Goal: Information Seeking & Learning: Learn about a topic

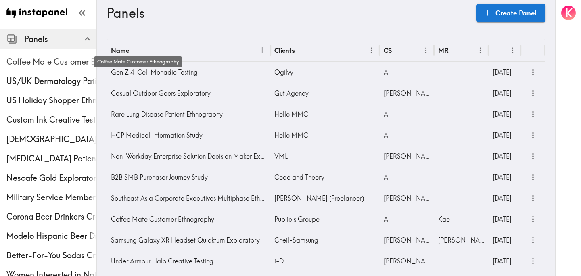
click at [42, 64] on span "Coffee Mate Customer Ethnography" at bounding box center [51, 61] width 90 height 11
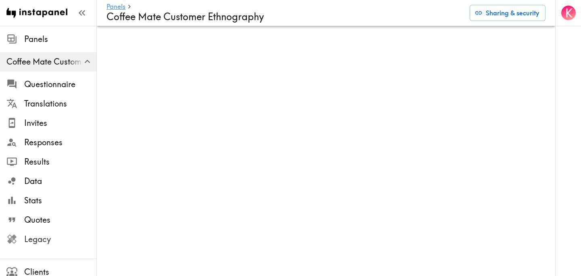
click at [52, 241] on span "Legacy" at bounding box center [60, 239] width 72 height 11
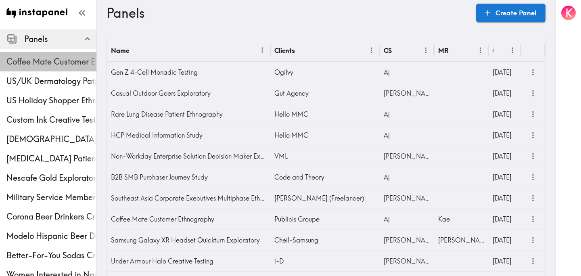
click at [29, 55] on span "Coffee Mate Customer Ethnography" at bounding box center [51, 62] width 90 height 15
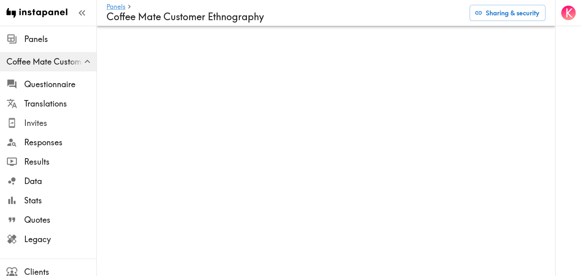
click at [36, 122] on span "Invites" at bounding box center [60, 123] width 72 height 11
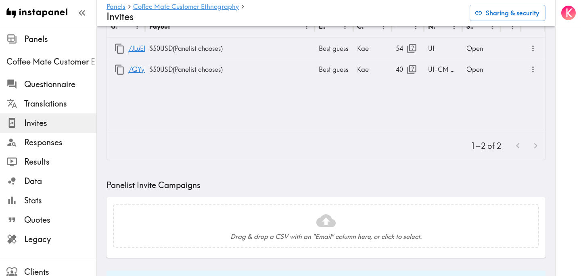
scroll to position [72, 0]
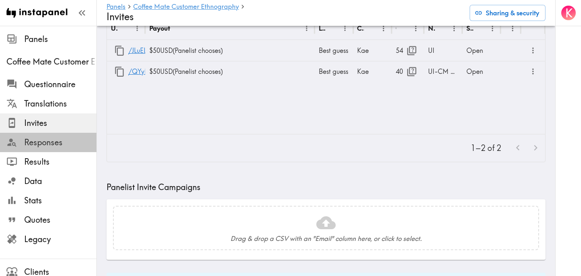
click at [47, 143] on span "Responses" at bounding box center [60, 142] width 72 height 11
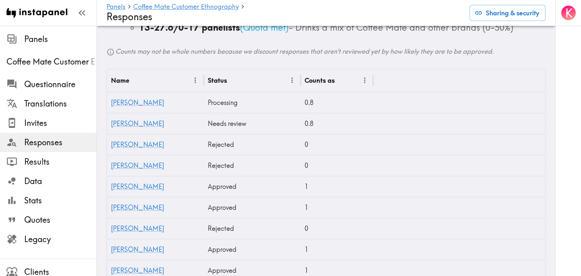
scroll to position [293, 0]
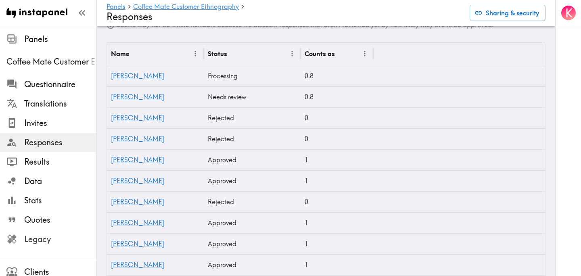
click at [46, 237] on span "Legacy" at bounding box center [60, 239] width 72 height 11
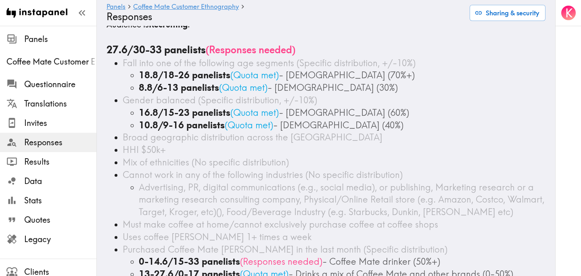
scroll to position [0, 0]
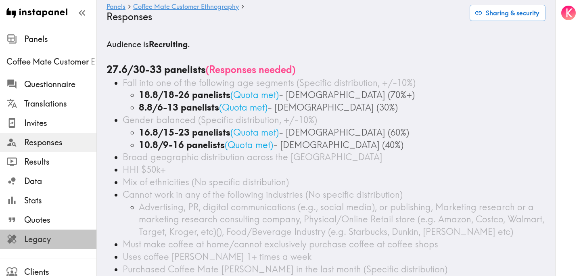
click at [59, 237] on span "Legacy" at bounding box center [60, 239] width 72 height 11
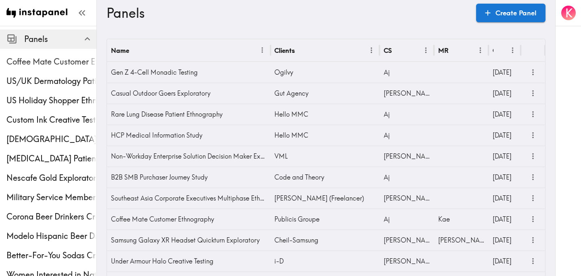
click at [58, 57] on span "Coffee Mate Customer Ethnography" at bounding box center [51, 61] width 90 height 11
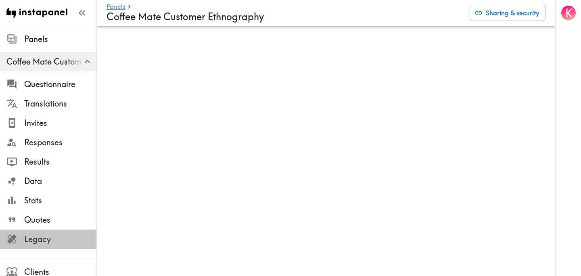
click at [48, 235] on span "Legacy" at bounding box center [60, 239] width 72 height 11
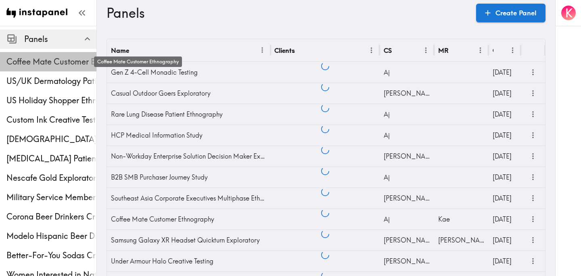
click at [52, 67] on span "Coffee Mate Customer Ethnography" at bounding box center [51, 61] width 90 height 11
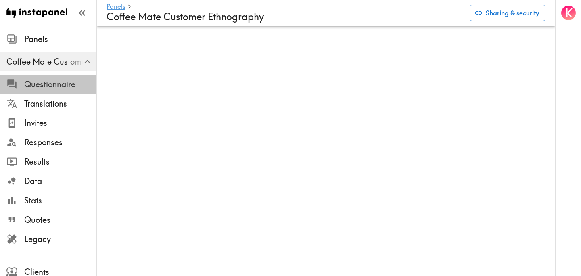
click at [52, 84] on span "Questionnaire" at bounding box center [60, 84] width 72 height 11
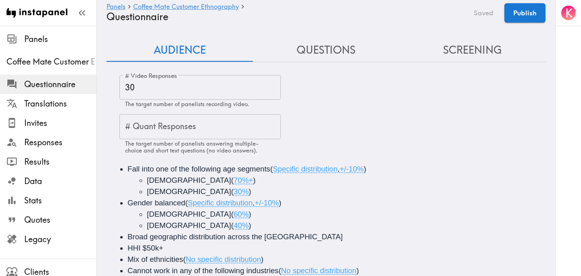
click at [147, 87] on input "30" at bounding box center [201, 87] width 162 height 25
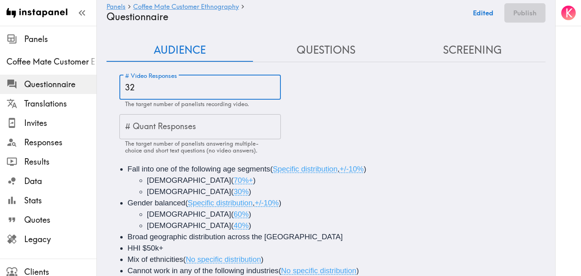
type input "32"
click at [401, 103] on div "# Video Responses 32 # Video Responses The target number of panelists recording…" at bounding box center [333, 114] width 426 height 79
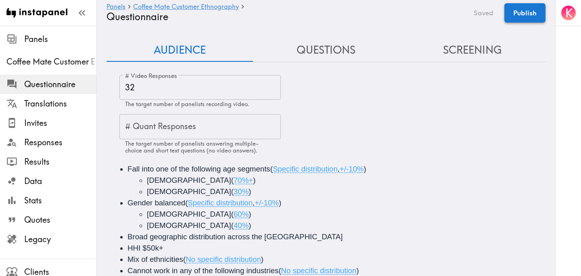
click at [535, 15] on button "Publish" at bounding box center [525, 12] width 41 height 19
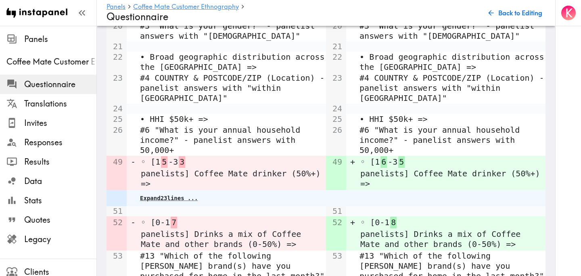
scroll to position [769, 0]
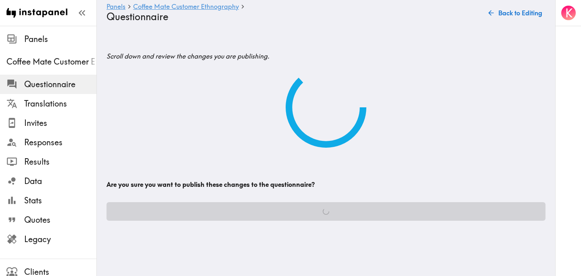
scroll to position [0, 0]
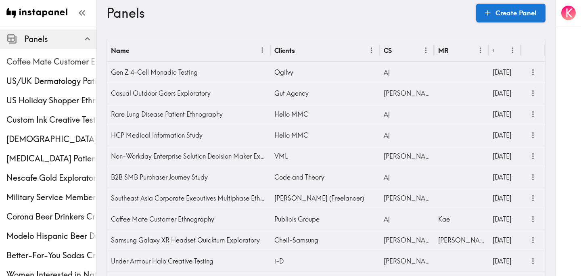
click at [52, 69] on span "Coffee Mate Customer Ethnography" at bounding box center [51, 62] width 90 height 15
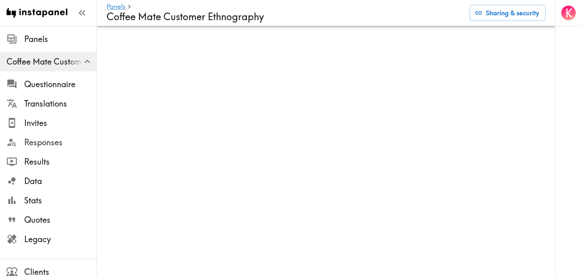
click at [56, 150] on div "Responses" at bounding box center [48, 142] width 97 height 21
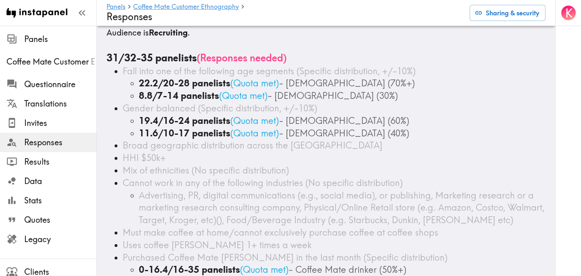
scroll to position [12, 0]
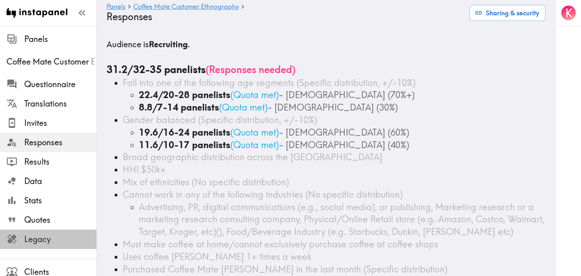
click at [34, 235] on span "Legacy" at bounding box center [60, 239] width 72 height 11
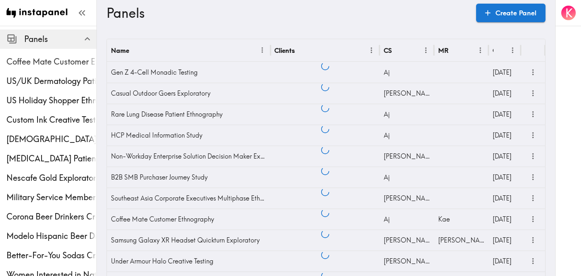
click at [35, 66] on span "Coffee Mate Customer Ethnography" at bounding box center [51, 61] width 90 height 11
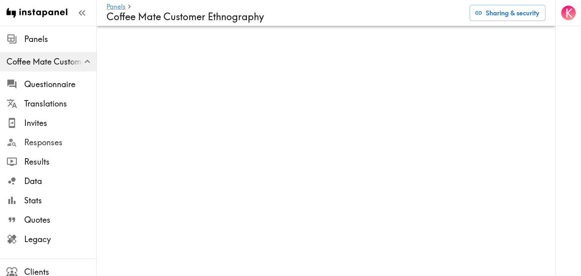
click at [61, 137] on span "Responses" at bounding box center [60, 142] width 72 height 11
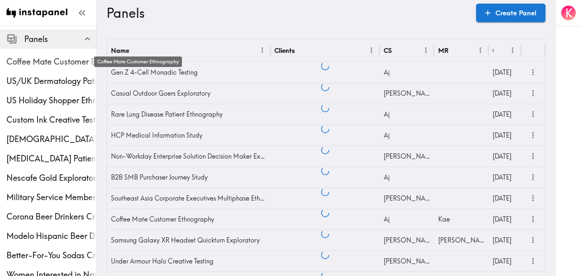
click at [38, 66] on span "Coffee Mate Customer Ethnography" at bounding box center [51, 61] width 90 height 11
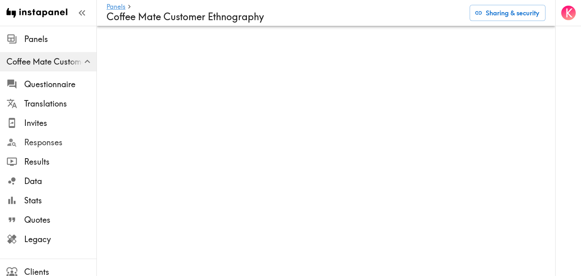
click at [58, 138] on span "Responses" at bounding box center [60, 142] width 72 height 11
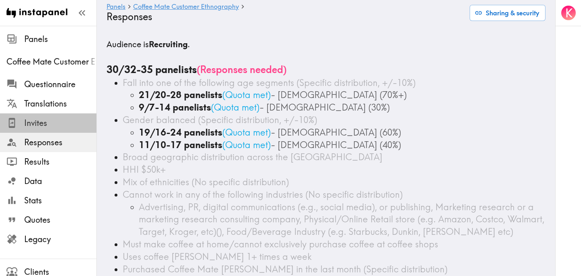
click at [63, 119] on span "Invites" at bounding box center [60, 123] width 72 height 11
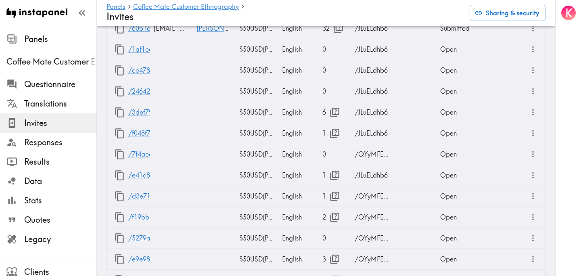
scroll to position [2283, 0]
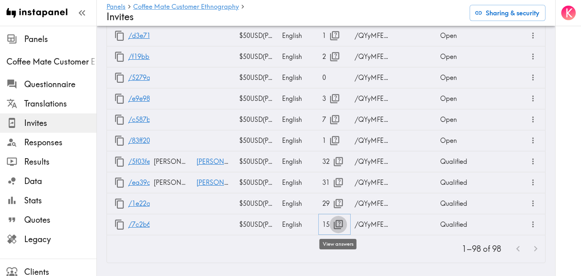
click at [340, 224] on icon "button" at bounding box center [338, 224] width 11 height 11
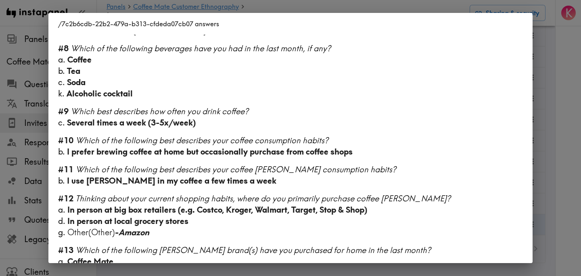
scroll to position [505, 0]
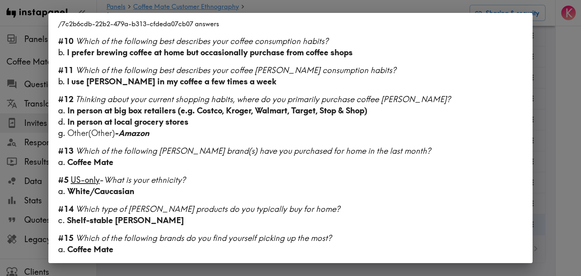
click at [554, 177] on div "/7c2b6cdb-22b2-479a-b313-cfdeda07cb07 answers Language English Segment 28-45 ye…" at bounding box center [290, 138] width 581 height 276
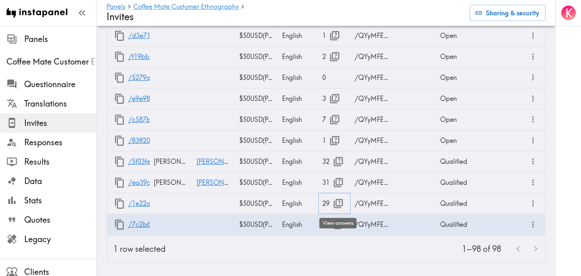
click at [338, 204] on icon "button" at bounding box center [338, 203] width 11 height 11
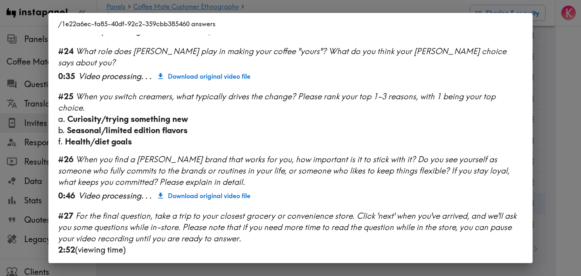
scroll to position [1104, 0]
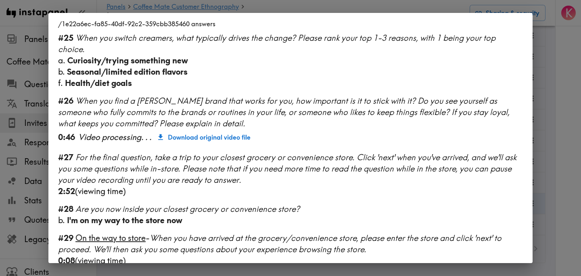
click at [567, 147] on div "/1e22a6ec-fa85-40df-92c2-359cbb385460 answers Language English Segment 28-45 ye…" at bounding box center [290, 138] width 581 height 276
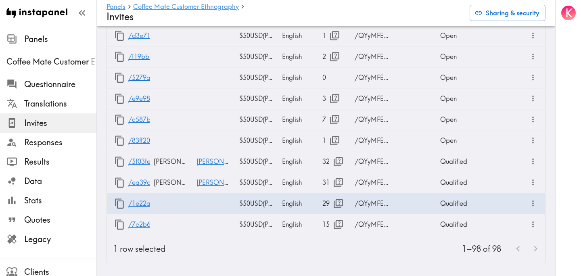
click at [567, 147] on div "K" at bounding box center [569, 138] width 26 height 276
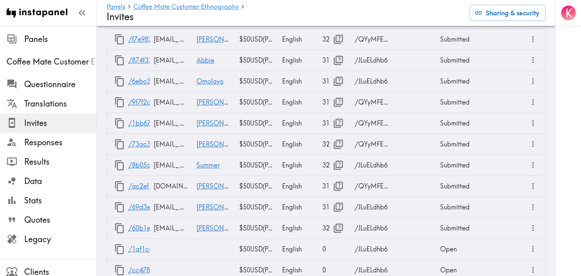
scroll to position [2283, 0]
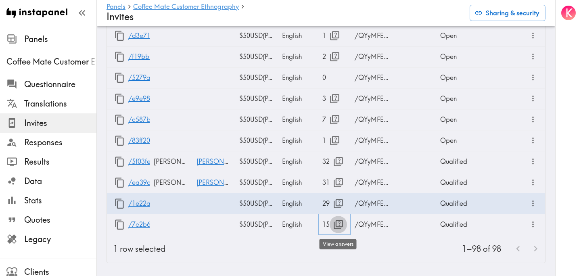
click at [340, 222] on icon "button" at bounding box center [338, 224] width 9 height 9
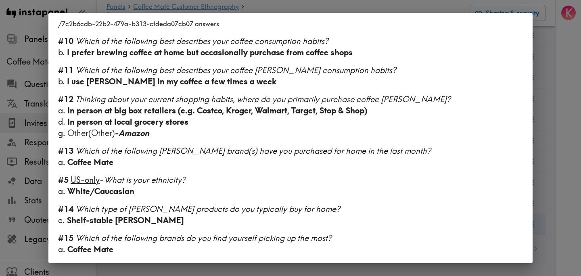
scroll to position [505, 0]
click at [544, 167] on div "/7c2b6cdb-22b2-479a-b313-cfdeda07cb07 answers Language English Segment 28-45 ye…" at bounding box center [290, 138] width 581 height 276
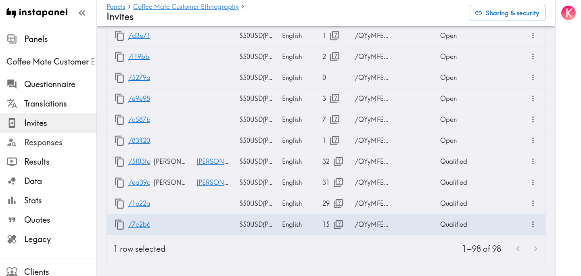
click at [61, 140] on span "Responses" at bounding box center [60, 142] width 72 height 11
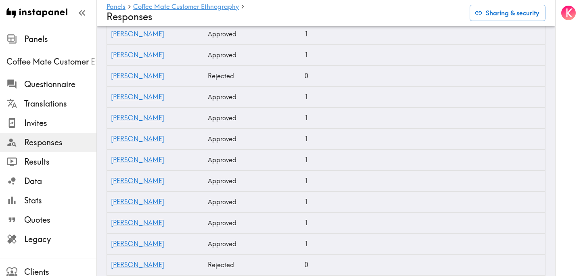
scroll to position [502, 0]
click at [60, 159] on span "Results" at bounding box center [60, 161] width 72 height 11
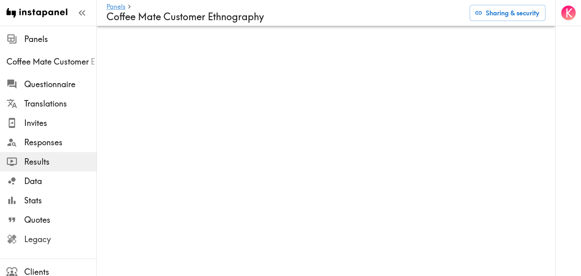
click at [46, 243] on span "Legacy" at bounding box center [60, 239] width 72 height 11
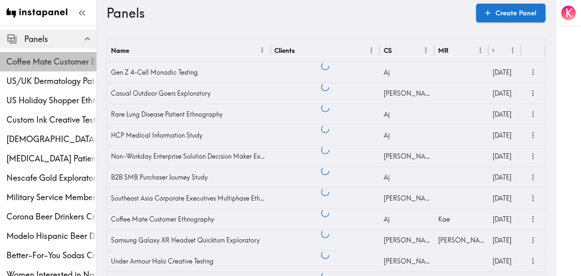
click at [46, 61] on span "Coffee Mate Customer Ethnography" at bounding box center [51, 61] width 90 height 11
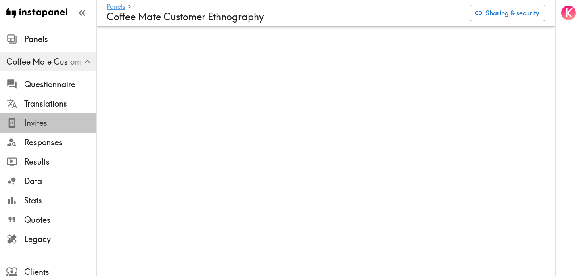
click at [54, 124] on span "Invites" at bounding box center [60, 123] width 72 height 11
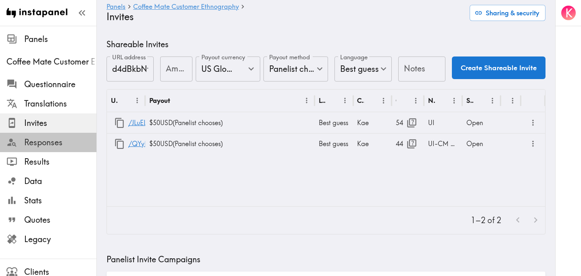
click at [59, 146] on span "Responses" at bounding box center [60, 142] width 72 height 11
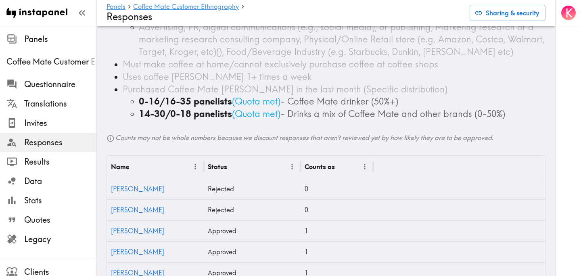
scroll to position [218, 0]
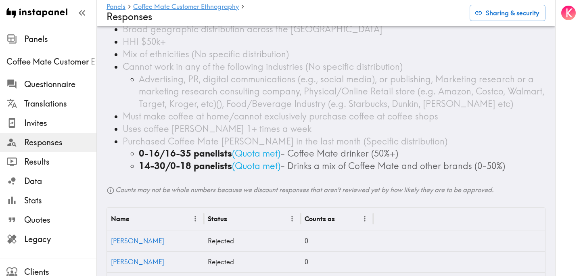
scroll to position [139, 0]
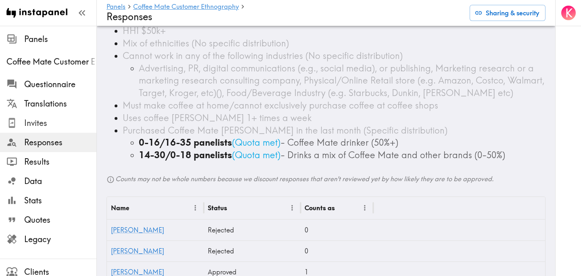
click at [59, 116] on span "Invites" at bounding box center [60, 123] width 72 height 15
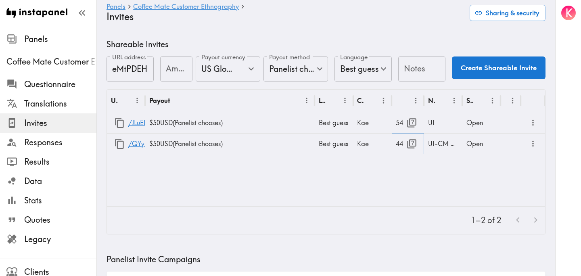
click at [413, 147] on icon "button" at bounding box center [412, 143] width 11 height 11
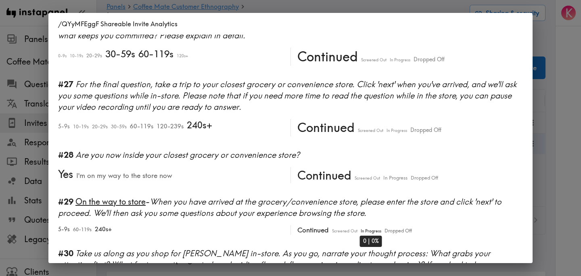
scroll to position [2156, 0]
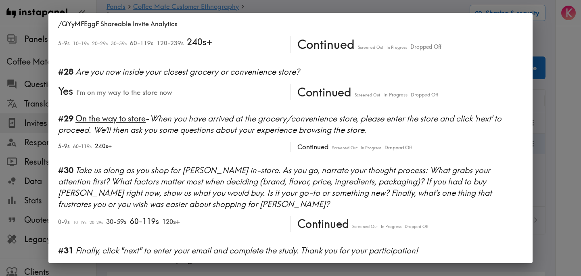
click at [556, 176] on div "/QYyMFEggF Shareable Invite Analytics #1 There is a new instapanel! 0-4s 5-9s 1…" at bounding box center [290, 138] width 581 height 276
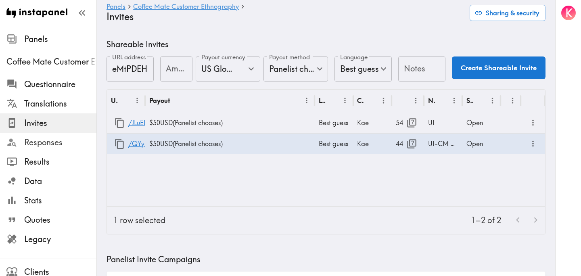
click at [28, 136] on span "Responses" at bounding box center [60, 142] width 72 height 15
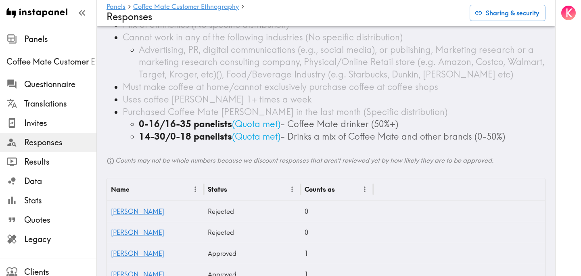
scroll to position [159, 0]
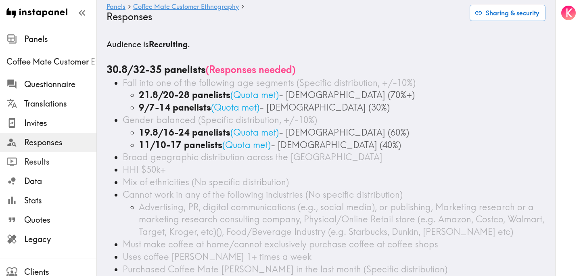
click at [56, 157] on span "Results" at bounding box center [60, 161] width 72 height 11
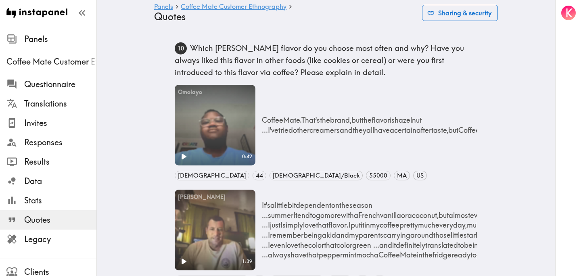
click at [461, 16] on button "Sharing & security" at bounding box center [460, 13] width 76 height 16
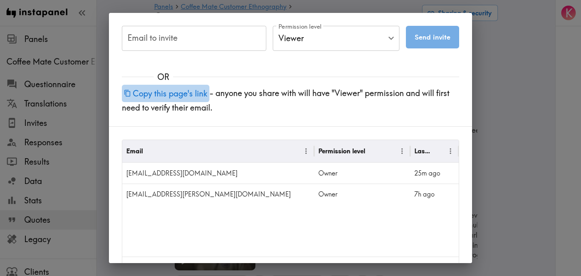
click at [201, 91] on button "Copy this page's link" at bounding box center [166, 93] width 88 height 17
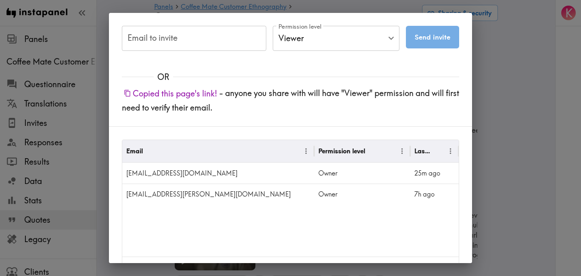
click at [507, 107] on div "Email to invite Email to invite Permission level Viewer Viewer Permission level…" at bounding box center [290, 138] width 581 height 276
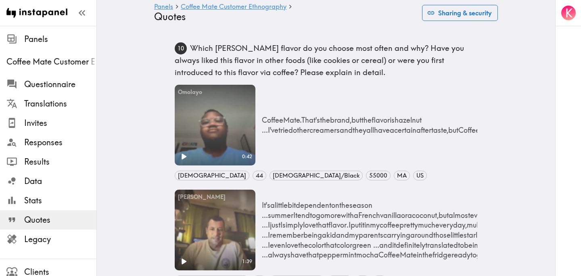
click at [485, 19] on button "Sharing & security" at bounding box center [460, 13] width 76 height 16
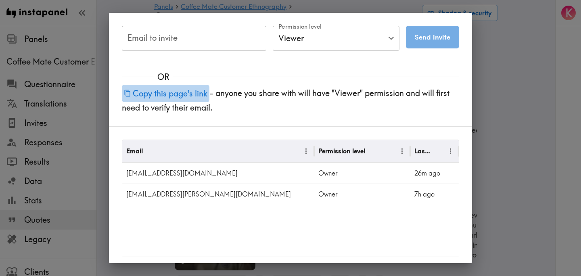
click at [193, 90] on button "Copy this page's link" at bounding box center [166, 93] width 88 height 17
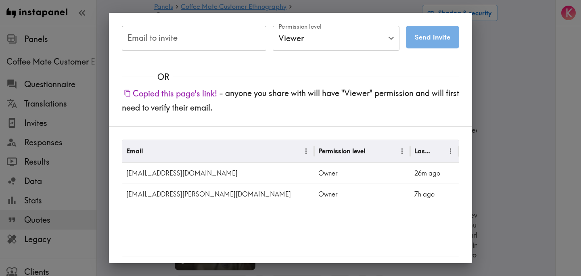
click at [500, 94] on div "Email to invite Email to invite Permission level Viewer Viewer Permission level…" at bounding box center [290, 138] width 581 height 276
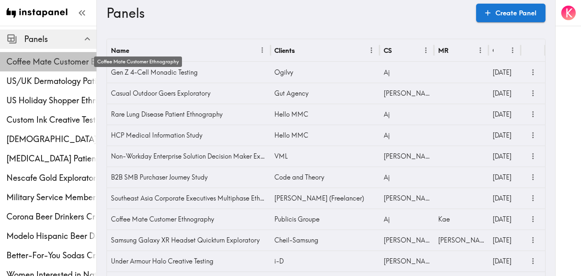
click at [64, 63] on span "Coffee Mate Customer Ethnography" at bounding box center [51, 61] width 90 height 11
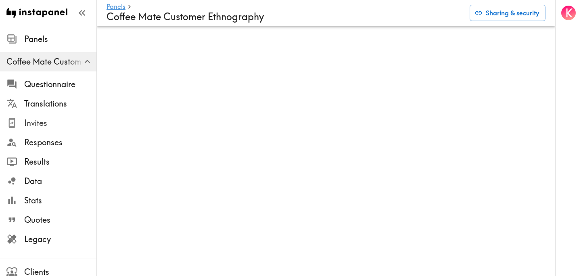
click at [48, 126] on span "Invites" at bounding box center [60, 123] width 72 height 11
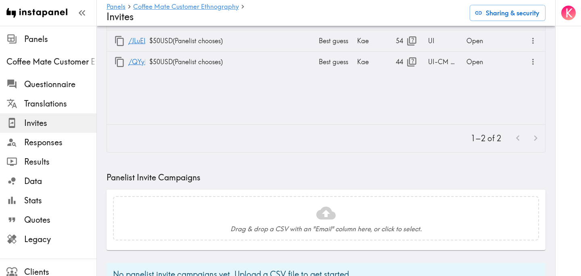
scroll to position [84, 0]
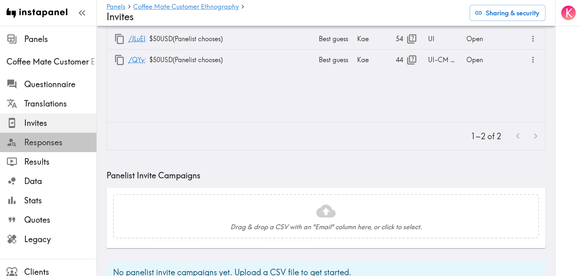
click at [63, 144] on span "Responses" at bounding box center [60, 142] width 72 height 11
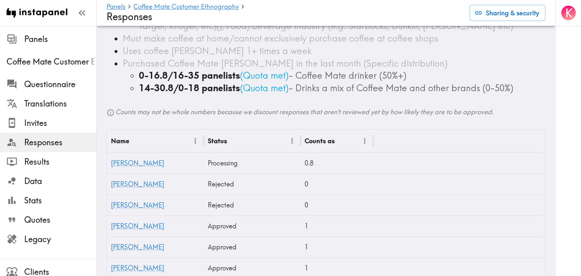
scroll to position [208, 0]
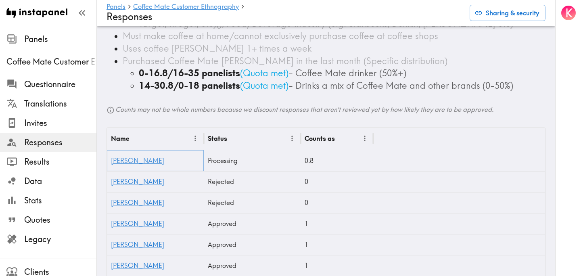
click at [126, 159] on link "[PERSON_NAME]" at bounding box center [137, 161] width 53 height 8
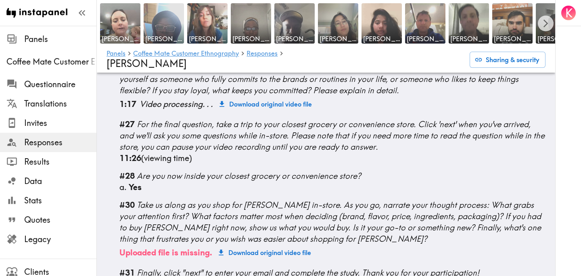
scroll to position [1490, 0]
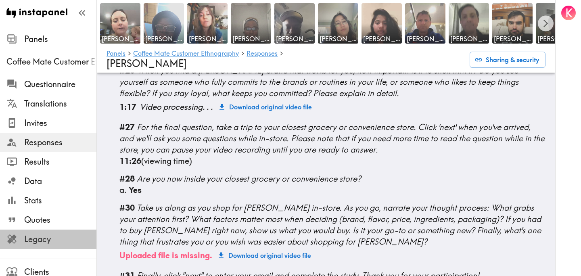
click at [52, 238] on span "Legacy" at bounding box center [60, 239] width 72 height 11
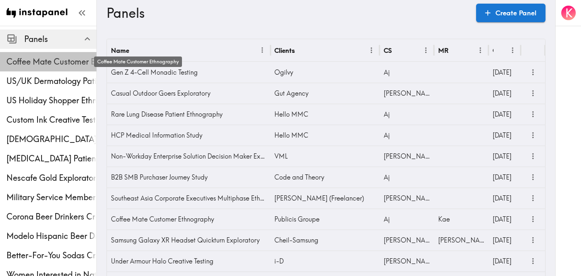
click at [58, 60] on span "Coffee Mate Customer Ethnography" at bounding box center [51, 61] width 90 height 11
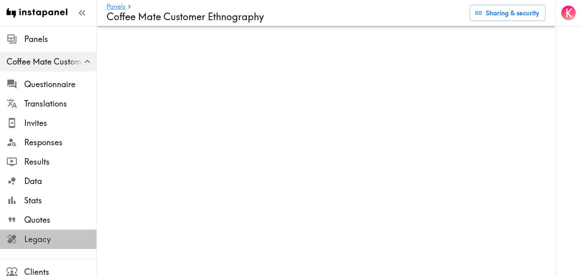
click at [55, 237] on span "Legacy" at bounding box center [60, 239] width 72 height 11
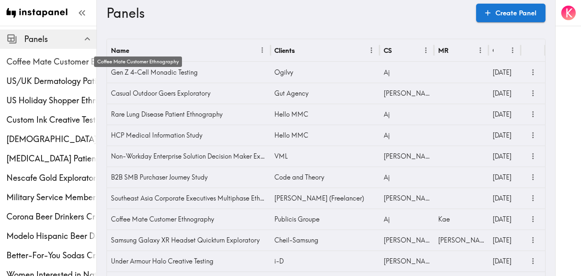
click at [62, 59] on span "Coffee Mate Customer Ethnography" at bounding box center [51, 61] width 90 height 11
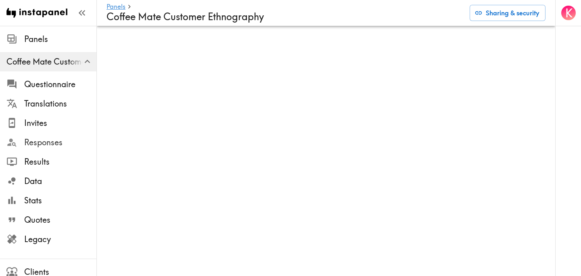
click at [54, 147] on span "Responses" at bounding box center [60, 142] width 72 height 11
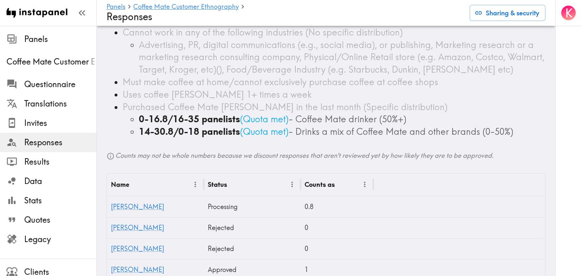
scroll to position [163, 0]
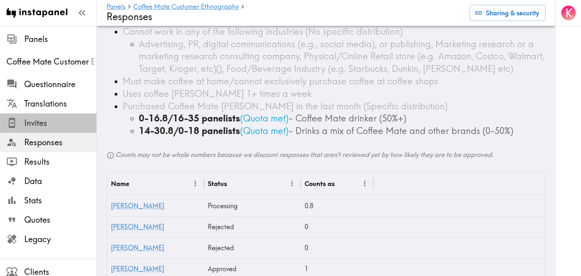
click at [63, 118] on span "Invites" at bounding box center [60, 123] width 72 height 11
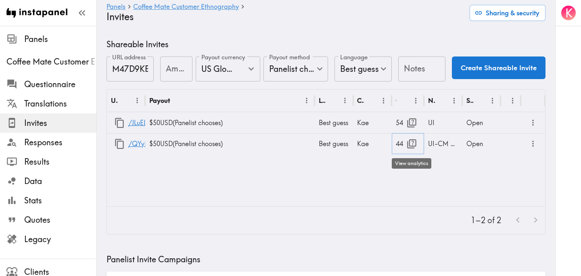
click at [409, 143] on icon "button" at bounding box center [411, 143] width 9 height 9
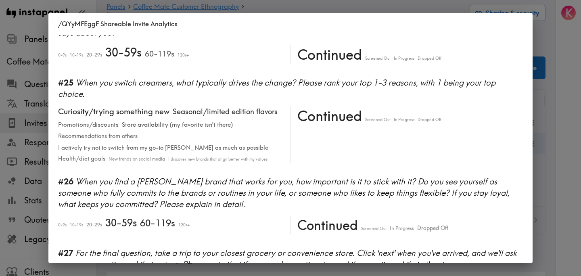
scroll to position [2165, 0]
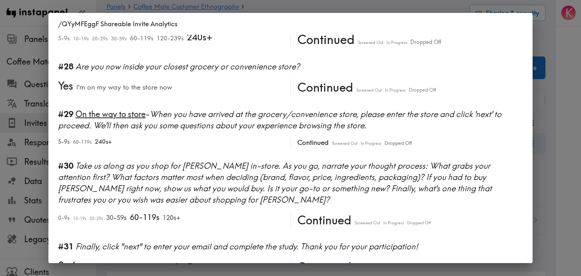
click at [547, 113] on div "/QYyMFEggF Shareable Invite Analytics #1 There is a new instapanel! 0-4s 5-9s 1…" at bounding box center [290, 138] width 581 height 276
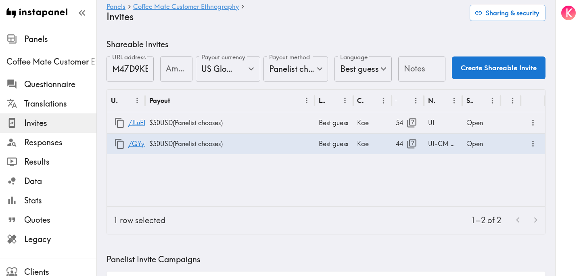
click at [188, 184] on div "URL Payout Language Creator Opens Notes Status /JLuELdhb6 $50 USD ( Panelist ch…" at bounding box center [326, 148] width 439 height 117
click at [219, 184] on div "URL Payout Language Creator Opens Notes Status /JLuELdhb6 $50 USD ( Panelist ch…" at bounding box center [326, 148] width 439 height 117
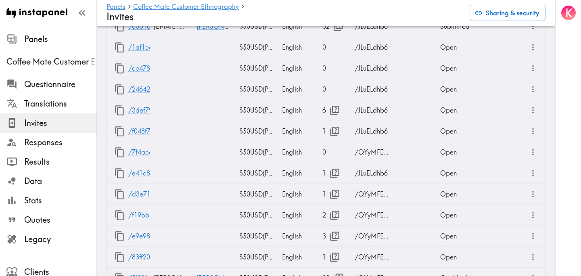
scroll to position [2304, 0]
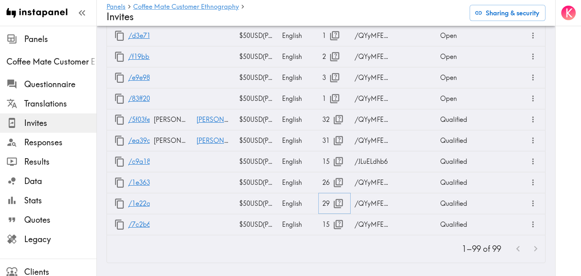
click at [338, 204] on icon "button" at bounding box center [338, 203] width 11 height 11
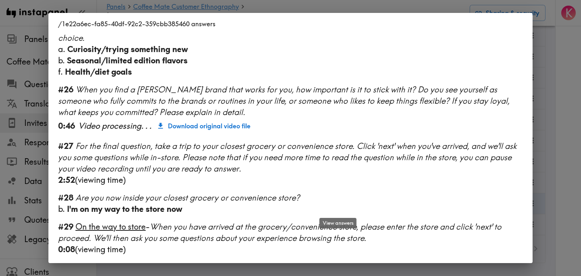
scroll to position [1104, 0]
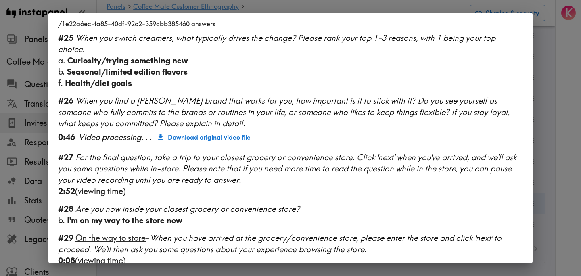
click at [565, 138] on div "/1e22a6ec-fa85-40df-92c2-359cbb385460 answers Language English Segment 28-45 ye…" at bounding box center [290, 138] width 581 height 276
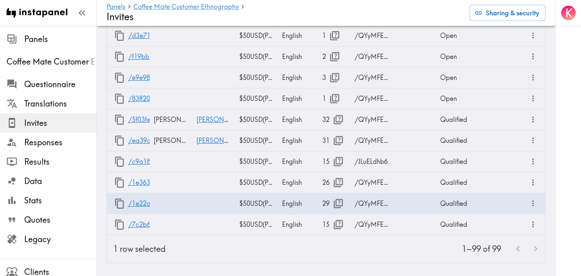
click at [565, 138] on div "K" at bounding box center [569, 138] width 26 height 276
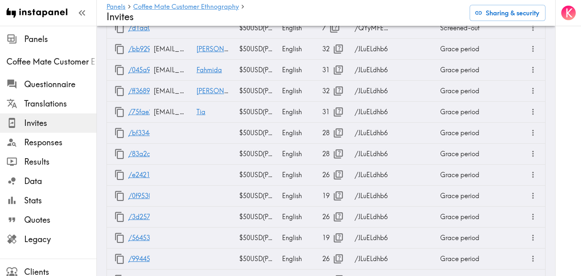
scroll to position [709, 0]
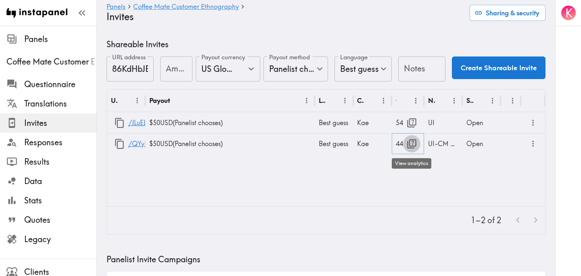
click at [411, 146] on icon "button" at bounding box center [411, 143] width 9 height 9
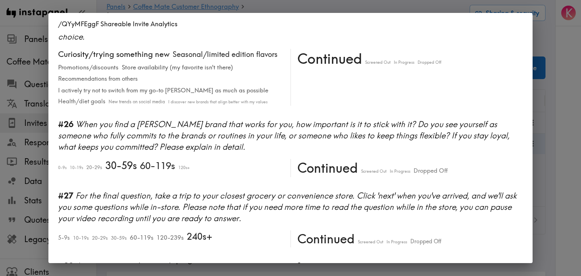
scroll to position [2165, 0]
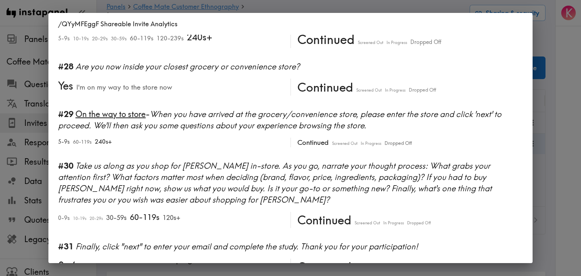
click at [555, 132] on div "/QYyMFEggF Shareable Invite Analytics #1 There is a new instapanel! 0-4s 5-9s 1…" at bounding box center [290, 138] width 581 height 276
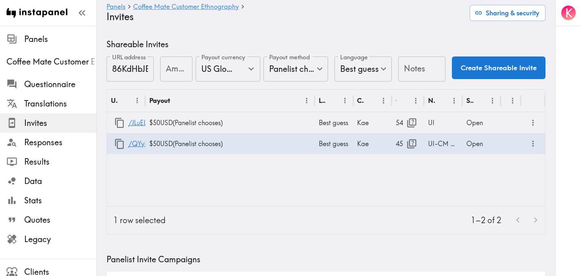
click at [243, 189] on div "URL Payout Language Creator Opens Notes Status /JLuELdhb6 $50 USD ( Panelist ch…" at bounding box center [326, 148] width 439 height 117
click at [408, 141] on icon "button" at bounding box center [412, 143] width 11 height 11
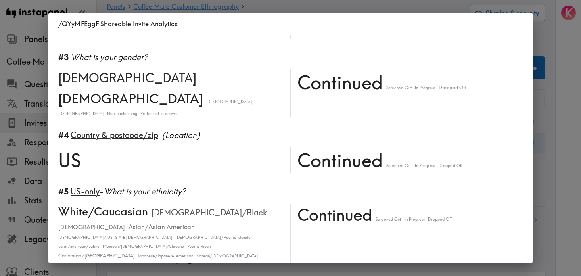
scroll to position [0, 0]
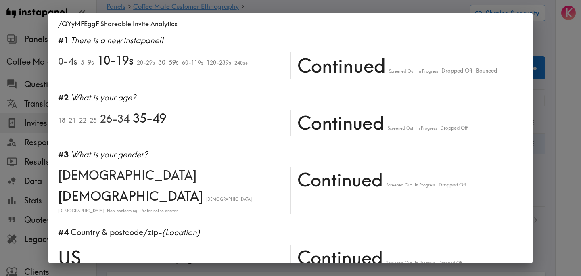
click at [552, 133] on div "/QYyMFEggF Shareable Invite Analytics #1 There is a new instapanel! 0-4s 5-9s 1…" at bounding box center [290, 138] width 581 height 276
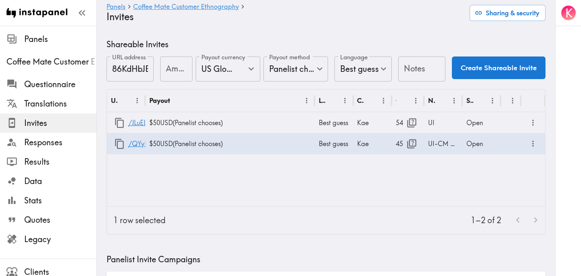
click at [403, 177] on div "URL Payout Language Creator Opens Notes Status /JLuELdhb6 $50 USD ( Panelist ch…" at bounding box center [326, 148] width 439 height 117
click at [63, 234] on span "Legacy" at bounding box center [60, 239] width 72 height 11
click at [42, 239] on span "Legacy" at bounding box center [60, 239] width 72 height 11
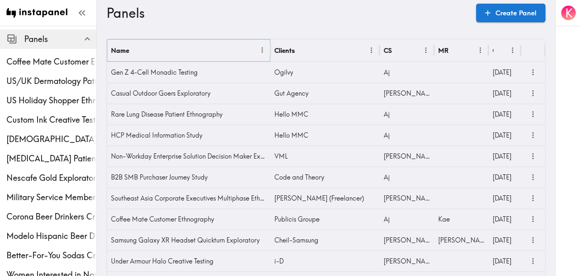
click at [259, 51] on icon "Menu" at bounding box center [262, 50] width 8 height 8
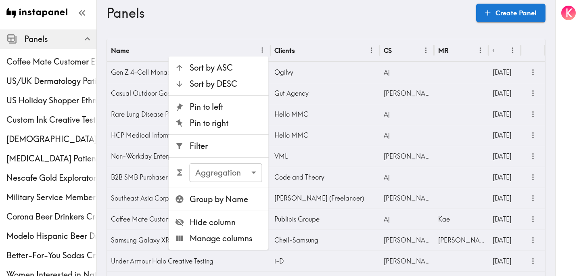
click at [222, 151] on span "Filter" at bounding box center [226, 146] width 73 height 11
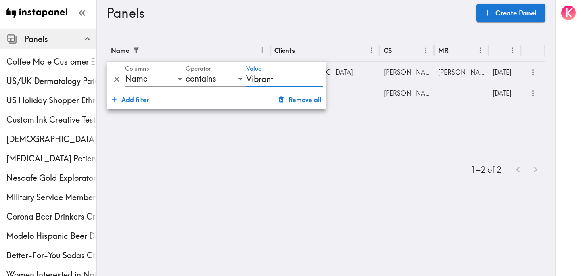
type input "Vibrant"
click at [411, 127] on div "Name Clients CS MR Created Vibrant Arizona Concept Testing Off Madison Avenue S…" at bounding box center [326, 97] width 439 height 117
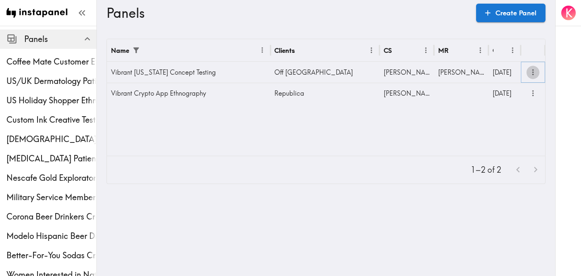
click at [536, 73] on icon "more" at bounding box center [533, 72] width 9 height 9
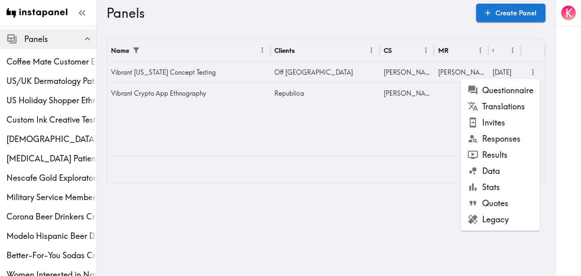
click at [512, 151] on li "Results" at bounding box center [501, 155] width 79 height 16
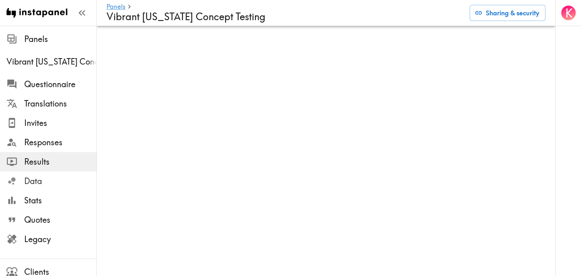
click at [48, 180] on span "Data" at bounding box center [60, 181] width 72 height 11
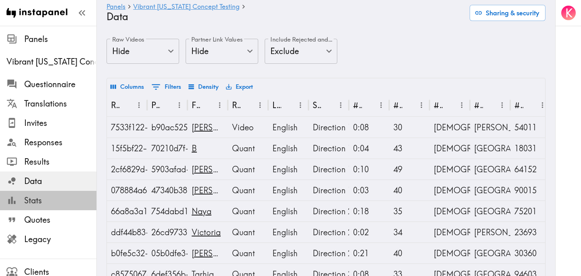
click at [52, 201] on span "Stats" at bounding box center [60, 200] width 72 height 11
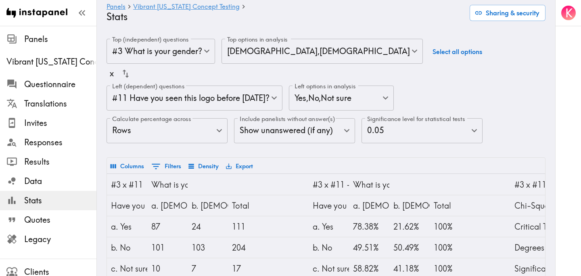
click at [207, 55] on body "Instapanel - Panels - Vibrant Arizona Concept Testing - Stats Panels Vibrant Ar…" at bounding box center [290, 232] width 581 height 413
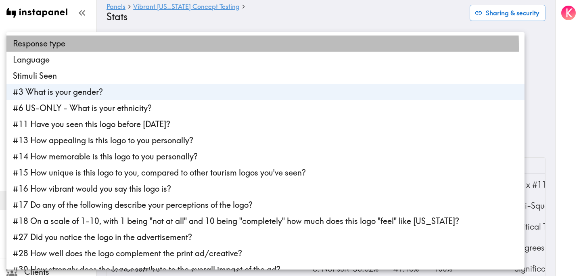
click at [172, 48] on li "Response type" at bounding box center [265, 44] width 518 height 16
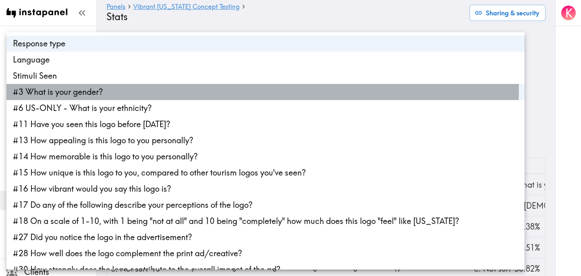
click at [163, 88] on li "#3 What is your gender?" at bounding box center [265, 92] width 518 height 16
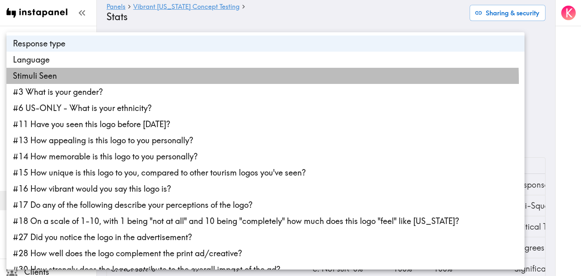
click at [189, 81] on li "Stimuli Seen" at bounding box center [265, 76] width 518 height 16
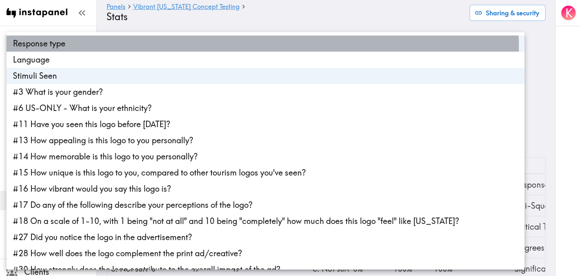
click at [193, 48] on li "Response type" at bounding box center [265, 44] width 518 height 16
type input "stimuliSeen"
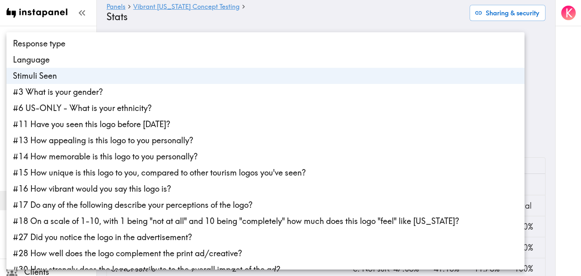
click at [280, 19] on div at bounding box center [290, 138] width 581 height 276
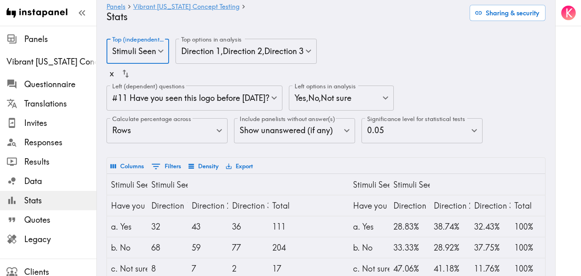
click at [251, 98] on body "Instapanel - Panels - Vibrant Arizona Concept Testing - Stats Panels Vibrant Ar…" at bounding box center [290, 232] width 581 height 413
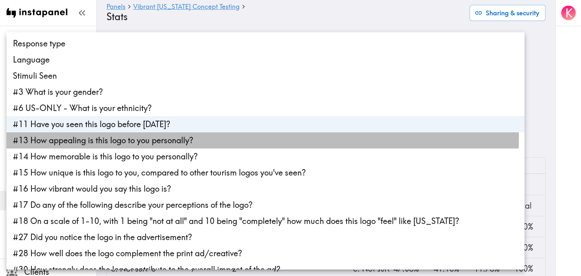
click at [228, 137] on li "#13 How appealing is this logo to you personally?" at bounding box center [265, 140] width 518 height 16
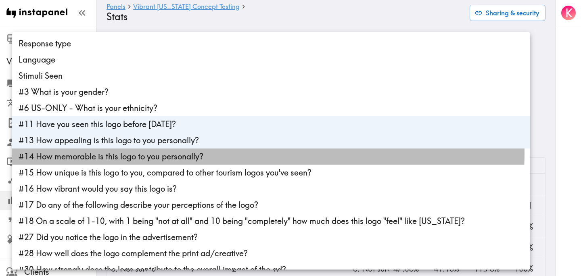
click at [229, 153] on li "#14 How memorable is this logo to you personally?" at bounding box center [271, 157] width 518 height 16
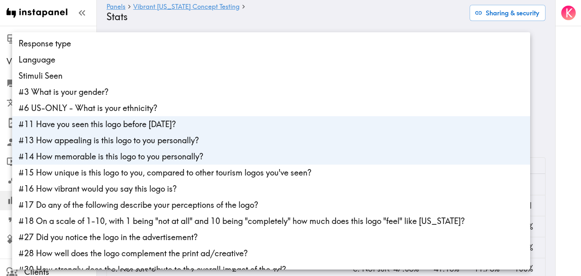
click at [232, 178] on li "#15 How unique is this logo to you, compared to other tourism logos you've seen?" at bounding box center [271, 173] width 518 height 16
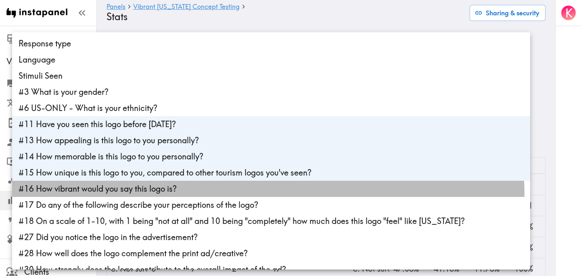
click at [232, 197] on li "#16 How vibrant would you say this logo is?" at bounding box center [271, 189] width 518 height 16
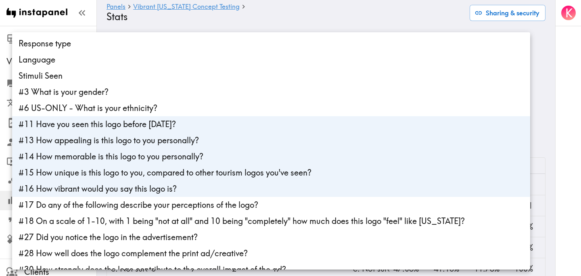
click at [234, 210] on li "#17 Do any of the following describe your perceptions of the logo?" at bounding box center [271, 205] width 518 height 16
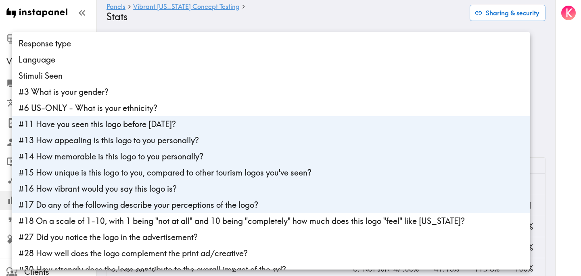
scroll to position [44, 0]
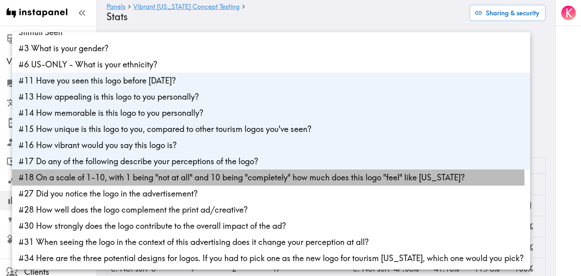
click at [205, 180] on li "#18 On a scale of 1-10, with 1 being "not at all" and 10 being "completely" how…" at bounding box center [271, 178] width 518 height 16
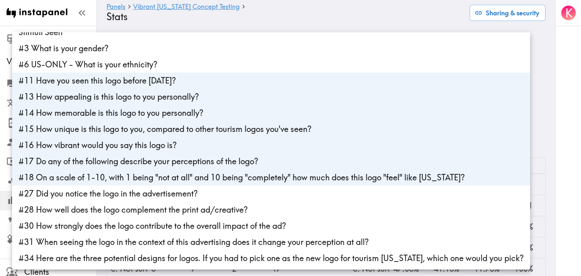
click at [205, 195] on li "#27 Did you notice the logo in the advertisement?" at bounding box center [271, 194] width 518 height 16
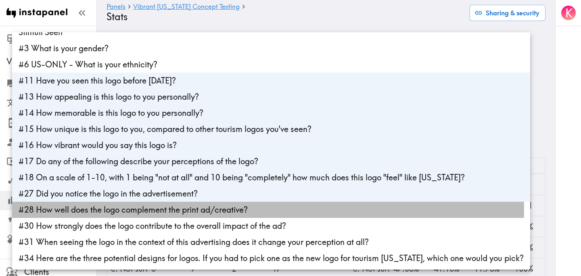
click at [207, 208] on li "#28 How well does the logo complement the print ad/creative?" at bounding box center [271, 210] width 518 height 16
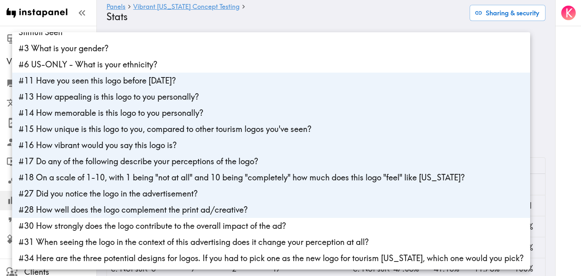
click at [213, 221] on li "#30 How strongly does the logo contribute to the overall impact of the ad?" at bounding box center [271, 226] width 518 height 16
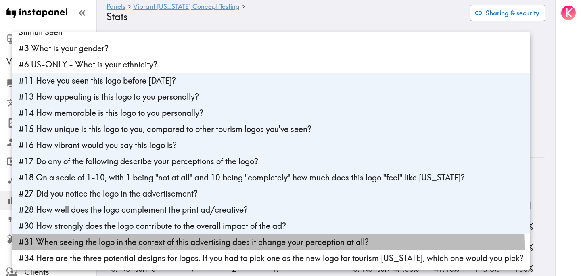
click at [217, 247] on li "#31 When seeing the logo in the context of this advertising does it change your…" at bounding box center [271, 242] width 518 height 16
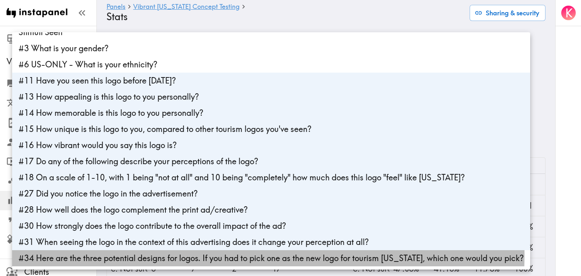
drag, startPoint x: 222, startPoint y: 255, endPoint x: 268, endPoint y: 147, distance: 117.8
click at [222, 255] on li "#34 Here are the three potential designs for logos. If you had to pick one as t…" at bounding box center [271, 258] width 518 height 16
type input "cc176ae6-4a1c-42e5-864e-f16844534e1d,fce52bb4-6e25-4727-b941-348e625a4fdf,763fc…"
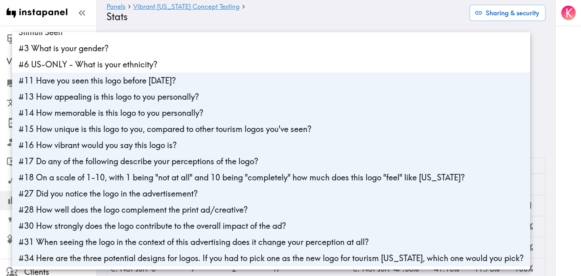
click at [327, 15] on div at bounding box center [290, 138] width 581 height 276
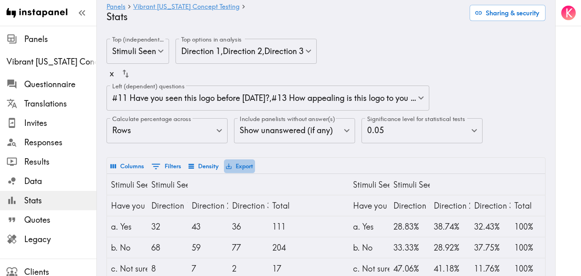
click at [243, 165] on button "Export" at bounding box center [239, 166] width 31 height 14
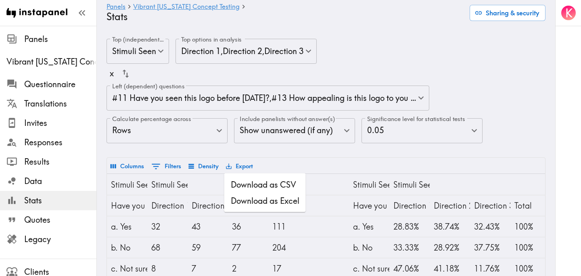
click at [257, 182] on li "Download as CSV" at bounding box center [266, 185] width 82 height 16
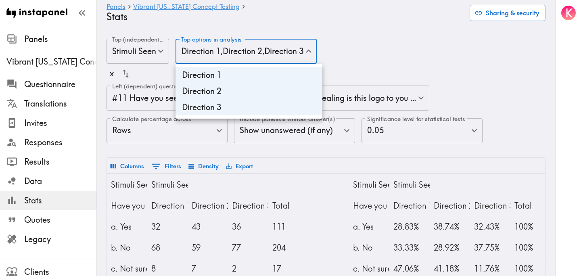
click at [267, 59] on div at bounding box center [290, 138] width 581 height 276
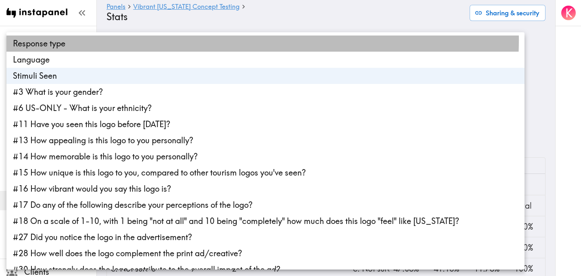
click at [185, 40] on li "Response type" at bounding box center [265, 44] width 518 height 16
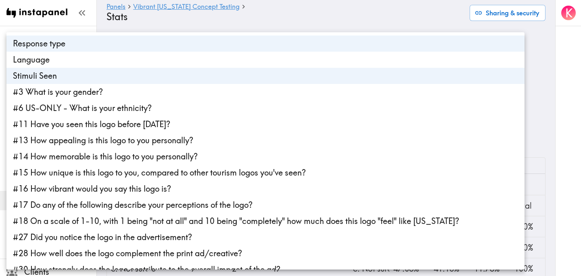
click at [171, 75] on li "Stimuli Seen" at bounding box center [265, 76] width 518 height 16
click at [298, 12] on div at bounding box center [290, 138] width 581 height 276
type input "responseType"
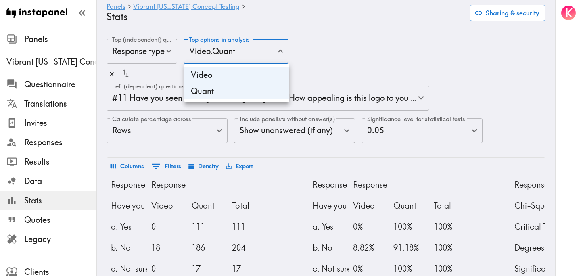
click at [360, 59] on div at bounding box center [290, 138] width 581 height 276
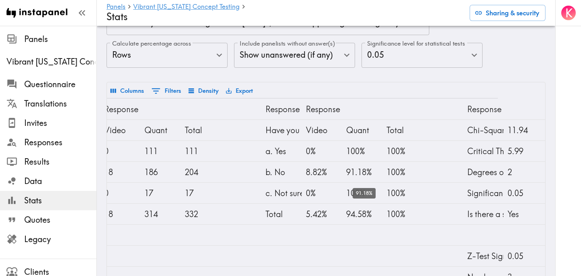
scroll to position [0, 45]
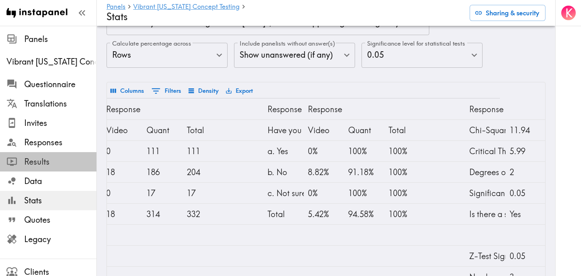
click at [59, 157] on span "Results" at bounding box center [60, 161] width 72 height 11
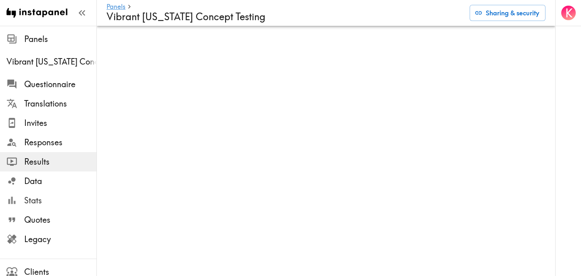
click at [52, 202] on span "Stats" at bounding box center [60, 200] width 72 height 11
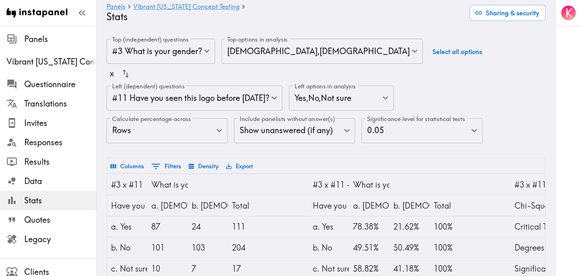
click at [204, 54] on body "Instapanel - Panels - Vibrant Arizona Concept Testing - Stats Panels Vibrant Ar…" at bounding box center [290, 232] width 581 height 413
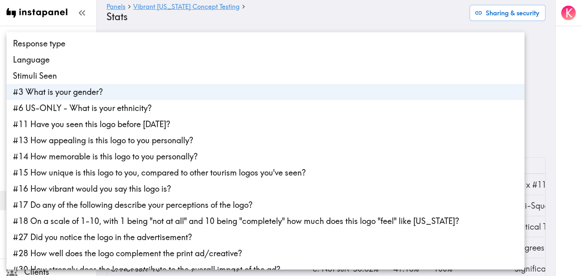
click at [121, 73] on li "Stimuli Seen" at bounding box center [265, 76] width 518 height 16
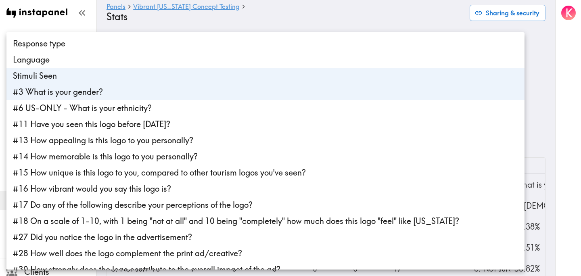
click at [124, 95] on li "#3 What is your gender?" at bounding box center [265, 92] width 518 height 16
type input "stimuliSeen"
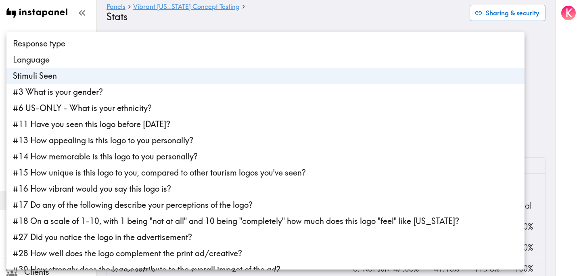
click at [312, 19] on div at bounding box center [290, 138] width 581 height 276
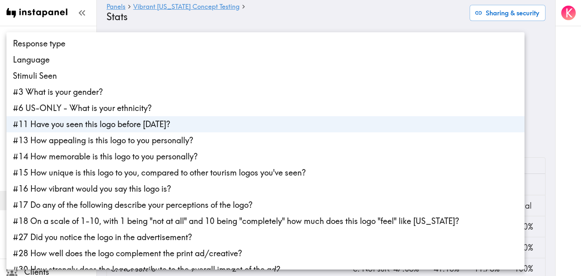
click at [258, 96] on body "Instapanel - Panels - Vibrant Arizona Concept Testing - Stats Panels Vibrant Ar…" at bounding box center [290, 232] width 581 height 413
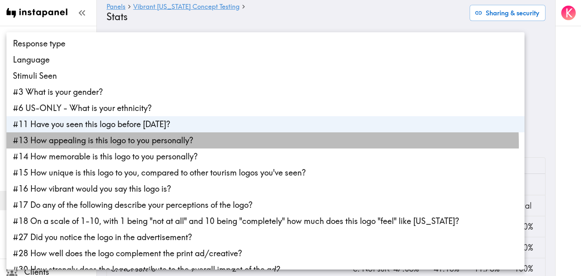
click at [205, 145] on li "#13 How appealing is this logo to you personally?" at bounding box center [265, 140] width 518 height 16
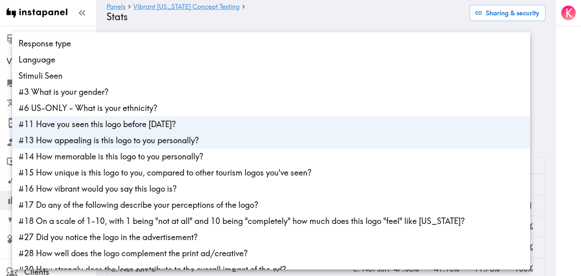
click at [173, 126] on li "#11 Have you seen this logo before today?" at bounding box center [271, 124] width 518 height 16
type input "fce52bb4-6e25-4727-b941-348e625a4fdf"
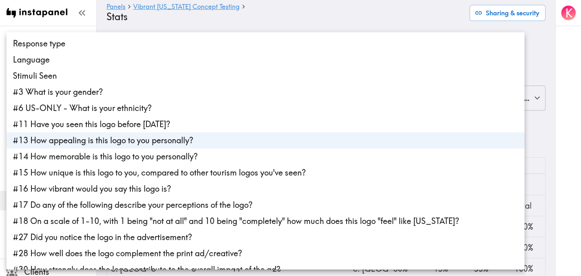
click at [368, 10] on div at bounding box center [290, 138] width 581 height 276
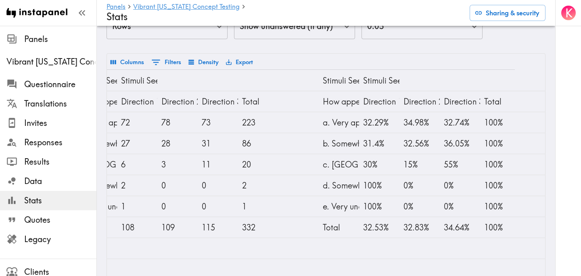
scroll to position [0, 48]
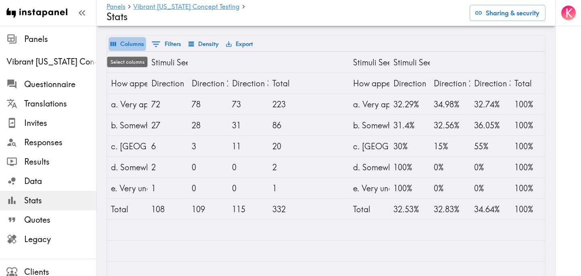
click at [137, 45] on button "Columns" at bounding box center [128, 44] width 38 height 14
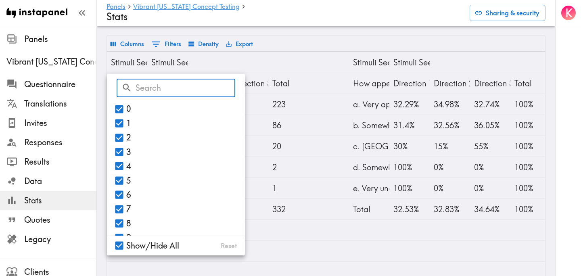
click at [137, 45] on button "Columns" at bounding box center [128, 44] width 38 height 14
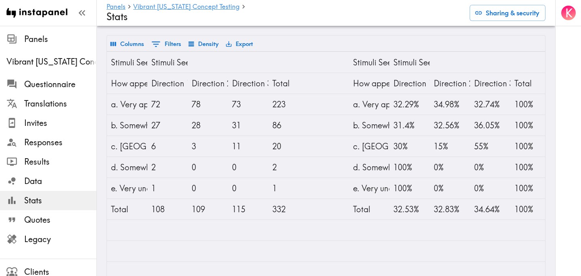
click at [161, 47] on icon "Show filters" at bounding box center [156, 44] width 11 height 11
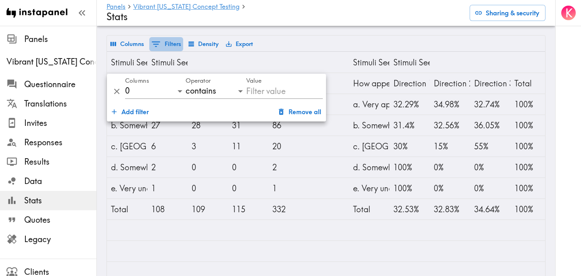
click at [161, 47] on icon "Show filters" at bounding box center [156, 44] width 11 height 11
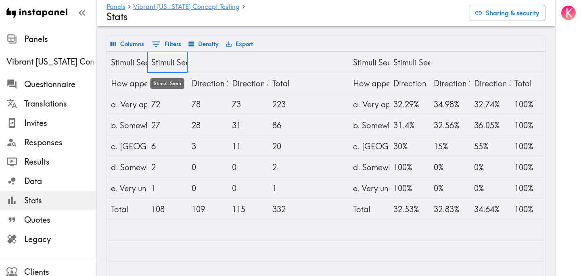
click at [153, 64] on div "Stimuli Seen" at bounding box center [167, 62] width 32 height 21
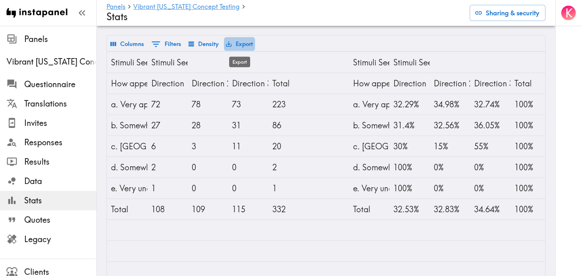
click at [232, 46] on icon "Export" at bounding box center [228, 43] width 7 height 7
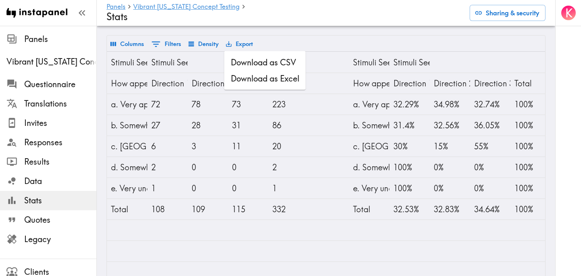
click at [260, 58] on li "Download as CSV" at bounding box center [266, 63] width 82 height 16
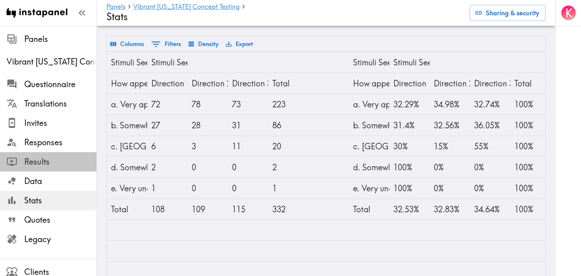
click at [52, 158] on span "Results" at bounding box center [60, 161] width 72 height 11
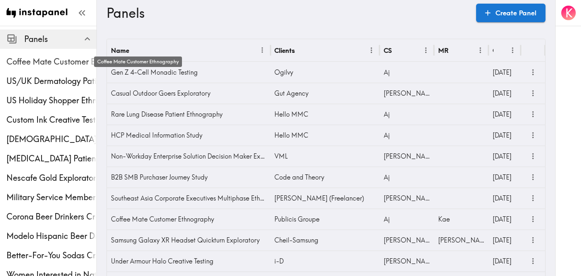
click at [61, 57] on span "Coffee Mate Customer Ethnography" at bounding box center [51, 61] width 90 height 11
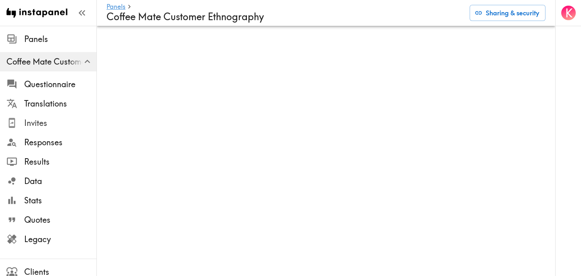
click at [58, 119] on span "Invites" at bounding box center [60, 123] width 72 height 11
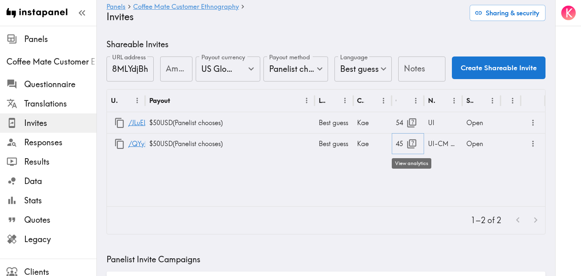
click at [414, 142] on icon "button" at bounding box center [412, 143] width 11 height 11
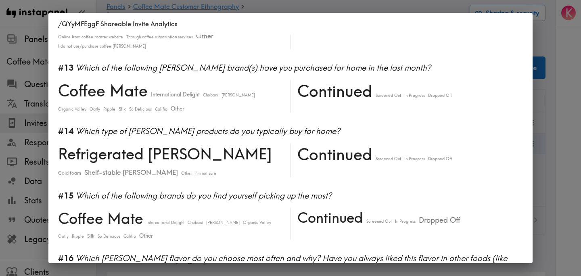
scroll to position [1175, 0]
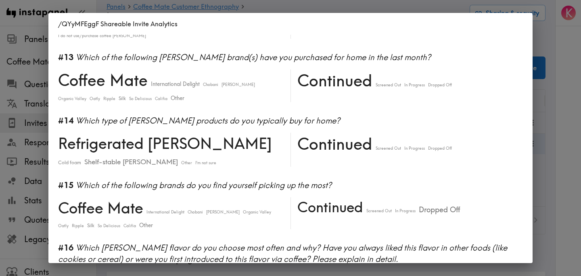
click at [544, 126] on div "/QYyMFEggF Shareable Invite Analytics #1 There is a new instapanel! 0-4s 5-9s 1…" at bounding box center [290, 138] width 581 height 276
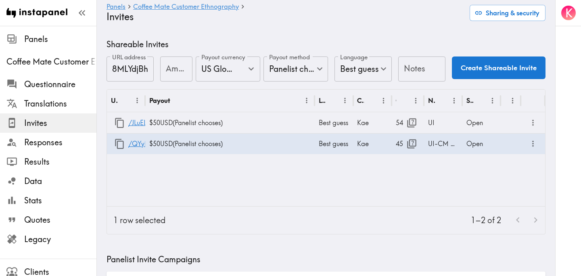
click at [363, 204] on div "URL Payout Language Creator Opens Notes Status /JLuELdhb6 $50 USD ( Panelist ch…" at bounding box center [326, 148] width 439 height 117
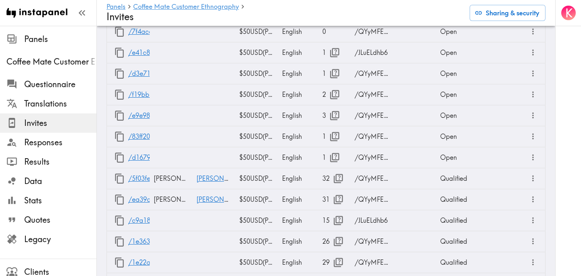
scroll to position [2325, 0]
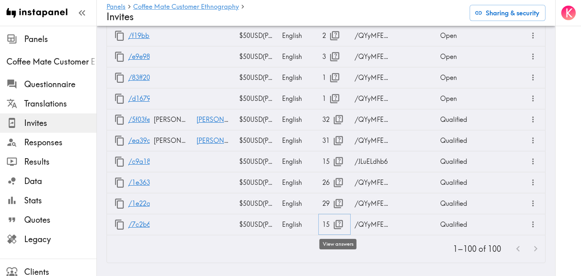
click at [338, 227] on icon "button" at bounding box center [338, 224] width 9 height 9
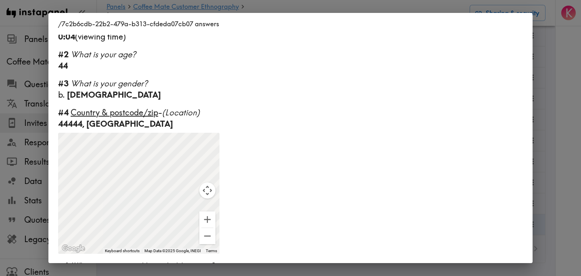
scroll to position [0, 0]
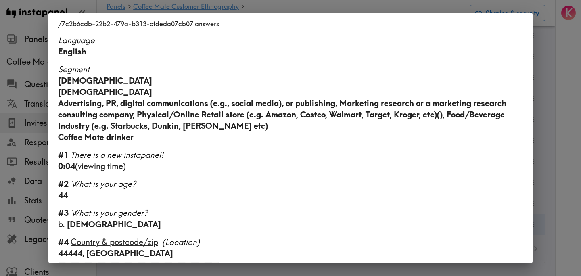
click at [563, 115] on div "/7c2b6cdb-22b2-479a-b313-cfdeda07cb07 answers Language English Segment [DEMOGRA…" at bounding box center [290, 138] width 581 height 276
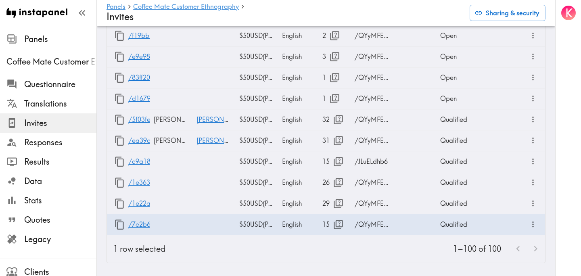
click at [369, 248] on div "1–100 of 100" at bounding box center [358, 248] width 373 height 27
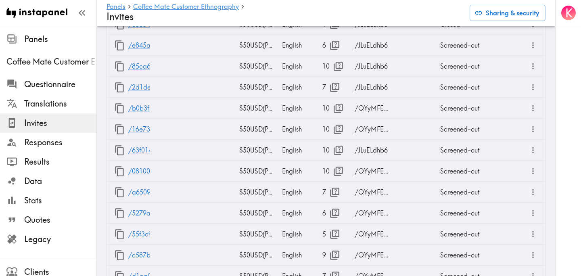
scroll to position [494, 0]
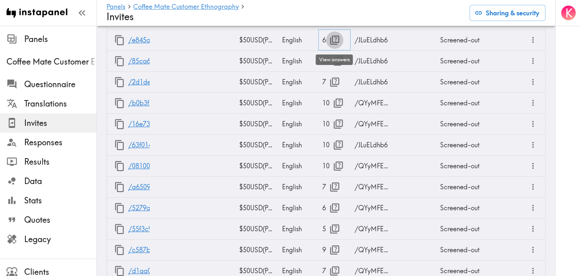
click at [332, 42] on icon "button" at bounding box center [334, 40] width 11 height 11
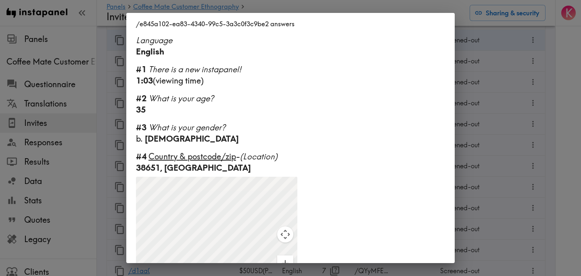
scroll to position [112, 0]
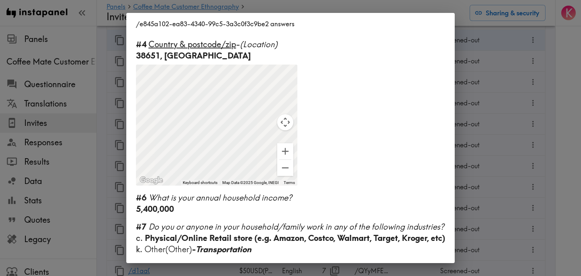
drag, startPoint x: 486, startPoint y: 86, endPoint x: 481, endPoint y: 83, distance: 5.8
click at [486, 86] on div "/e845a102-ea83-4340-99c5-3a3c0f3c9be2 answers Language English #1 There is a ne…" at bounding box center [290, 138] width 581 height 276
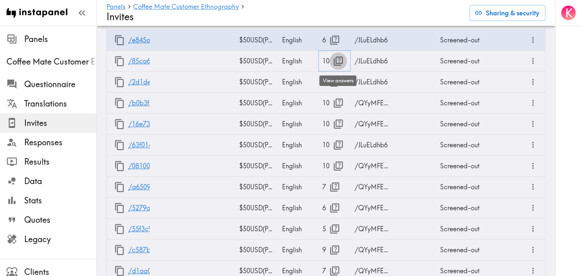
click at [338, 59] on icon "button" at bounding box center [338, 61] width 9 height 9
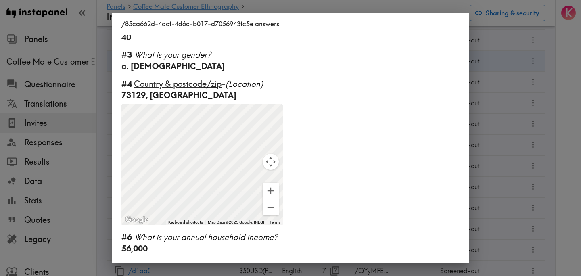
scroll to position [0, 0]
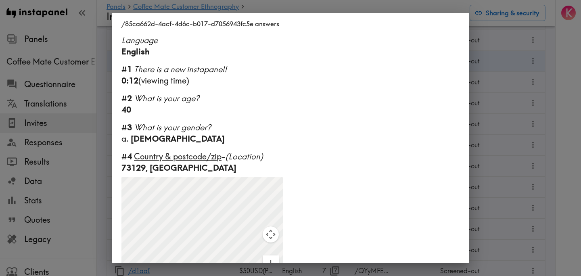
click at [482, 82] on div "/85ca662d-4acf-4d6c-b017-d7056943fc5e answers Language English #1 There is a ne…" at bounding box center [290, 138] width 581 height 276
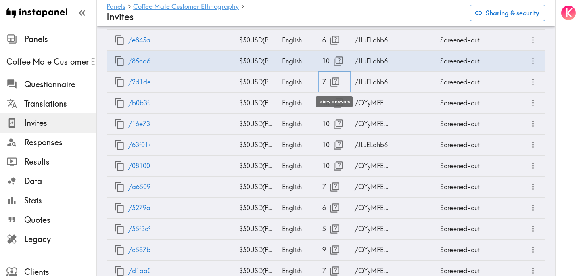
click at [330, 82] on icon "button" at bounding box center [334, 82] width 11 height 11
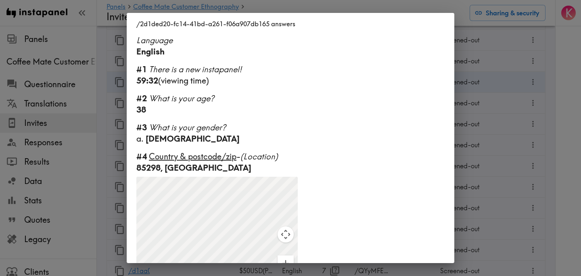
drag, startPoint x: 479, startPoint y: 120, endPoint x: 466, endPoint y: 120, distance: 12.5
click at [479, 120] on div "/2d1ded20-fc14-41bd-a261-f06a907db165 answers Language English #1 There is a ne…" at bounding box center [290, 138] width 581 height 276
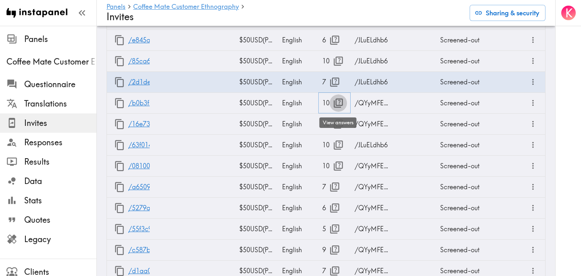
click at [337, 107] on icon "button" at bounding box center [338, 103] width 9 height 9
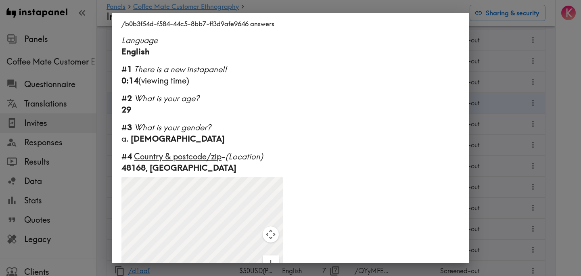
click at [477, 134] on div "/b0b3f54d-f584-44c5-8bb7-ff3d9afe9646 answers Language English #1 There is a ne…" at bounding box center [290, 138] width 581 height 276
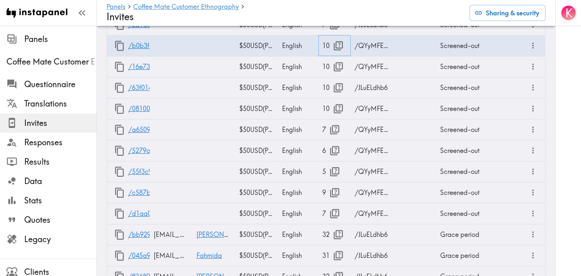
scroll to position [550, 0]
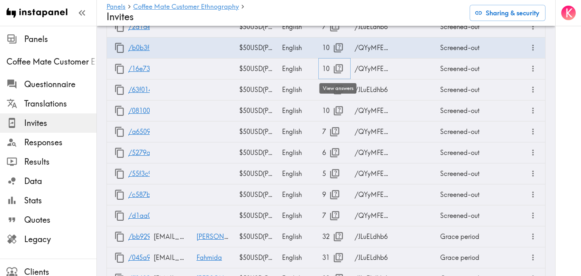
click at [338, 67] on icon "button" at bounding box center [338, 68] width 11 height 11
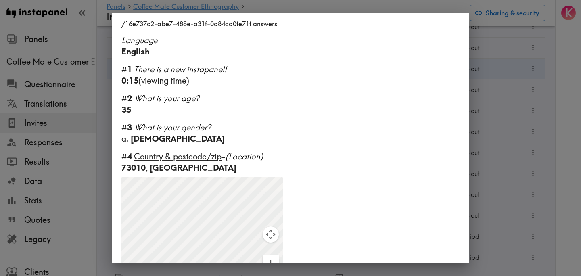
click at [501, 139] on div "/16e737c2-abe7-488e-a31f-0d84ca0fe71f answers Language English #1 There is a ne…" at bounding box center [290, 138] width 581 height 276
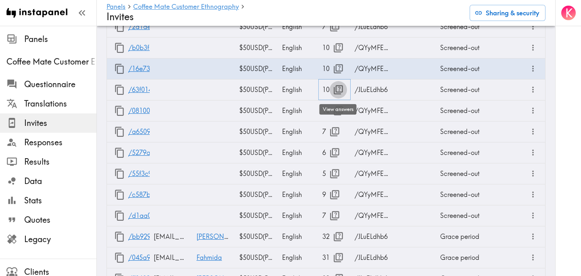
click at [336, 92] on icon "button" at bounding box center [338, 89] width 11 height 11
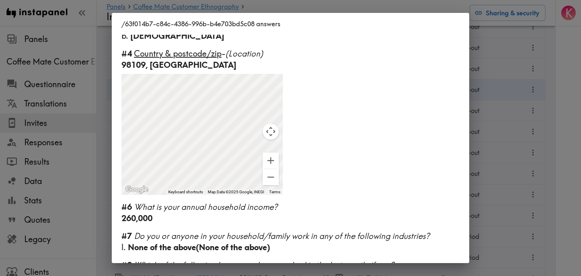
scroll to position [103, 0]
click at [507, 151] on div "/63f014b7-c84c-4386-996b-b4e703bd5c08 answers Language English #1 There is a ne…" at bounding box center [290, 138] width 581 height 276
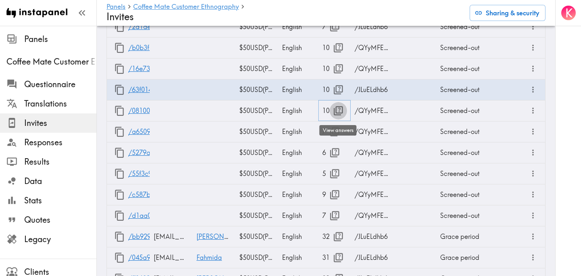
click at [338, 111] on icon "button" at bounding box center [338, 110] width 11 height 11
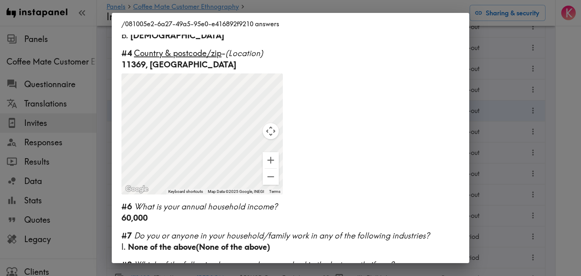
click at [518, 168] on div "/081005e2-6a27-49a5-95e0-e416892f9210 answers Language English #1 There is a ne…" at bounding box center [290, 138] width 581 height 276
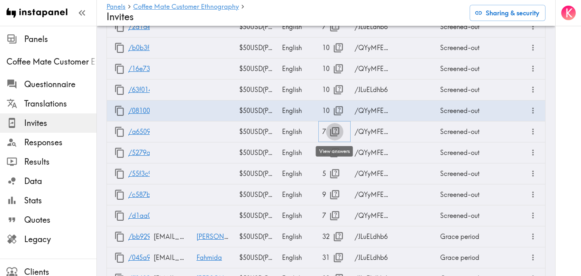
click at [333, 131] on icon "button" at bounding box center [334, 131] width 9 height 9
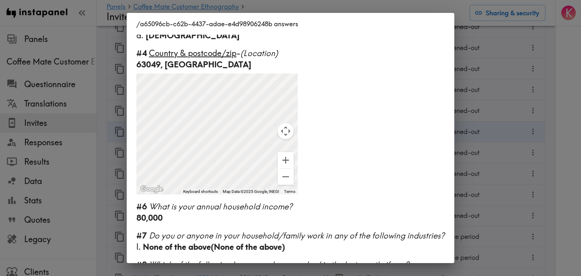
click at [489, 170] on div "/a65096cb-c62b-4437-adae-e4d98906248b answers Language English #1 There is a ne…" at bounding box center [290, 138] width 581 height 276
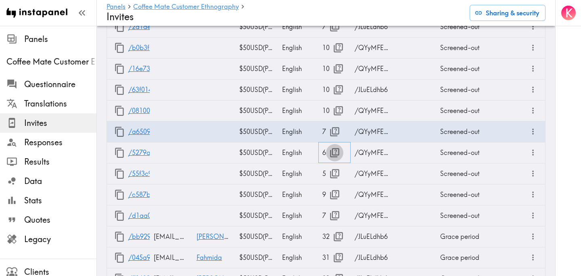
click at [337, 154] on icon "button" at bounding box center [334, 152] width 11 height 11
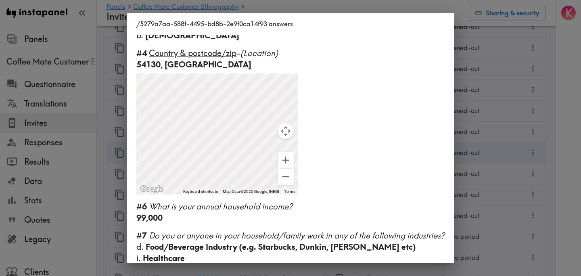
click at [488, 163] on div "/5279a7aa-588f-4495-bd8b-2e9f0ca14f93 answers Language English #1 There is a ne…" at bounding box center [290, 138] width 581 height 276
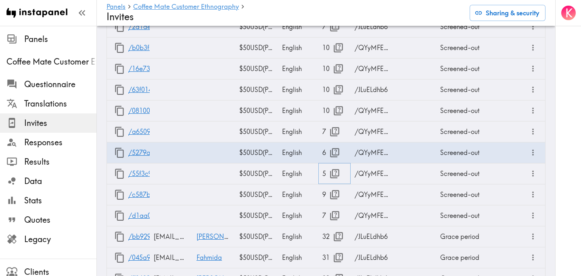
click at [329, 176] on button "button" at bounding box center [334, 173] width 17 height 17
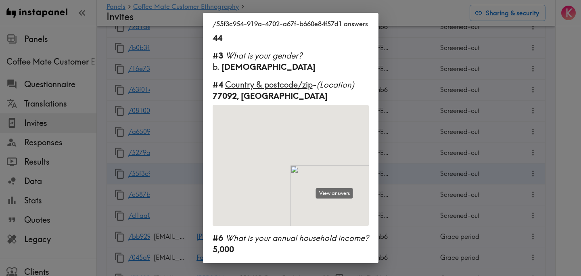
scroll to position [72, 0]
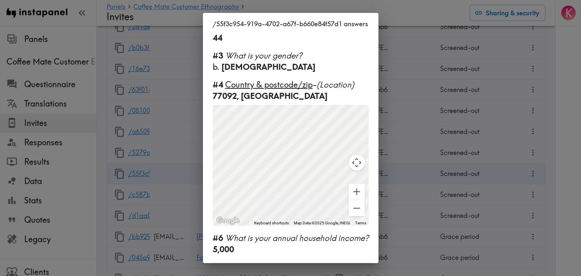
click at [441, 179] on div "/55f3c954-919a-4702-a67f-b660e84f57d1 answers Language English #1 There is a ne…" at bounding box center [290, 138] width 581 height 276
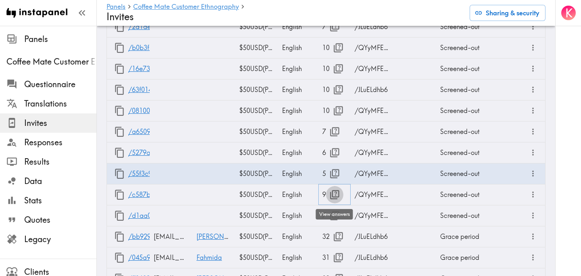
click at [335, 193] on icon "button" at bounding box center [334, 194] width 11 height 11
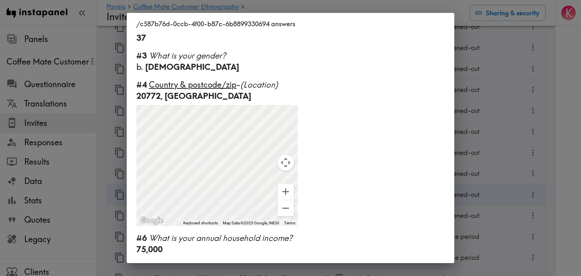
click at [447, 182] on div "Language English #1 There is a new instapanel! 0:05 (viewing time) #2 What is y…" at bounding box center [291, 149] width 328 height 229
click at [483, 178] on div "/c587b76d-0ccb-4f00-b87c-6b8899330694 answers Language English #1 There is a ne…" at bounding box center [290, 138] width 581 height 276
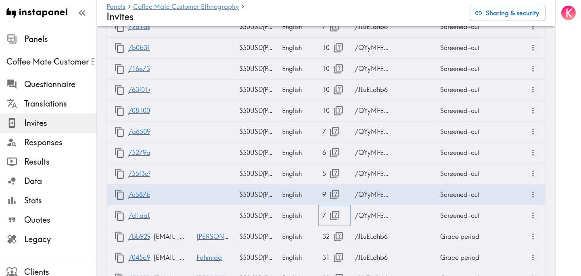
click at [337, 213] on icon "button" at bounding box center [334, 215] width 11 height 11
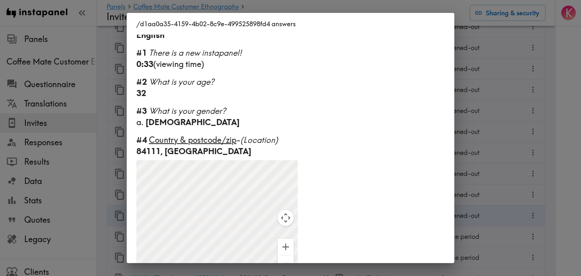
scroll to position [0, 0]
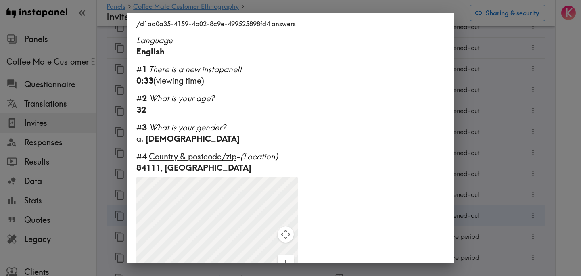
click at [518, 162] on div "/d1aa0a35-4159-4b02-8c9e-499525898fd4 answers Language English #1 There is a ne…" at bounding box center [290, 138] width 581 height 276
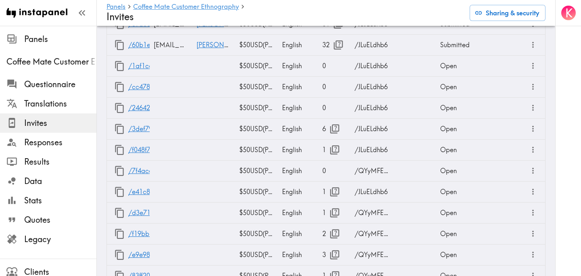
scroll to position [2325, 0]
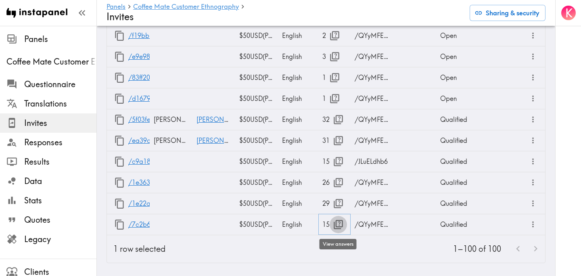
click at [331, 222] on button "button" at bounding box center [338, 224] width 17 height 17
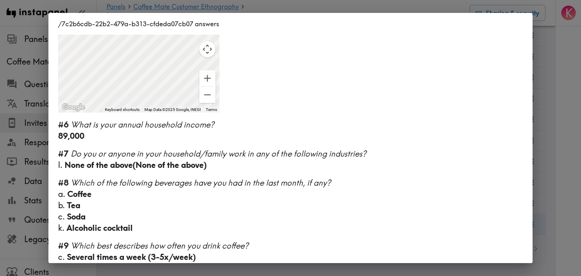
scroll to position [505, 0]
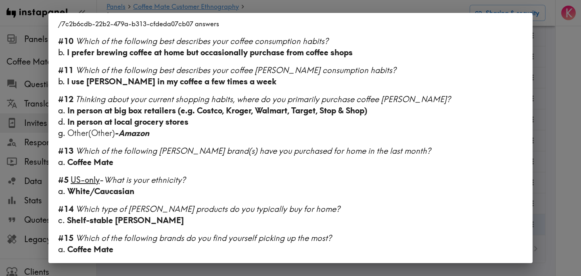
click at [555, 166] on div "/7c2b6cdb-22b2-479a-b313-cfdeda07cb07 answers Language English Segment [DEMOGRA…" at bounding box center [290, 138] width 581 height 276
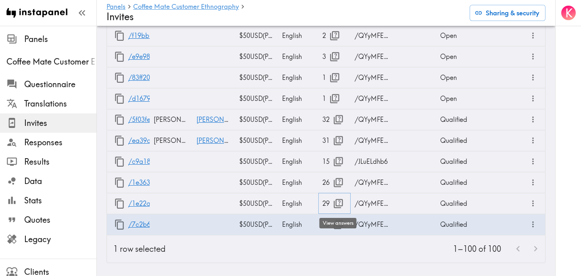
click at [334, 206] on icon "button" at bounding box center [338, 203] width 9 height 9
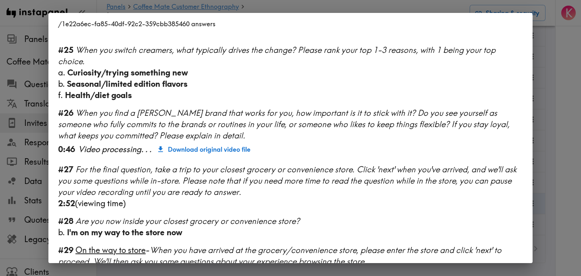
scroll to position [1104, 0]
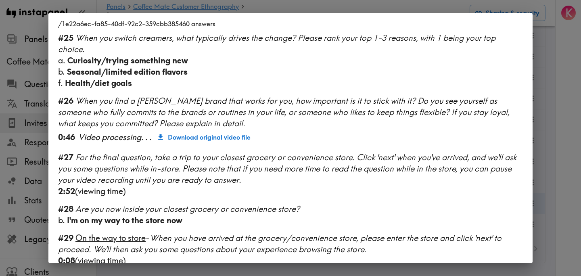
click at [554, 153] on div "/1e22a6ec-fa85-40df-92c2-359cbb385460 answers Language English Segment 28-45 ye…" at bounding box center [290, 138] width 581 height 276
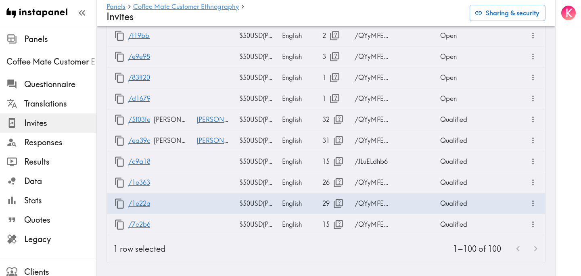
click at [322, 254] on div "1–100 of 100" at bounding box center [358, 248] width 373 height 27
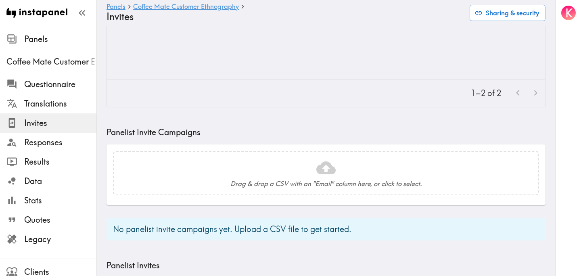
scroll to position [0, 0]
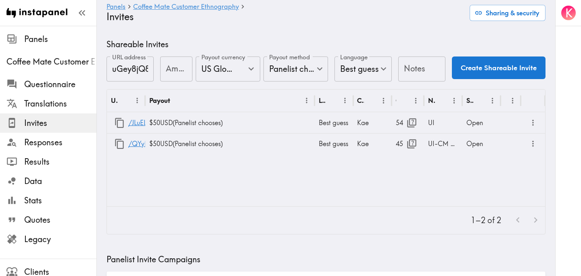
click at [62, 123] on span "Invites" at bounding box center [60, 123] width 72 height 11
click at [59, 140] on span "Responses" at bounding box center [60, 142] width 72 height 11
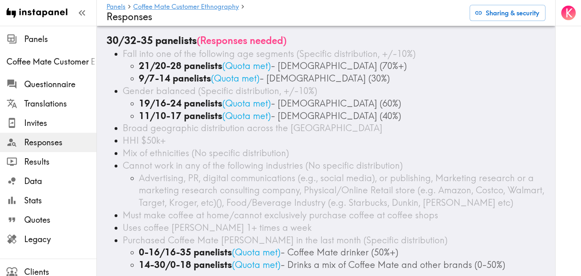
scroll to position [26, 0]
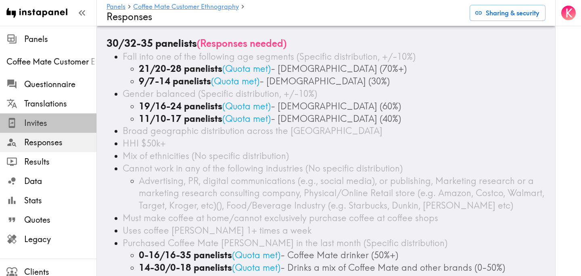
click at [36, 128] on span "Invites" at bounding box center [60, 123] width 72 height 11
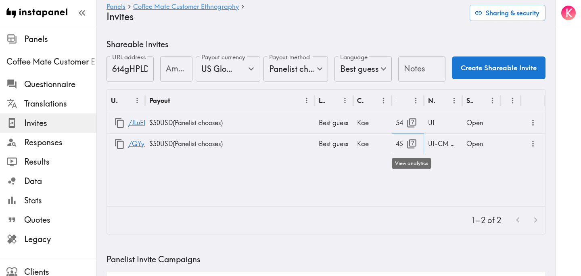
click at [413, 145] on icon "button" at bounding box center [412, 143] width 11 height 11
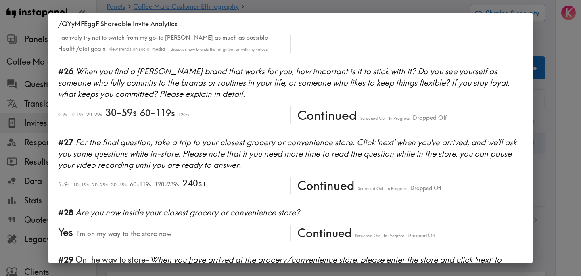
scroll to position [2139, 0]
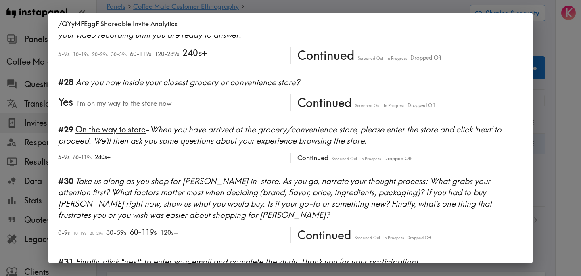
click at [553, 118] on div "/QYyMFEggF Shareable Invite Analytics #1 There is a new instapanel! 0-4s 5-9s 1…" at bounding box center [290, 138] width 581 height 276
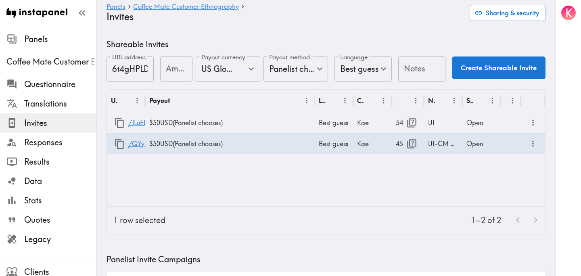
click at [352, 197] on div "URL Payout Language Creator Opens Notes Status /JLuELdhb6 $50 USD ( Panelist ch…" at bounding box center [326, 148] width 439 height 117
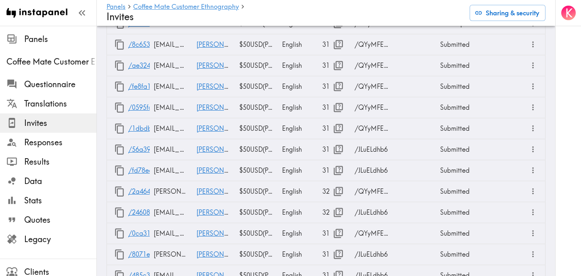
scroll to position [1326, 0]
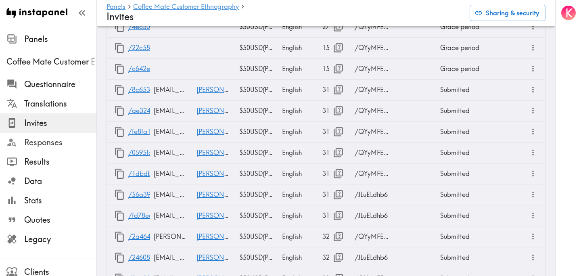
click at [42, 142] on span "Responses" at bounding box center [60, 142] width 72 height 11
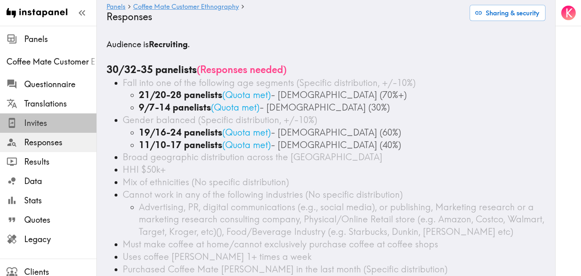
click at [59, 127] on span "Invites" at bounding box center [60, 123] width 72 height 11
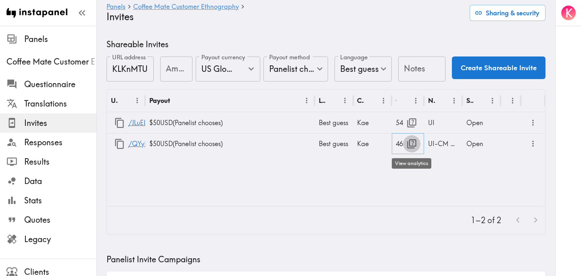
click at [410, 144] on icon "button" at bounding box center [411, 143] width 9 height 9
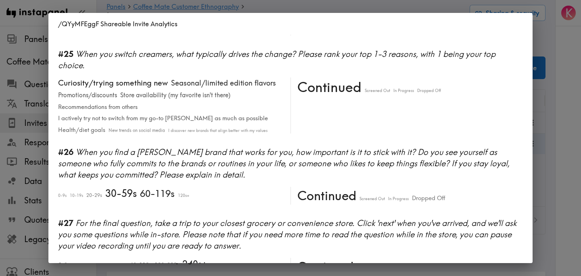
scroll to position [2136, 0]
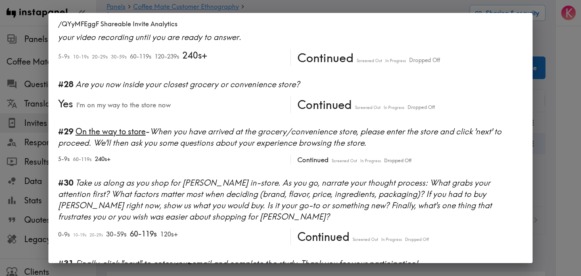
click at [558, 161] on div "/QYyMFEggF Shareable Invite Analytics #1 There is a new instapanel! 0-4s 5-9s 1…" at bounding box center [290, 138] width 581 height 276
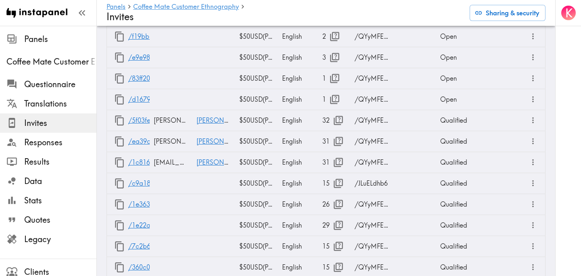
scroll to position [2346, 0]
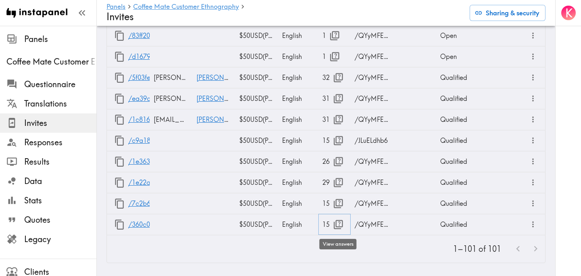
click at [334, 221] on icon "button" at bounding box center [338, 224] width 11 height 11
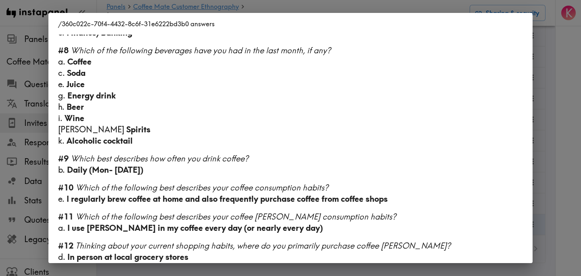
scroll to position [539, 0]
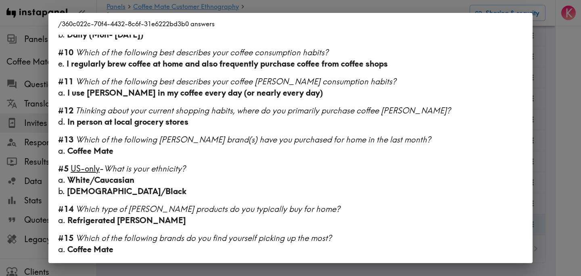
click at [543, 170] on div "/360c022c-70f4-4432-8c6f-31e6222bd3b0 answers Language English Segment [DEMOGRA…" at bounding box center [290, 138] width 581 height 276
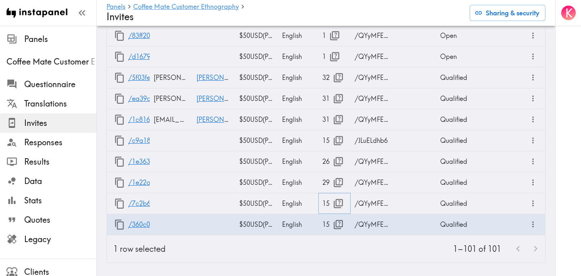
click at [338, 204] on icon "button" at bounding box center [338, 203] width 11 height 11
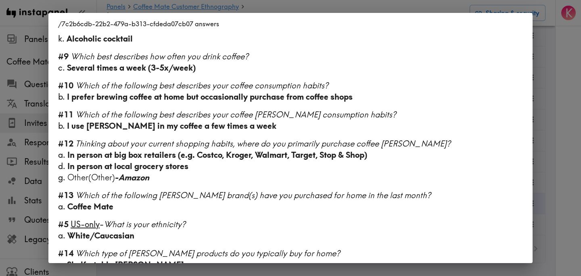
scroll to position [505, 0]
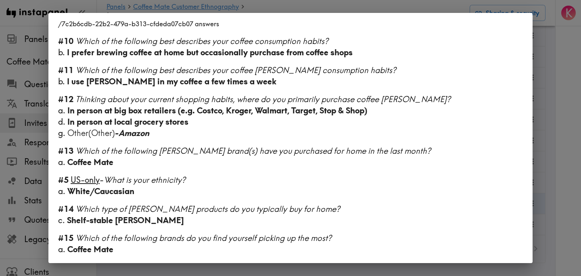
click at [556, 152] on div "/7c2b6cdb-22b2-479a-b313-cfdeda07cb07 answers Language English Segment 28-45 ye…" at bounding box center [290, 138] width 581 height 276
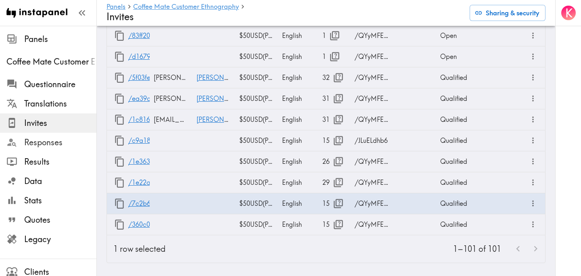
click at [46, 134] on div "Responses" at bounding box center [48, 142] width 97 height 21
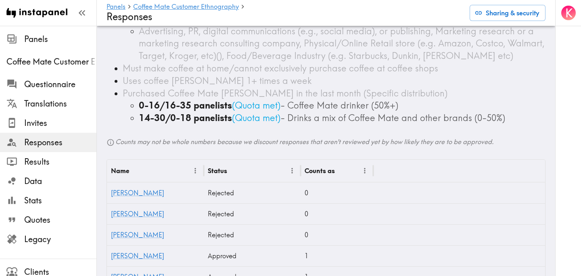
scroll to position [179, 0]
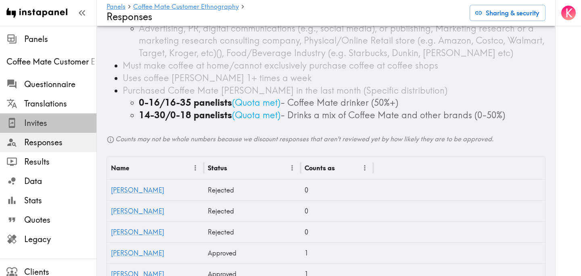
click at [47, 125] on span "Invites" at bounding box center [60, 123] width 72 height 11
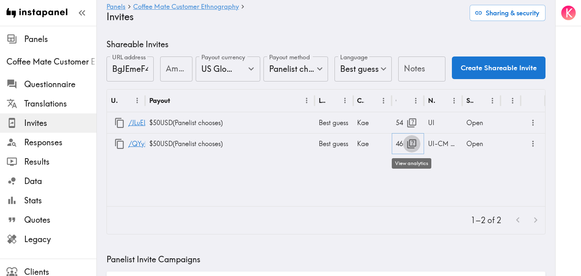
click at [415, 141] on icon "button" at bounding box center [412, 143] width 11 height 11
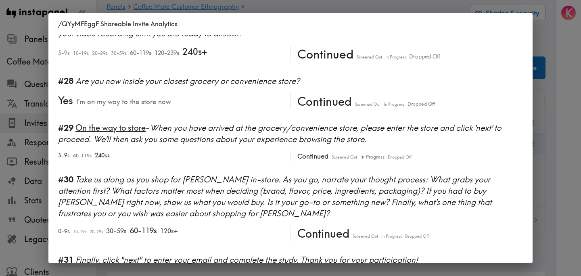
scroll to position [2138, 0]
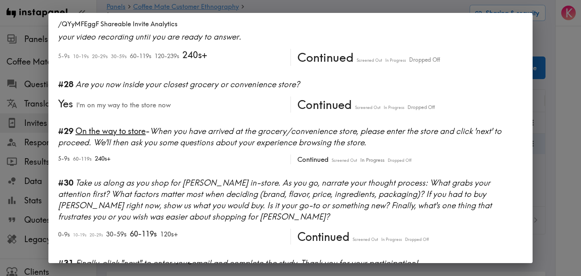
click at [562, 153] on div "/QYyMFEggF Shareable Invite Analytics #1 There is a new instapanel! 0-4s 5-9s 1…" at bounding box center [290, 138] width 581 height 276
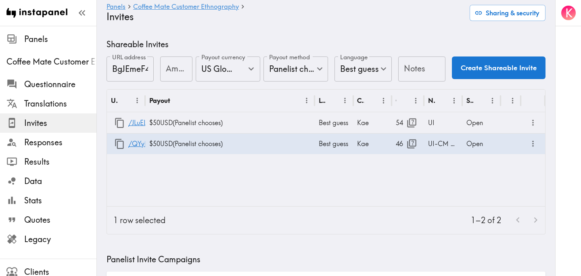
click at [353, 197] on div "URL Payout Language Creator Opens Notes Status /JLuELdhb6 $50 USD ( Panelist ch…" at bounding box center [326, 148] width 439 height 117
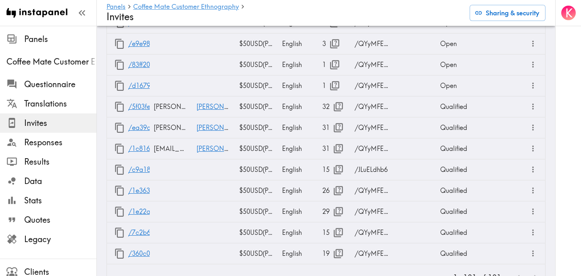
scroll to position [2346, 0]
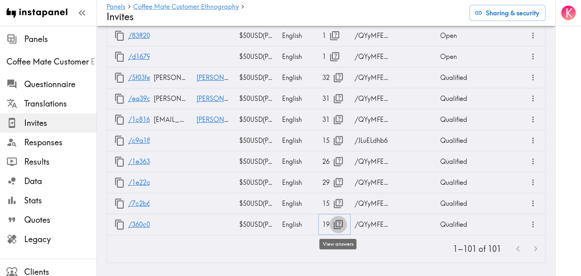
click at [339, 226] on icon "button" at bounding box center [338, 224] width 11 height 11
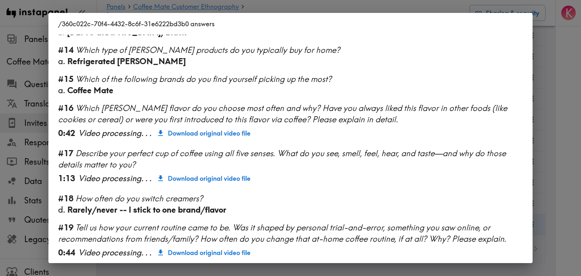
scroll to position [703, 0]
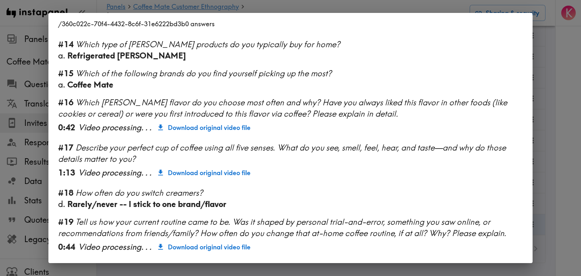
click at [565, 124] on div "/360c022c-70f4-4432-8c6f-31e6222bd3b0 answers Language English Segment [DEMOGRA…" at bounding box center [290, 138] width 581 height 276
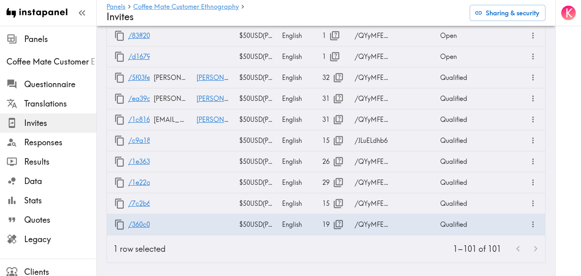
click at [565, 124] on div "K" at bounding box center [569, 138] width 26 height 276
click at [338, 206] on icon "button" at bounding box center [338, 203] width 9 height 9
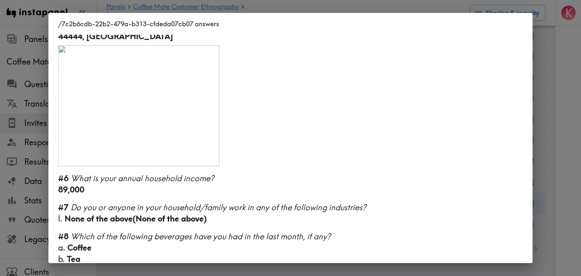
scroll to position [0, 0]
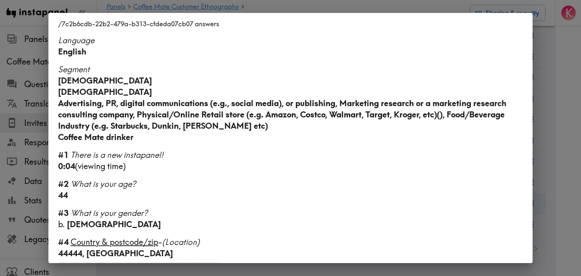
click at [568, 59] on div "/7c2b6cdb-22b2-479a-b313-cfdeda07cb07 answers Language English Segment 28-45 ye…" at bounding box center [290, 138] width 581 height 276
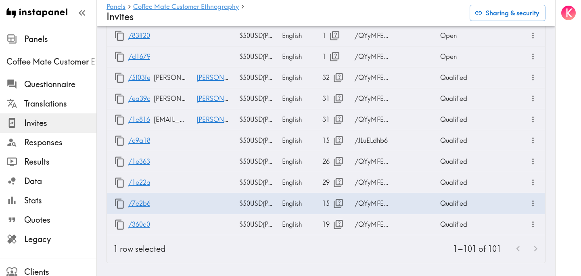
click at [304, 253] on div "1–101 of 101" at bounding box center [358, 248] width 373 height 27
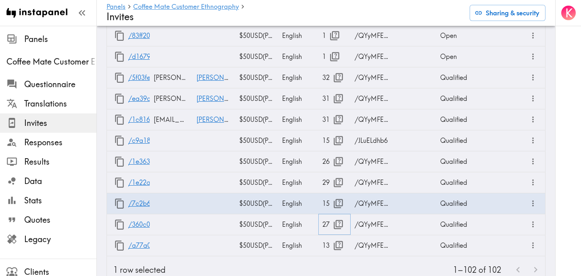
click at [338, 224] on icon "button" at bounding box center [338, 224] width 11 height 11
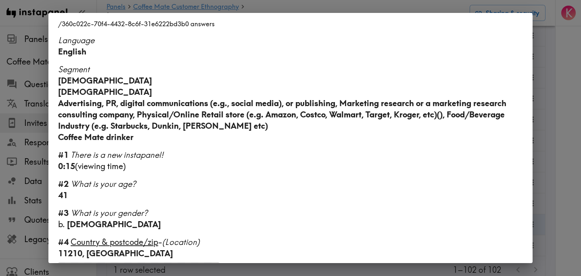
click at [564, 138] on div "/360c022c-70f4-4432-8c6f-31e6222bd3b0 answers Language English Segment 28-45 ye…" at bounding box center [290, 138] width 581 height 276
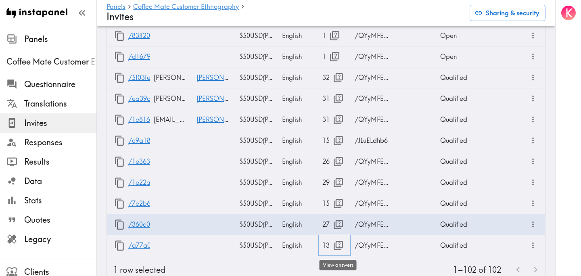
click at [337, 245] on icon "button" at bounding box center [338, 245] width 11 height 11
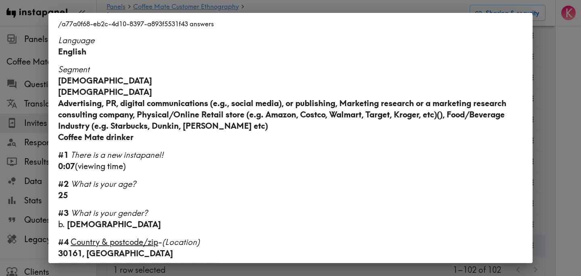
scroll to position [480, 0]
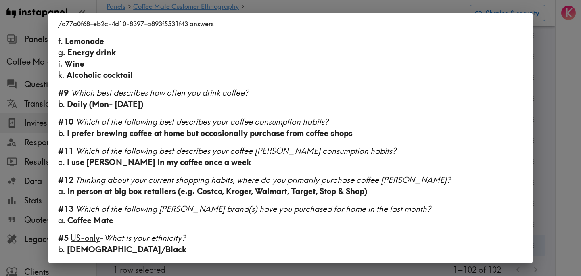
click at [557, 193] on div "/a77a0f68-eb2c-4d10-8397-a893f5531f43 answers Language English Segment [DEMOGRA…" at bounding box center [290, 138] width 581 height 276
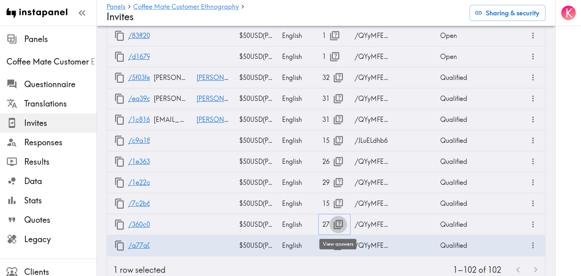
click at [338, 225] on icon "button" at bounding box center [338, 224] width 11 height 11
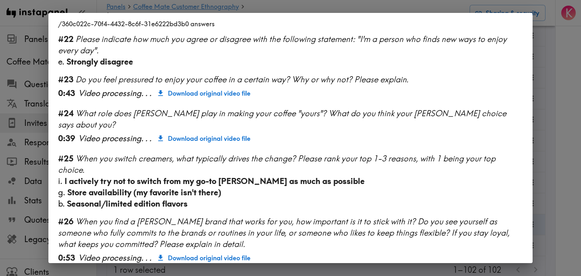
scroll to position [1068, 0]
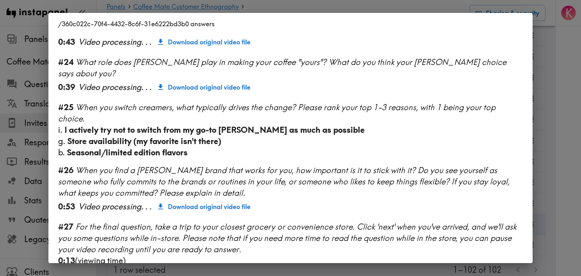
click at [553, 136] on div "/360c022c-70f4-4432-8c6f-31e6222bd3b0 answers Language English Segment 28-45 ye…" at bounding box center [290, 138] width 581 height 276
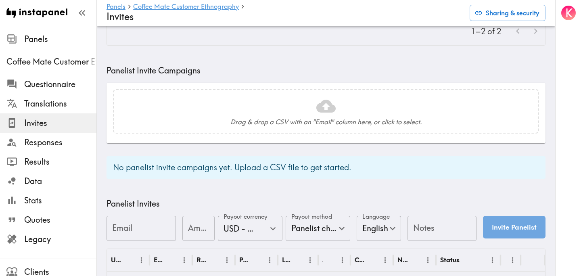
scroll to position [0, 0]
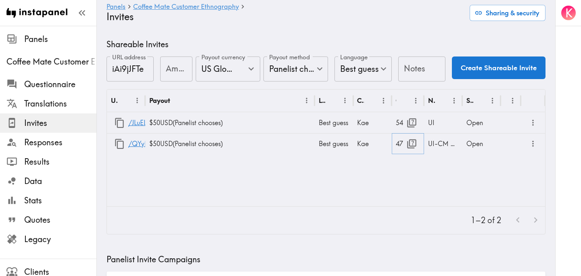
click at [408, 146] on icon "button" at bounding box center [412, 143] width 11 height 11
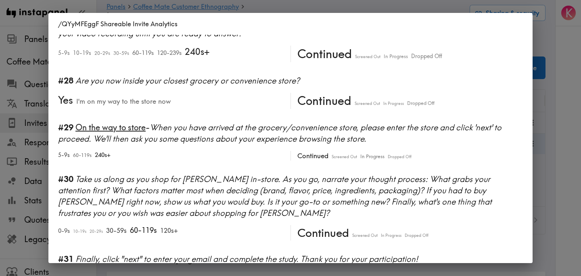
scroll to position [2136, 0]
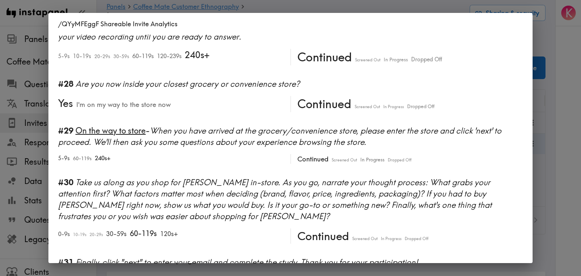
click at [559, 162] on div "/QYyMFEggF Shareable Invite Analytics #1 There is a new instapanel! 0-4s 5-9s 1…" at bounding box center [290, 138] width 581 height 276
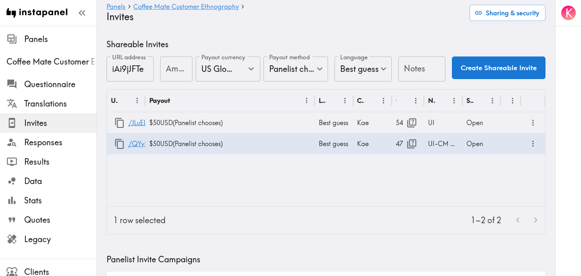
click at [429, 210] on div "1–2 of 2" at bounding box center [358, 220] width 373 height 27
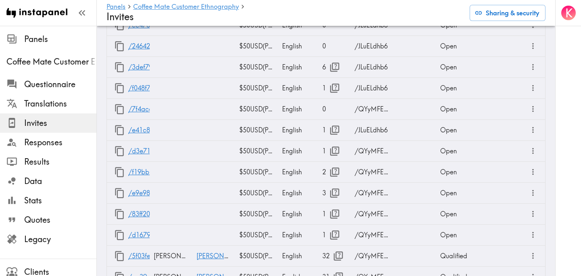
scroll to position [2367, 0]
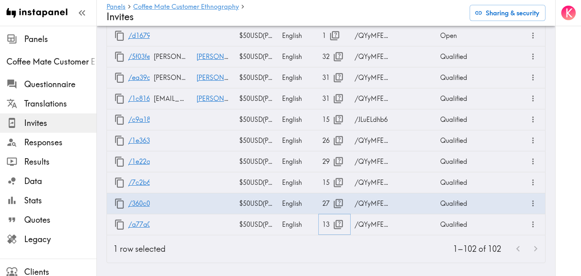
click at [339, 222] on icon "button" at bounding box center [338, 224] width 11 height 11
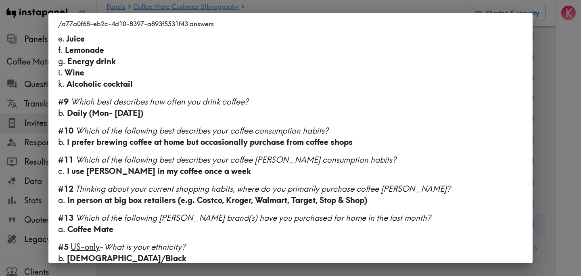
scroll to position [480, 0]
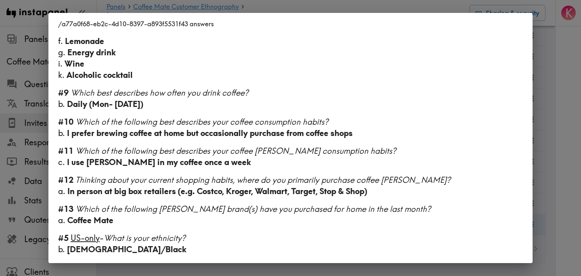
click at [550, 147] on div "/a77a0f68-eb2c-4d10-8397-a893f5531f43 answers Language English Segment [DEMOGRA…" at bounding box center [290, 138] width 581 height 276
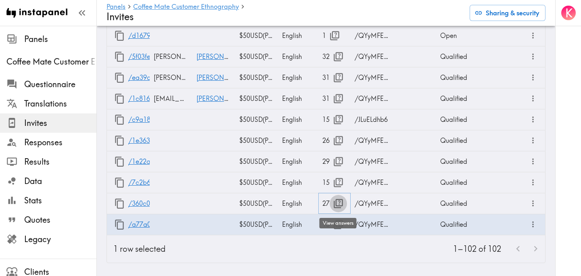
click at [338, 201] on icon "button" at bounding box center [338, 203] width 11 height 11
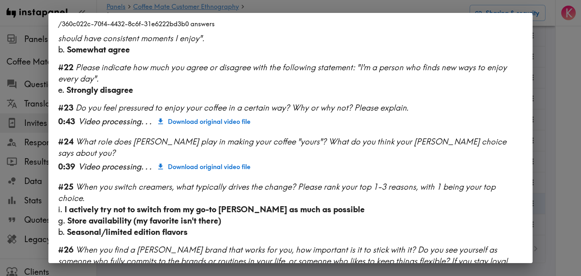
scroll to position [1068, 0]
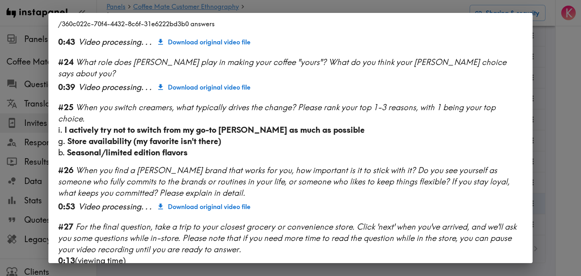
click at [553, 137] on div "/360c022c-70f4-4432-8c6f-31e6222bd3b0 answers Language English Segment [DEMOGRA…" at bounding box center [290, 138] width 581 height 276
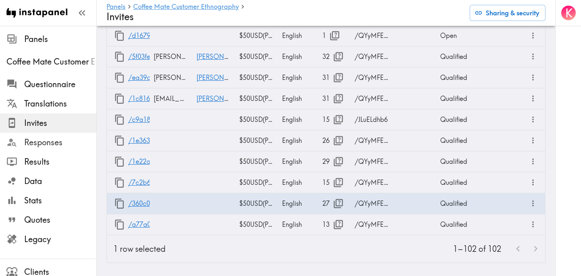
click at [60, 150] on div "Responses" at bounding box center [48, 142] width 97 height 21
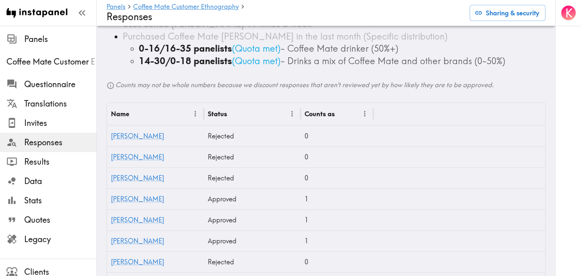
scroll to position [230, 0]
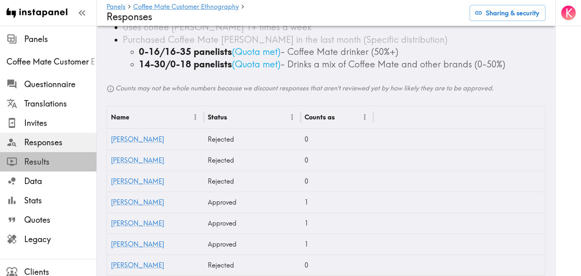
click at [57, 159] on span "Results" at bounding box center [60, 161] width 72 height 11
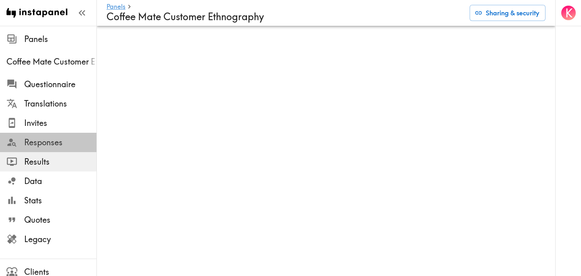
click at [52, 143] on span "Responses" at bounding box center [60, 142] width 72 height 11
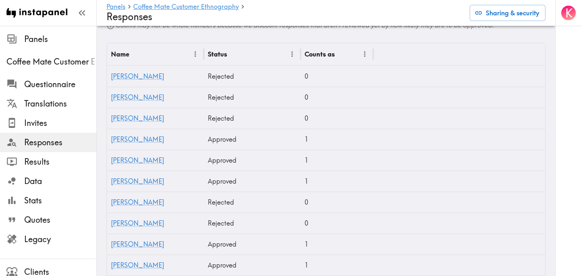
scroll to position [283, 0]
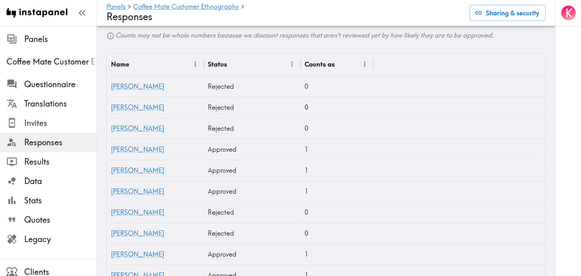
click at [36, 123] on span "Invites" at bounding box center [60, 123] width 72 height 11
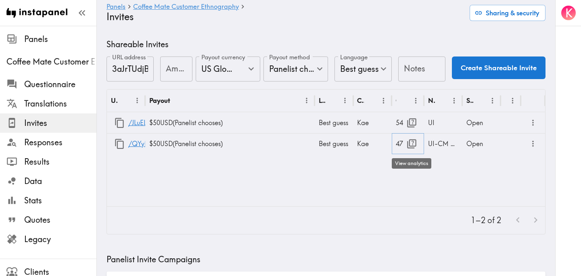
click at [408, 145] on icon "button" at bounding box center [411, 143] width 9 height 9
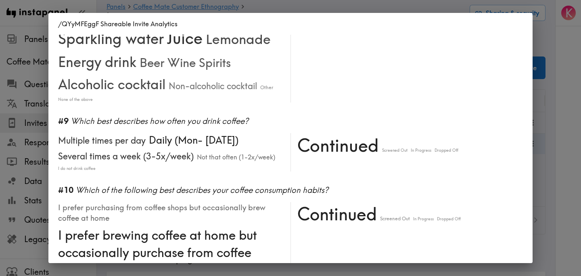
scroll to position [741, 0]
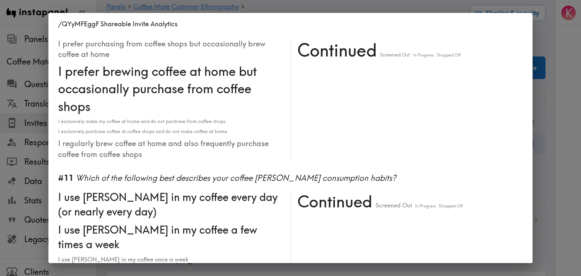
click at [554, 140] on div "/QYyMFEggF Shareable Invite Analytics #1 There is a new instapanel! 0-4s 5-9s 1…" at bounding box center [290, 138] width 581 height 276
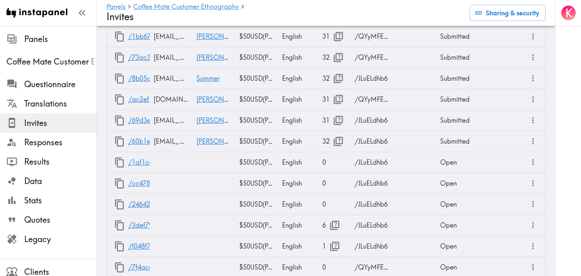
scroll to position [2367, 0]
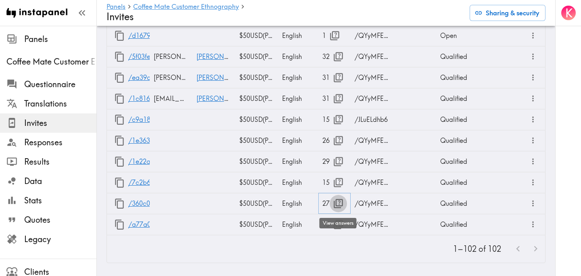
click at [338, 206] on icon "button" at bounding box center [338, 203] width 9 height 9
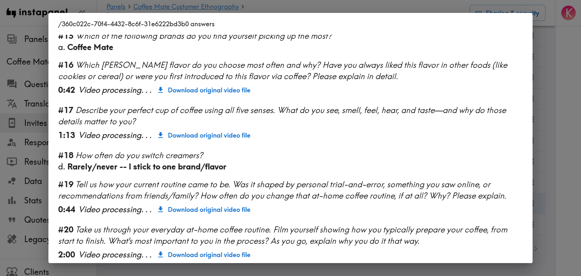
scroll to position [1068, 0]
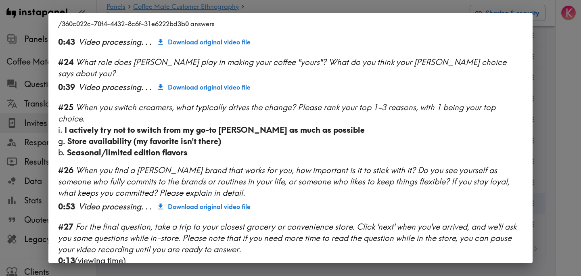
click at [549, 157] on div "/360c022c-70f4-4432-8c6f-31e6222bd3b0 answers Language English Segment 28-45 ye…" at bounding box center [290, 138] width 581 height 276
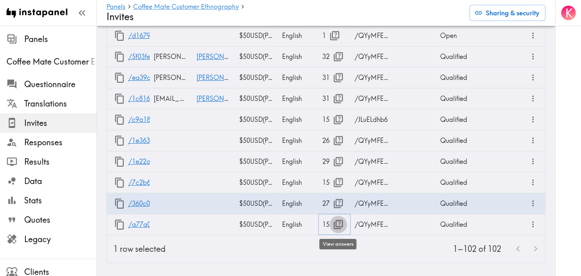
click at [336, 224] on icon "button" at bounding box center [338, 224] width 11 height 11
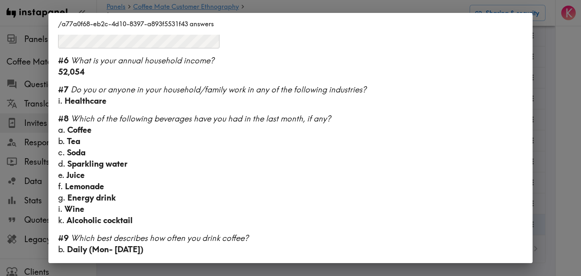
scroll to position [539, 0]
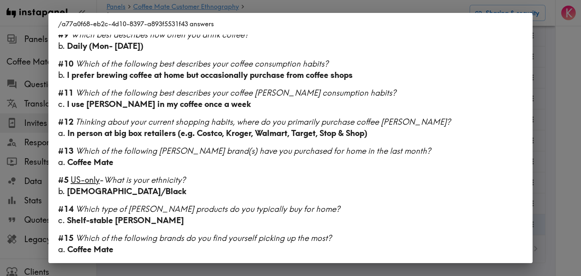
click at [562, 148] on div "/a77a0f68-eb2c-4d10-8397-a893f5531f43 answers Language English Segment 18-27 ye…" at bounding box center [290, 138] width 581 height 276
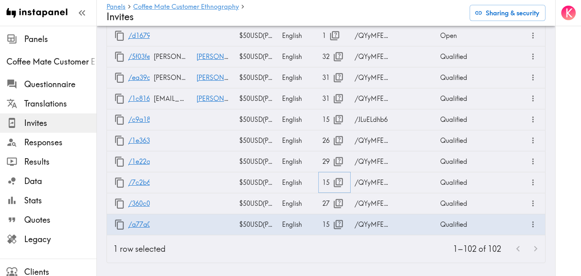
click at [336, 184] on icon "button" at bounding box center [338, 182] width 11 height 11
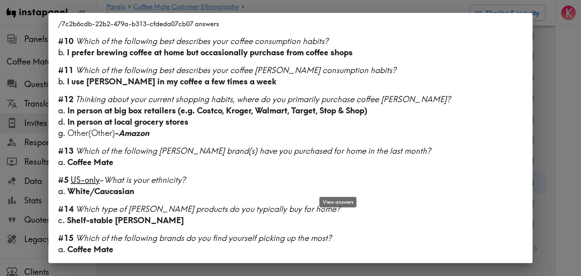
scroll to position [505, 0]
click at [556, 135] on div "/7c2b6cdb-22b2-479a-b313-cfdeda07cb07 answers Language English Segment 28-45 ye…" at bounding box center [290, 138] width 581 height 276
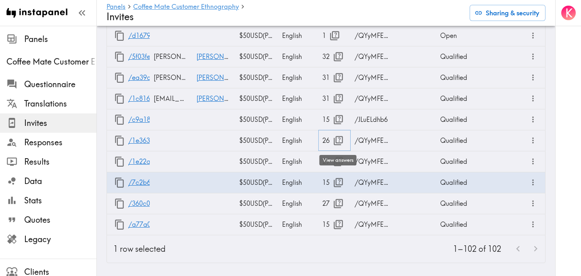
click at [338, 159] on div "View answers" at bounding box center [338, 160] width 37 height 10
click at [338, 163] on icon "button" at bounding box center [338, 161] width 11 height 11
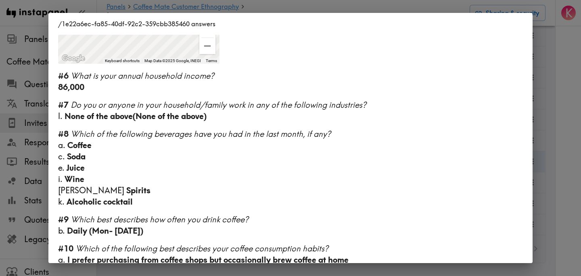
scroll to position [406, 0]
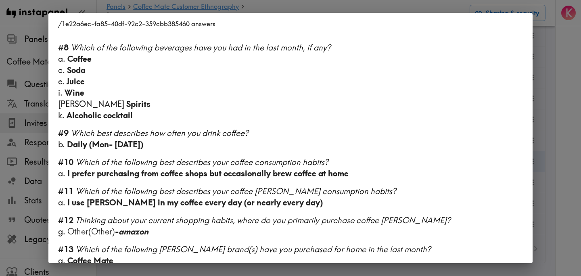
click at [565, 120] on div "/1e22a6ec-fa85-40df-92c2-359cbb385460 answers Language English Segment 28-45 ye…" at bounding box center [290, 138] width 581 height 276
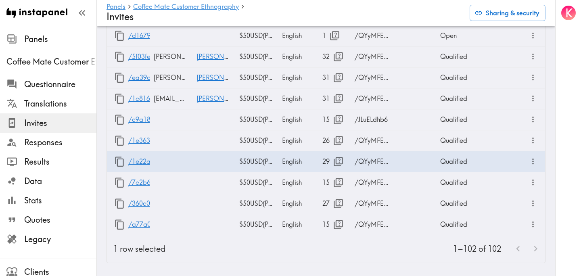
click at [349, 258] on div "1–102 of 102" at bounding box center [358, 248] width 373 height 27
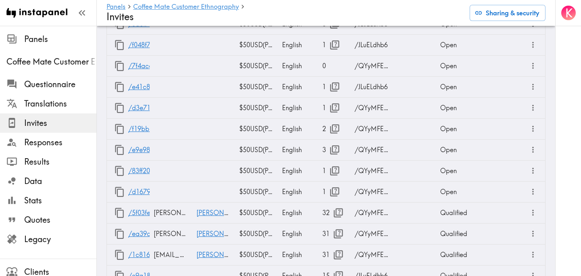
scroll to position [2367, 0]
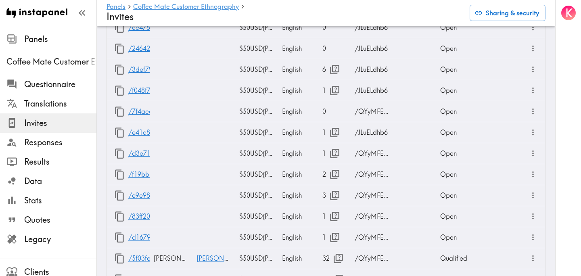
scroll to position [2367, 0]
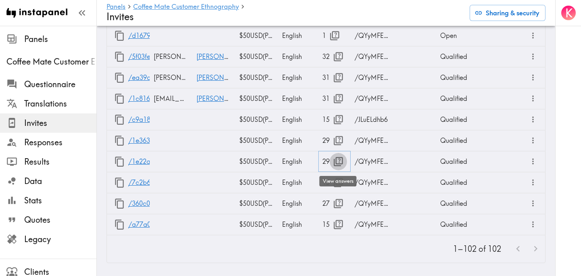
click at [335, 162] on icon "button" at bounding box center [338, 161] width 11 height 11
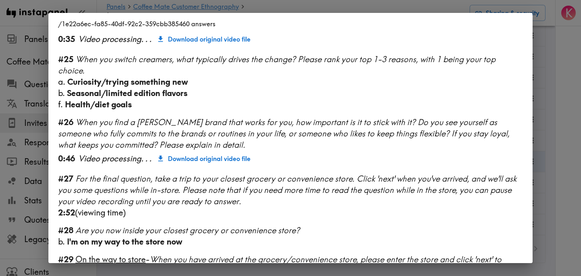
scroll to position [1104, 0]
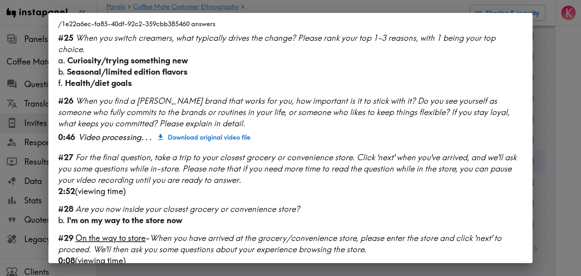
click at [548, 153] on div "/1e22a6ec-fa85-40df-92c2-359cbb385460 answers Language English Segment 28-45 ye…" at bounding box center [290, 138] width 581 height 276
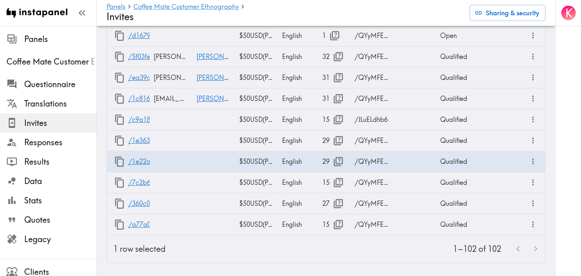
click at [355, 254] on div "1–102 of 102" at bounding box center [358, 248] width 373 height 27
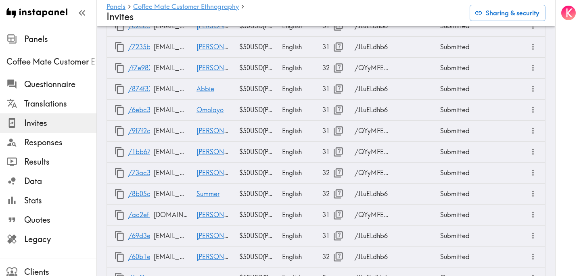
scroll to position [2367, 0]
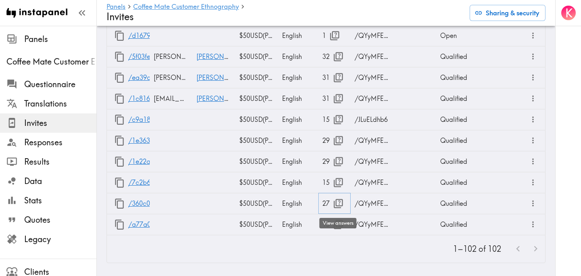
click at [337, 203] on icon "button" at bounding box center [338, 203] width 11 height 11
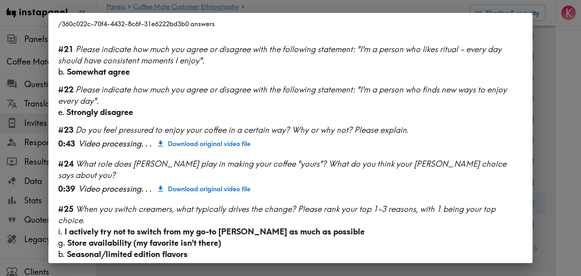
scroll to position [1068, 0]
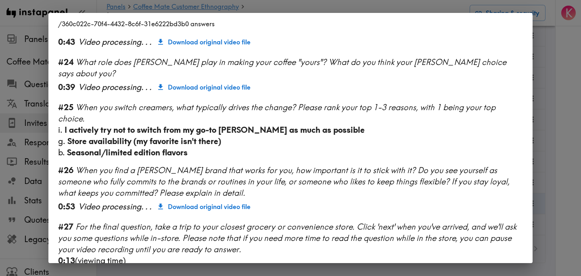
click at [560, 162] on div "/360c022c-70f4-4432-8c6f-31e6222bd3b0 answers Language English Segment [DEMOGRA…" at bounding box center [290, 138] width 581 height 276
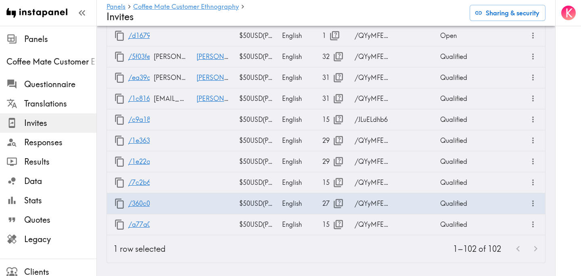
click at [353, 248] on div "1–102 of 102" at bounding box center [358, 248] width 373 height 27
click at [338, 224] on icon "button" at bounding box center [338, 224] width 11 height 11
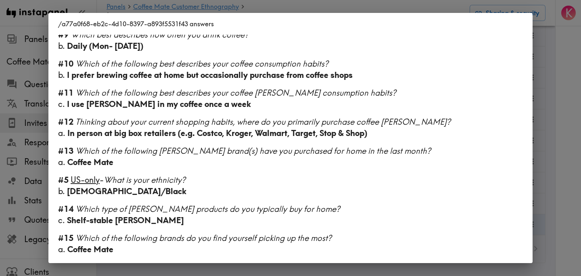
scroll to position [0, 0]
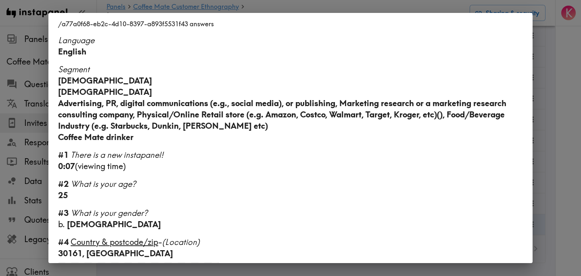
click at [564, 107] on div "/a77a0f68-eb2c-4d10-8397-a893f5531f43 answers Language English Segment [DEMOGRA…" at bounding box center [290, 138] width 581 height 276
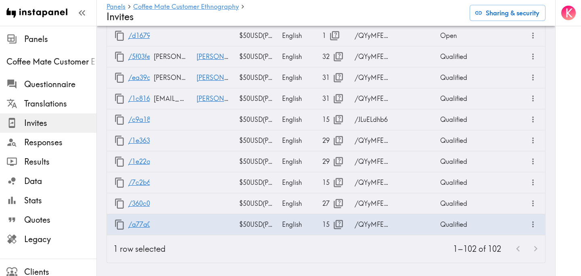
click at [564, 107] on div "K" at bounding box center [569, 138] width 26 height 276
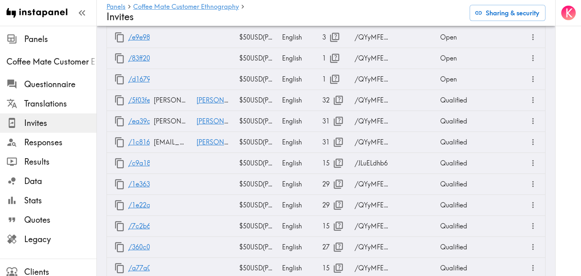
scroll to position [2367, 0]
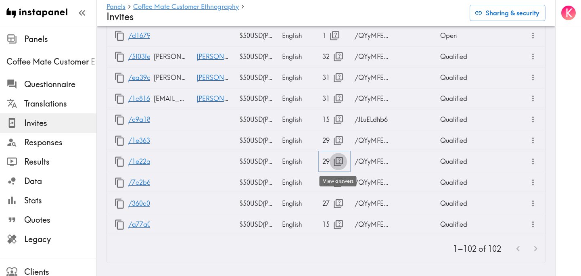
click at [336, 162] on icon "button" at bounding box center [338, 161] width 11 height 11
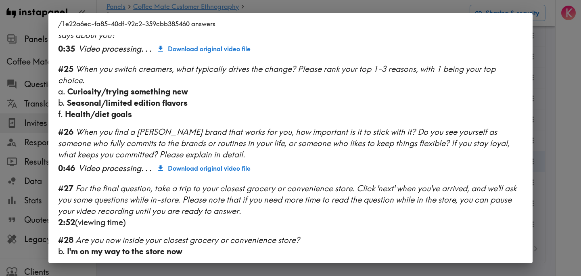
scroll to position [1104, 0]
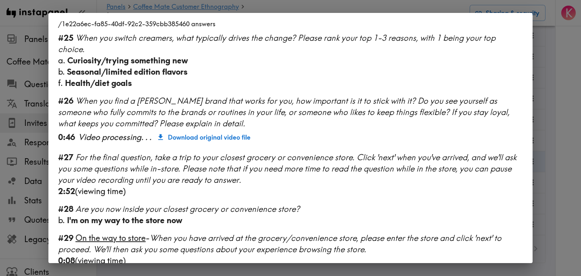
click at [567, 109] on div "/1e22a6ec-fa85-40df-92c2-359cbb385460 answers Language English Segment 28-45 ye…" at bounding box center [290, 138] width 581 height 276
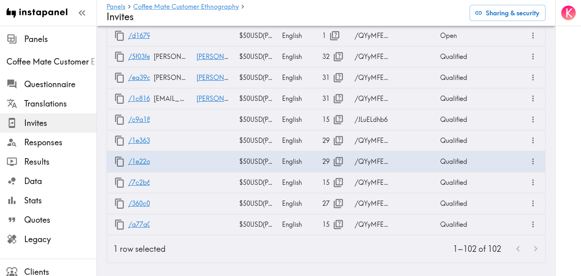
click at [567, 109] on div "K" at bounding box center [569, 138] width 26 height 276
click at [62, 146] on span "Responses" at bounding box center [60, 142] width 72 height 11
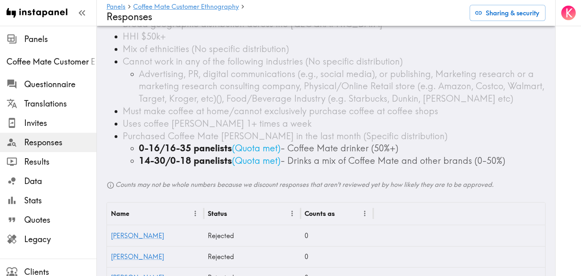
scroll to position [256, 0]
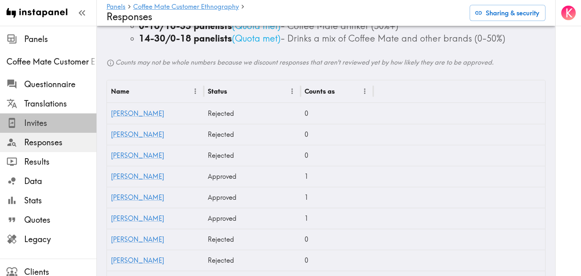
click at [48, 120] on span "Invites" at bounding box center [60, 123] width 72 height 11
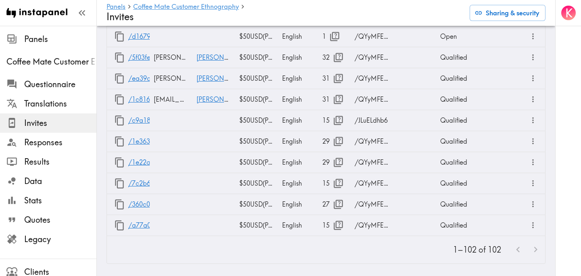
scroll to position [2367, 0]
click at [340, 202] on icon "button" at bounding box center [338, 203] width 11 height 11
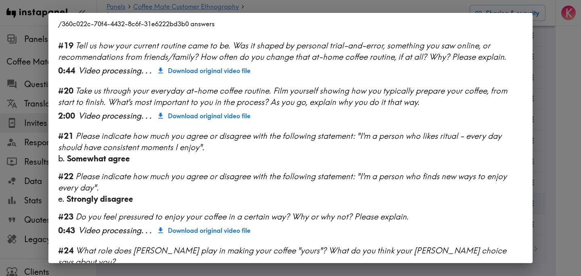
scroll to position [1068, 0]
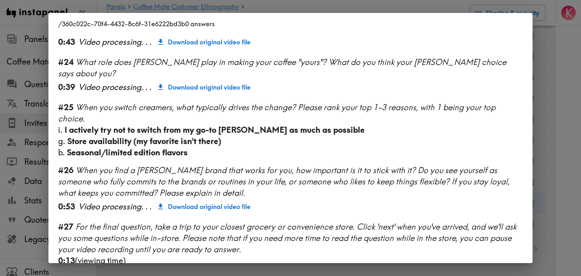
click at [561, 152] on div "/360c022c-70f4-4432-8c6f-31e6222bd3b0 answers Language English Segment [DEMOGRA…" at bounding box center [290, 138] width 581 height 276
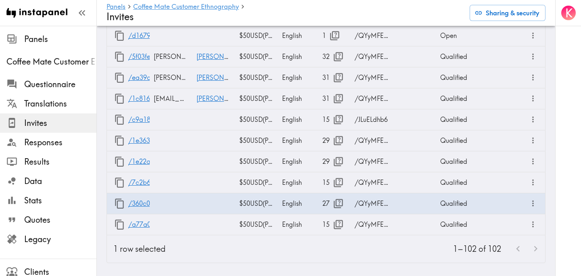
click at [560, 151] on div "K" at bounding box center [569, 138] width 26 height 276
click at [71, 142] on span "Responses" at bounding box center [60, 142] width 72 height 11
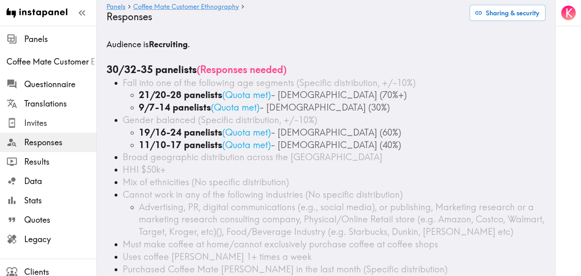
click at [46, 126] on span "Invites" at bounding box center [60, 123] width 72 height 11
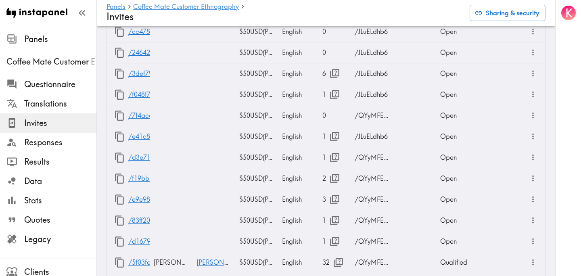
scroll to position [2367, 0]
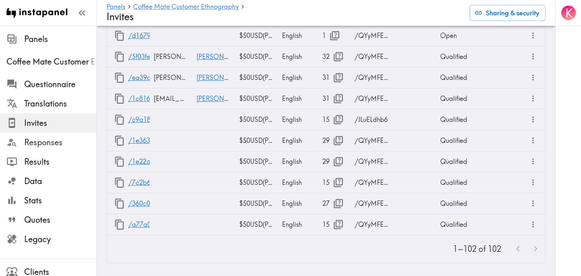
click at [48, 142] on span "Responses" at bounding box center [60, 142] width 72 height 11
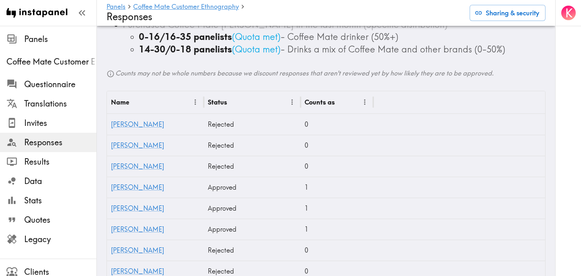
scroll to position [213, 0]
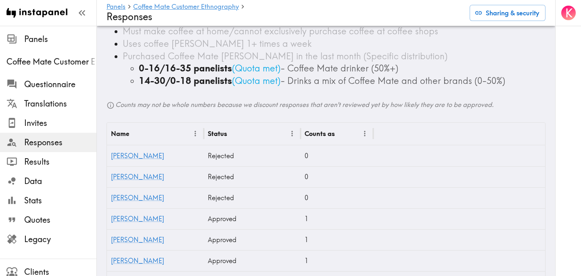
click at [62, 145] on span "Responses" at bounding box center [60, 142] width 72 height 11
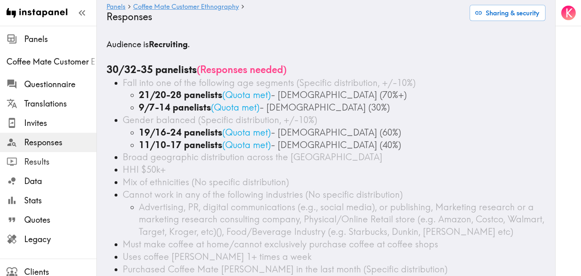
click at [49, 157] on span "Results" at bounding box center [60, 161] width 72 height 11
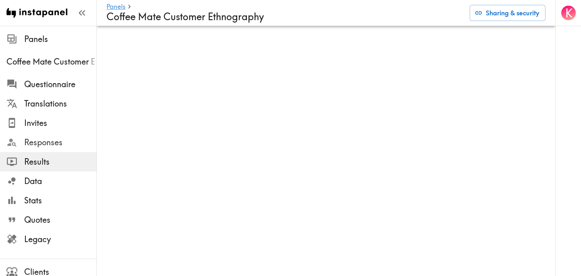
click at [59, 144] on span "Responses" at bounding box center [60, 142] width 72 height 11
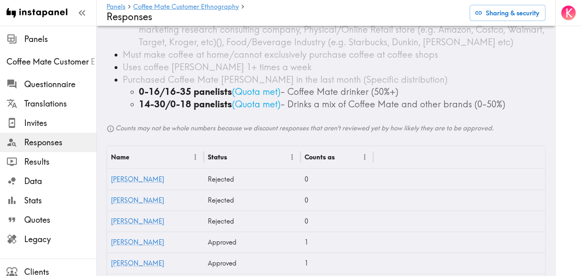
scroll to position [206, 0]
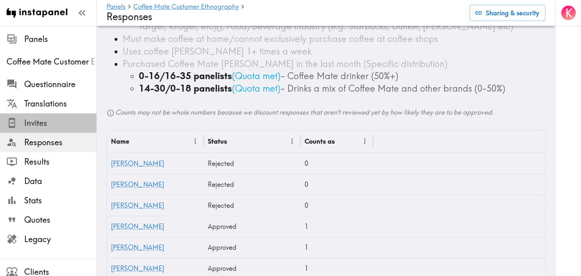
click at [61, 127] on span "Invites" at bounding box center [60, 123] width 72 height 11
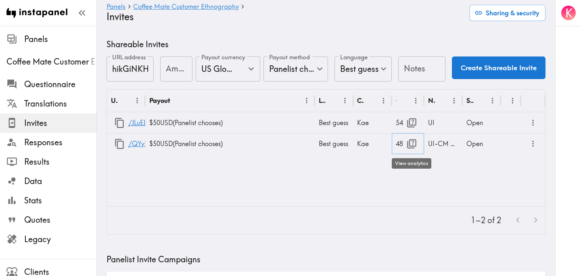
click at [407, 141] on icon "button" at bounding box center [412, 143] width 11 height 11
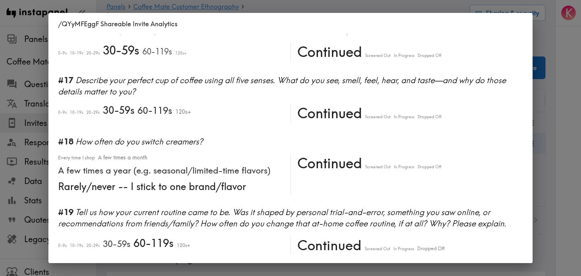
scroll to position [2128, 0]
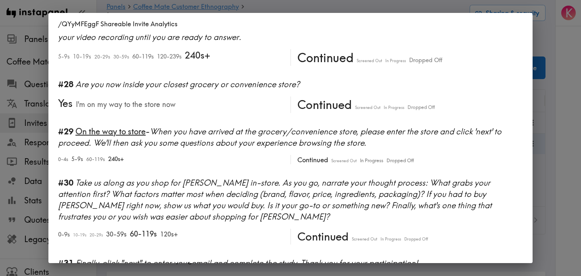
click at [550, 177] on div "/QYyMFEggF Shareable Invite Analytics #1 There is a new instapanel! 0-4s 5-9s 1…" at bounding box center [290, 138] width 581 height 276
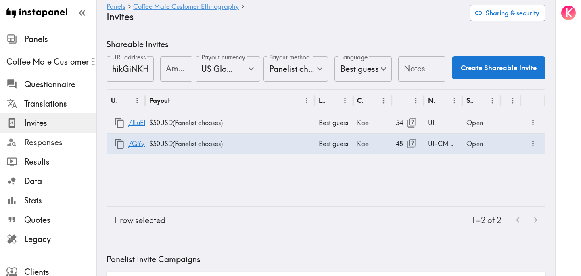
click at [75, 143] on span "Responses" at bounding box center [60, 142] width 72 height 11
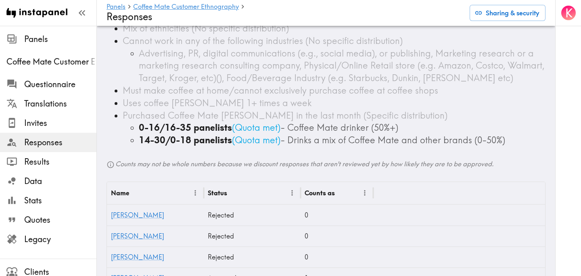
scroll to position [156, 0]
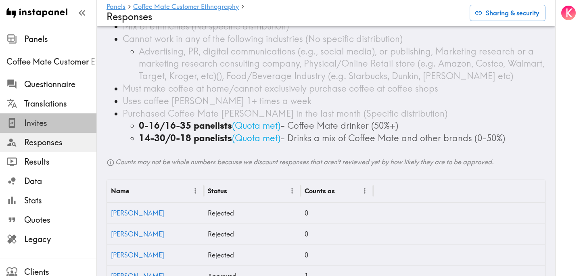
click at [44, 125] on span "Invites" at bounding box center [60, 123] width 72 height 11
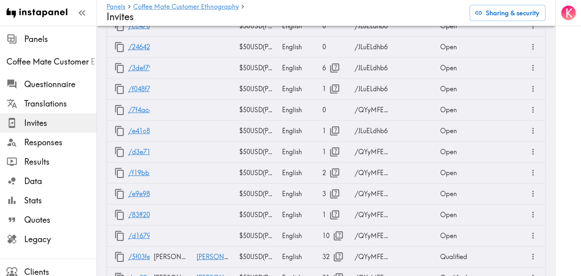
scroll to position [2388, 0]
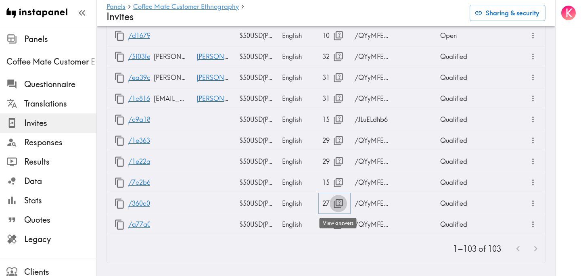
click at [339, 205] on icon "button" at bounding box center [338, 203] width 11 height 11
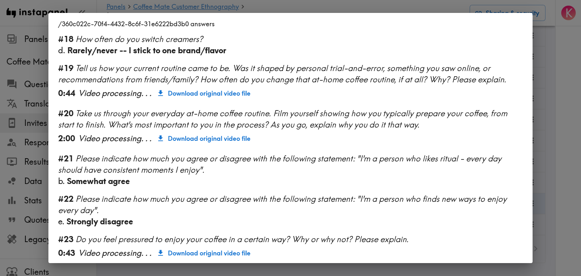
scroll to position [1068, 0]
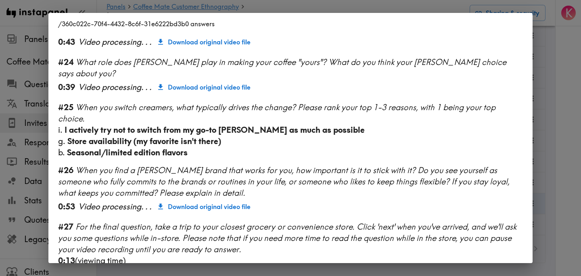
click at [555, 115] on div "/360c022c-70f4-4432-8c6f-31e6222bd3b0 answers Language English Segment 28-45 ye…" at bounding box center [290, 138] width 581 height 276
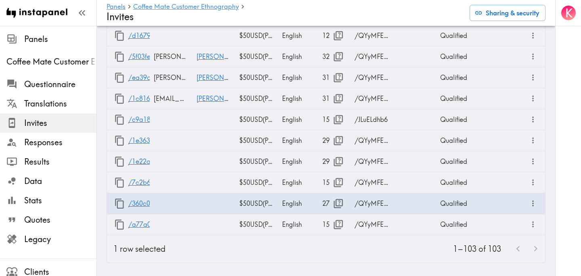
click at [387, 246] on div "1–103 of 103" at bounding box center [358, 248] width 373 height 27
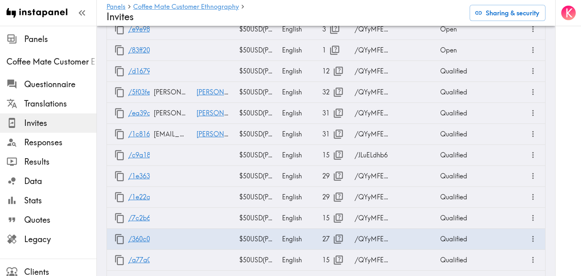
scroll to position [2388, 0]
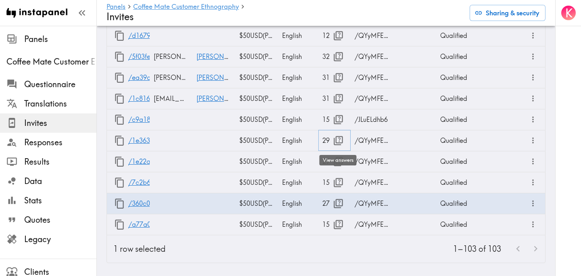
click at [338, 144] on icon "button" at bounding box center [338, 140] width 11 height 11
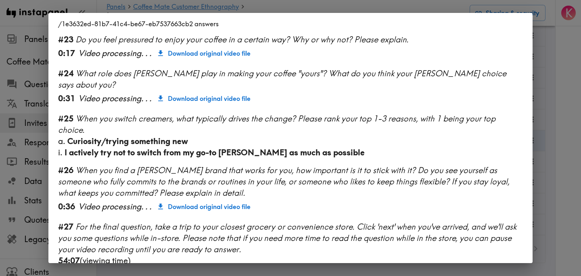
scroll to position [1127, 0]
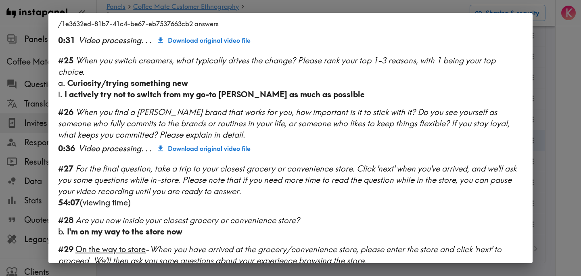
click at [559, 125] on div "/1e3632ed-81b7-41c4-be67-eb7537663cb2 answers Language English Segment 28-45 ye…" at bounding box center [290, 138] width 581 height 276
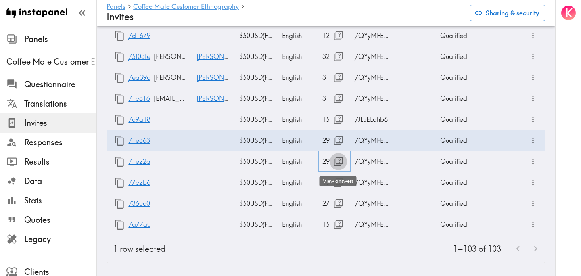
click at [336, 162] on icon "button" at bounding box center [338, 161] width 9 height 9
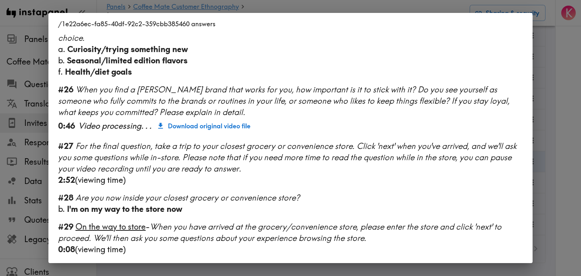
scroll to position [1104, 0]
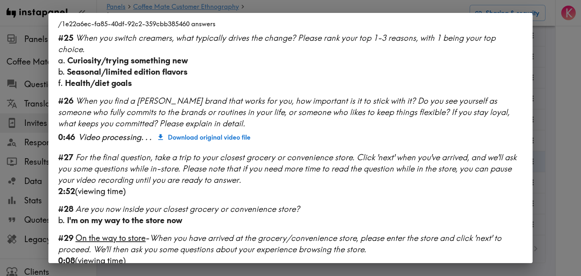
click at [533, 134] on div "Language English Segment 28-45 years old Female Advertising, PR, digital commun…" at bounding box center [290, 149] width 485 height 229
click at [551, 127] on div "/1e22a6ec-fa85-40df-92c2-359cbb385460 answers Language English Segment 28-45 ye…" at bounding box center [290, 138] width 581 height 276
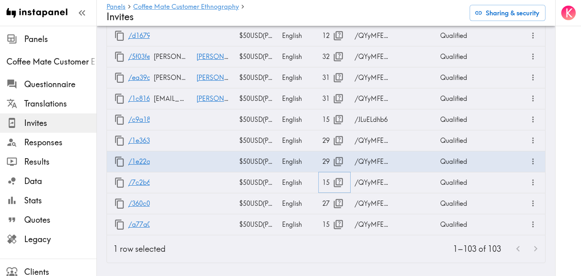
click at [337, 186] on icon "button" at bounding box center [338, 182] width 11 height 11
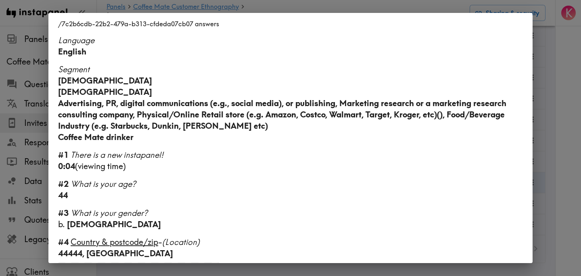
scroll to position [505, 0]
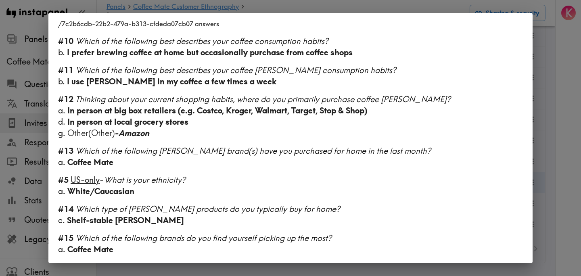
click at [552, 150] on div "/7c2b6cdb-22b2-479a-b313-cfdeda07cb07 answers Language English Segment 28-45 ye…" at bounding box center [290, 138] width 581 height 276
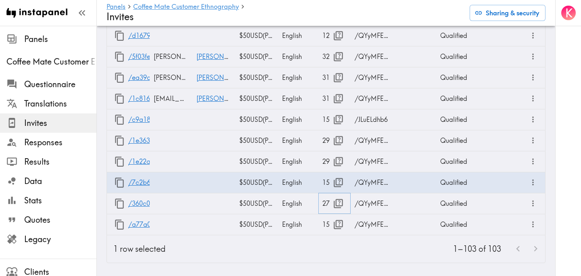
click at [339, 202] on icon "button" at bounding box center [338, 203] width 9 height 9
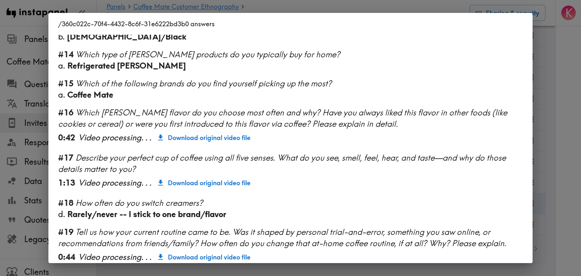
scroll to position [1068, 0]
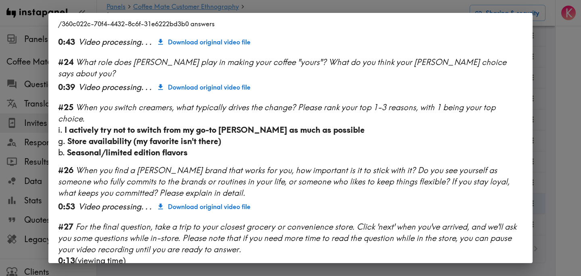
click at [560, 106] on div "/360c022c-70f4-4432-8c6f-31e6222bd3b0 answers Language English Segment [DEMOGRA…" at bounding box center [290, 138] width 581 height 276
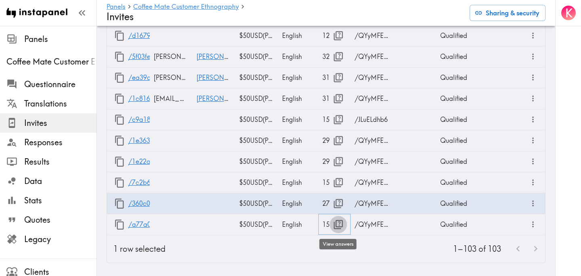
click at [338, 224] on icon "button" at bounding box center [338, 224] width 11 height 11
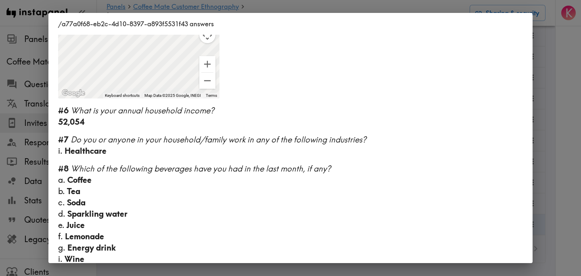
scroll to position [539, 0]
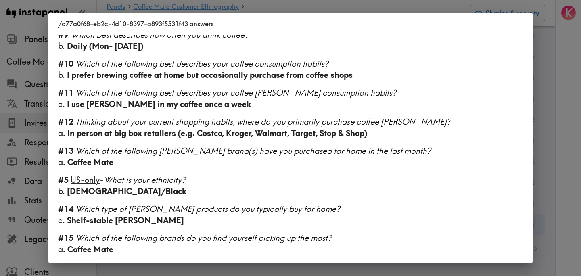
click at [556, 151] on div "/a77a0f68-eb2c-4d10-8397-a893f5531f43 answers Language English Segment 18-27 ye…" at bounding box center [290, 138] width 581 height 276
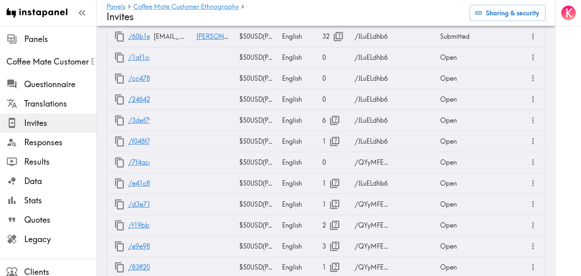
scroll to position [2388, 0]
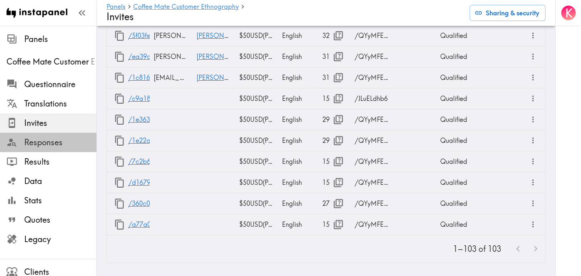
click at [42, 138] on span "Responses" at bounding box center [60, 142] width 72 height 11
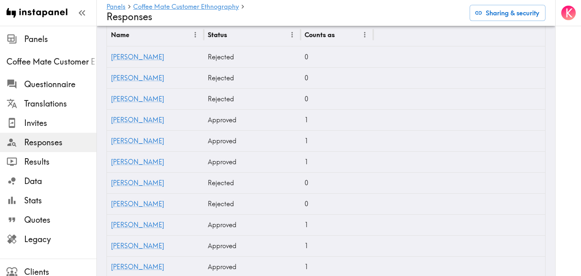
scroll to position [316, 0]
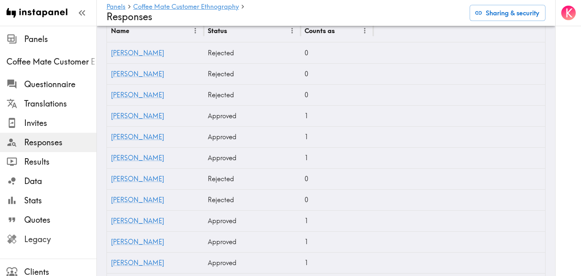
click at [62, 230] on div "Legacy" at bounding box center [48, 239] width 97 height 21
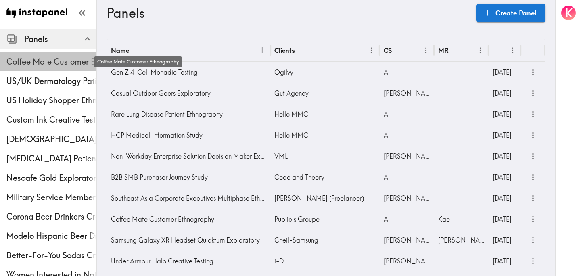
click at [46, 59] on span "Coffee Mate Customer Ethnography" at bounding box center [51, 61] width 90 height 11
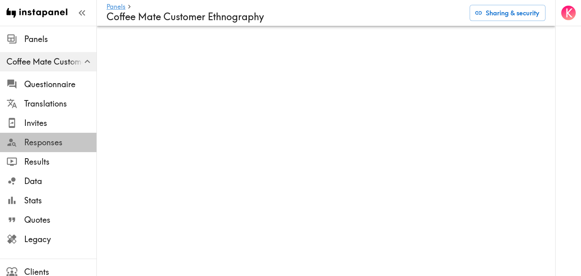
click at [35, 143] on span "Responses" at bounding box center [60, 142] width 72 height 11
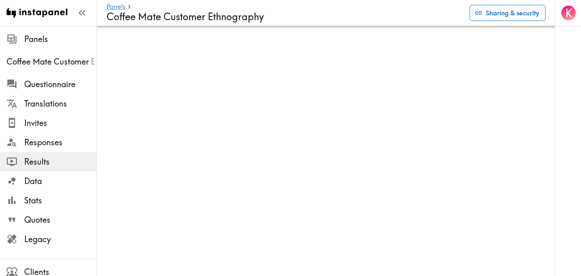
click at [512, 11] on button "Sharing & security" at bounding box center [508, 13] width 76 height 16
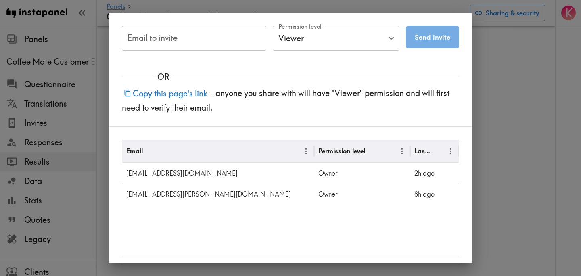
click at [503, 102] on div "Email to invite Email to invite Permission level Viewer Viewer Permission level…" at bounding box center [290, 138] width 581 height 276
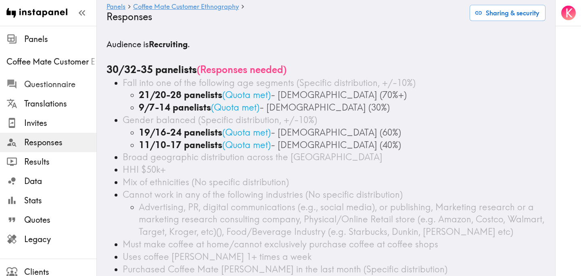
click at [67, 89] on span "Questionnaire" at bounding box center [60, 84] width 72 height 11
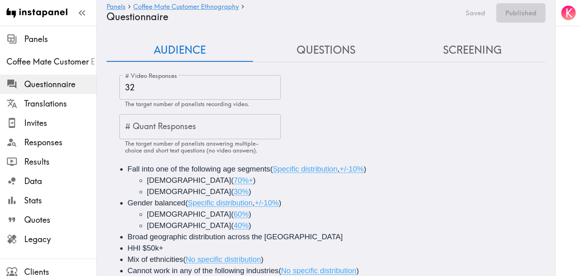
click at [163, 83] on input "32" at bounding box center [201, 87] width 162 height 25
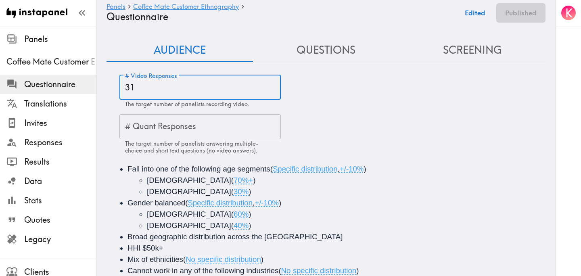
type input "31"
click at [368, 118] on div "# Video Responses 31 # Video Responses The target number of panelists recording…" at bounding box center [333, 114] width 426 height 79
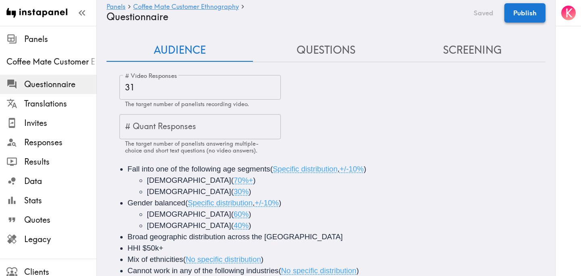
click at [527, 12] on button "Publish" at bounding box center [525, 12] width 41 height 19
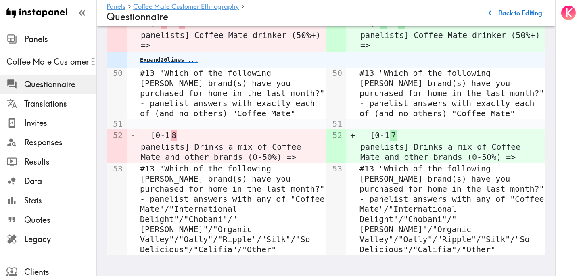
scroll to position [736, 0]
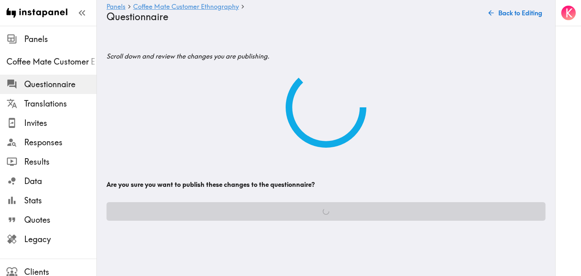
scroll to position [0, 0]
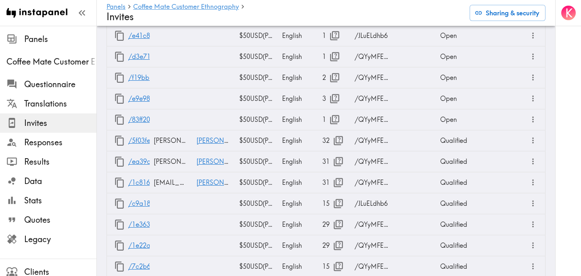
scroll to position [2388, 0]
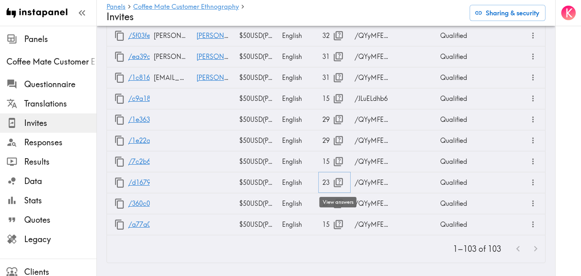
click at [337, 183] on icon "button" at bounding box center [338, 182] width 11 height 11
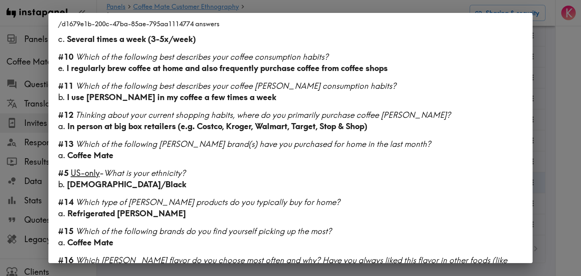
scroll to position [852, 0]
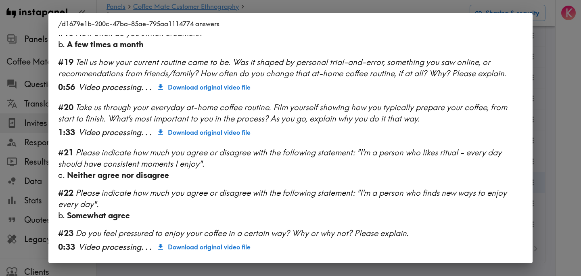
click at [554, 89] on div "/d1679e1b-200c-47ba-85ae-795aa1114774 answers Language English Segment [DEMOGRA…" at bounding box center [290, 138] width 581 height 276
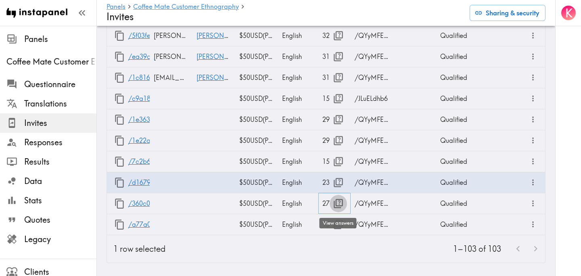
click at [336, 205] on icon "button" at bounding box center [338, 203] width 11 height 11
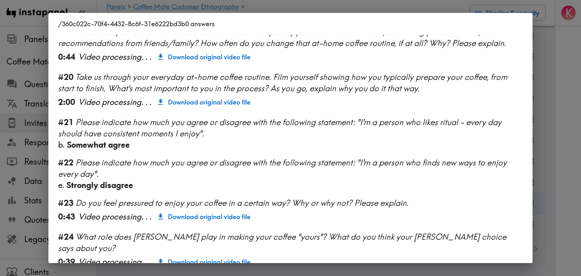
scroll to position [1068, 0]
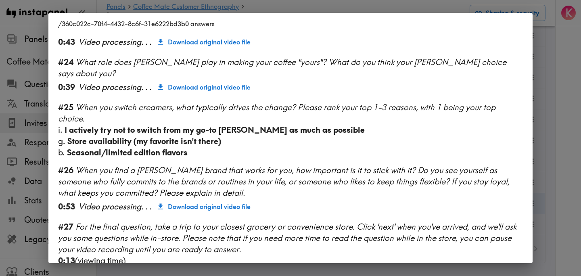
click at [570, 120] on div "/360c022c-70f4-4432-8c6f-31e6222bd3b0 answers Language English Segment [DEMOGRA…" at bounding box center [290, 138] width 581 height 276
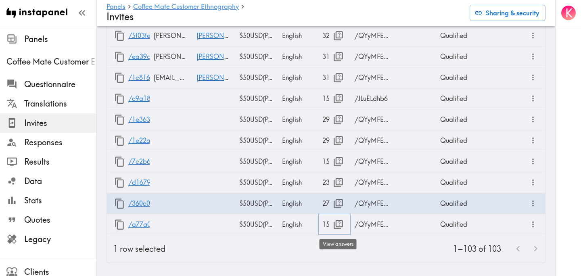
click at [335, 222] on icon "button" at bounding box center [338, 224] width 9 height 9
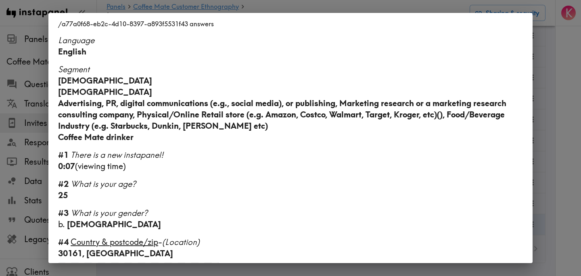
scroll to position [539, 0]
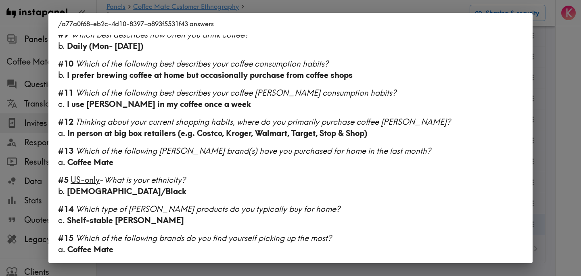
click at [549, 124] on div "/a77a0f68-eb2c-4d10-8397-a893f5531f43 answers Language English Segment 18-27 ye…" at bounding box center [290, 138] width 581 height 276
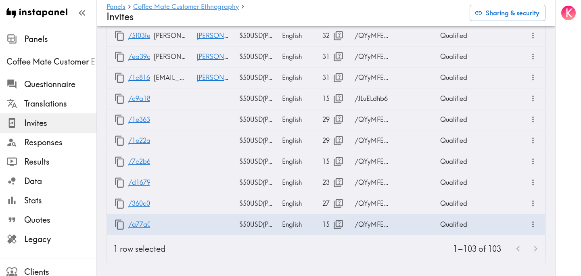
click at [344, 256] on div "1–103 of 103" at bounding box center [358, 248] width 373 height 27
click at [333, 185] on icon "button" at bounding box center [338, 182] width 11 height 11
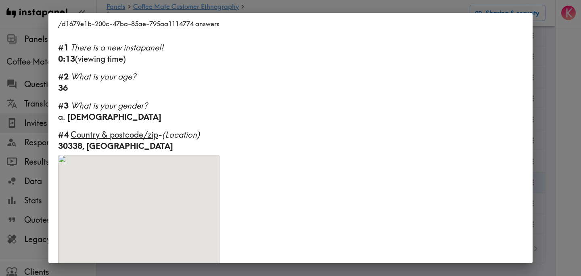
scroll to position [0, 0]
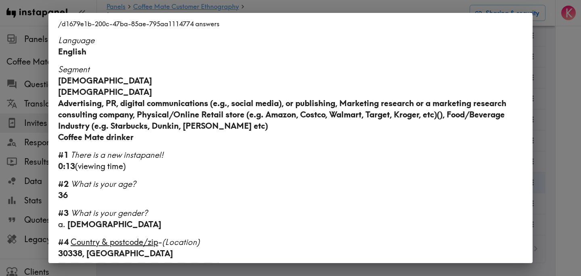
click at [556, 121] on div "/d1679e1b-200c-47ba-85ae-795aa1114774 answers Language English Segment 28-45 ye…" at bounding box center [290, 138] width 581 height 276
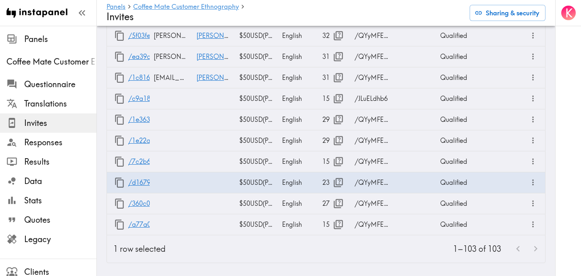
click at [556, 121] on div "K" at bounding box center [569, 138] width 26 height 276
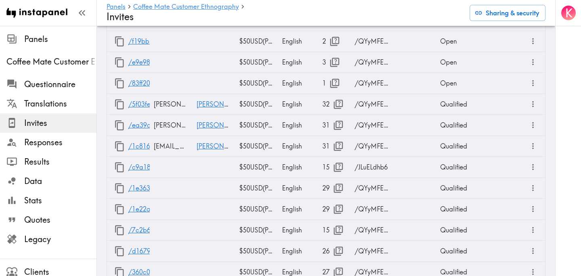
scroll to position [2388, 0]
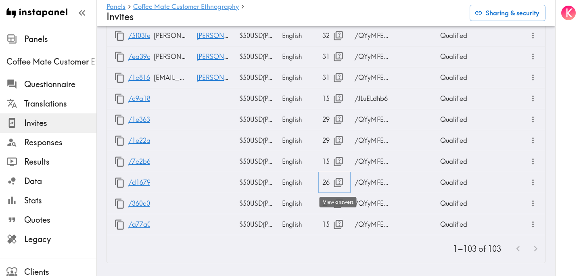
click at [339, 180] on icon "button" at bounding box center [338, 182] width 11 height 11
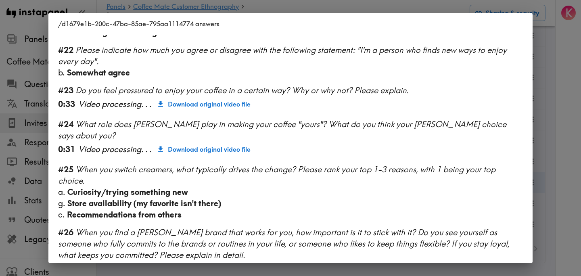
scroll to position [1005, 0]
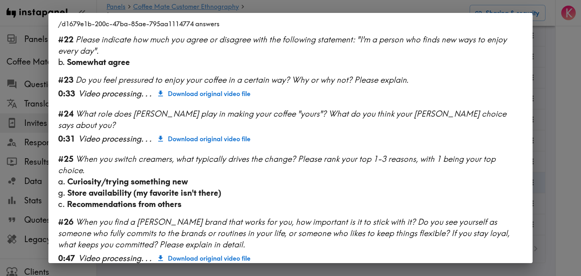
click at [557, 92] on div "/d1679e1b-200c-47ba-85ae-795aa1114774 answers Language English Segment [DEMOGRA…" at bounding box center [290, 138] width 581 height 276
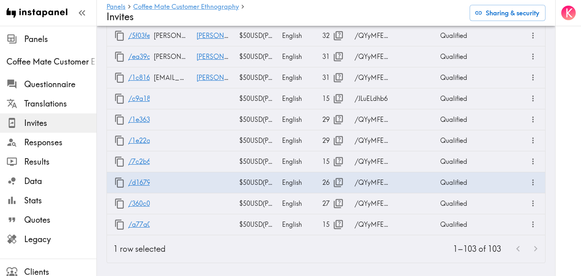
click at [338, 256] on div "1–103 of 103" at bounding box center [358, 248] width 373 height 27
click at [338, 200] on icon "button" at bounding box center [338, 203] width 11 height 11
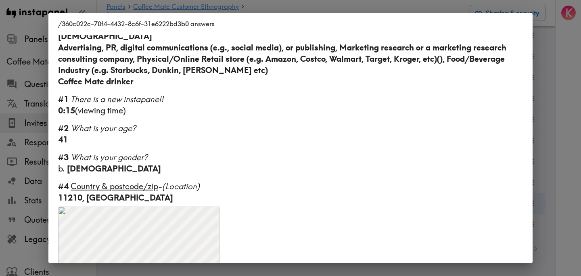
scroll to position [0, 0]
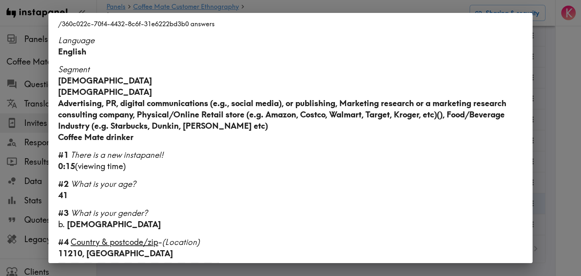
click at [568, 123] on div "/360c022c-70f4-4432-8c6f-31e6222bd3b0 answers Language English Segment 28-45 ye…" at bounding box center [290, 138] width 581 height 276
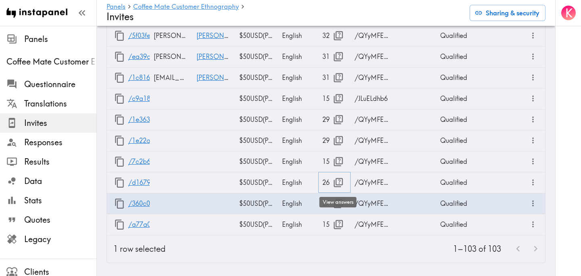
click at [339, 185] on icon "button" at bounding box center [338, 182] width 11 height 11
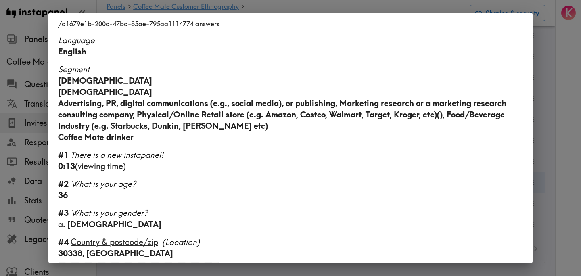
click at [569, 103] on div "/d1679e1b-200c-47ba-85ae-795aa1114774 answers Language English Segment [DEMOGRA…" at bounding box center [290, 138] width 581 height 276
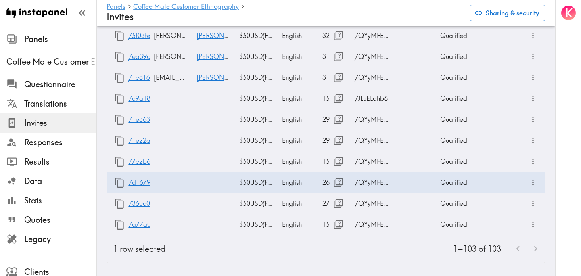
click at [569, 103] on div "K" at bounding box center [569, 138] width 26 height 276
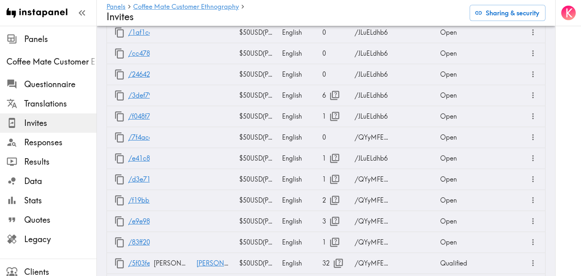
scroll to position [2388, 0]
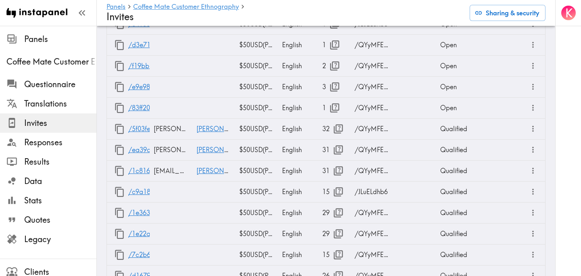
scroll to position [2388, 0]
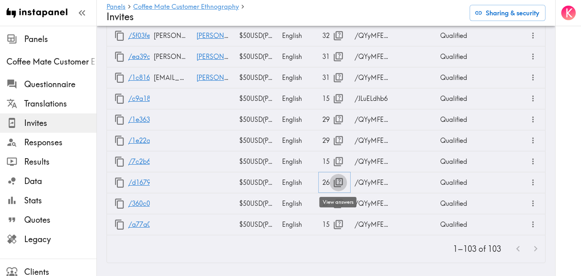
click at [341, 182] on icon "button" at bounding box center [338, 182] width 11 height 11
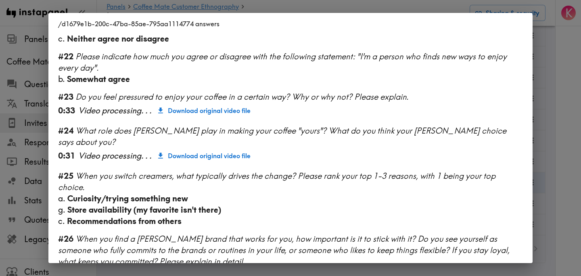
scroll to position [1005, 0]
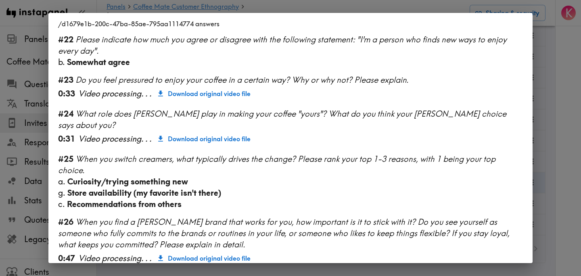
click at [563, 133] on div "/d1679e1b-200c-47ba-85ae-795aa1114774 answers Language English Segment 28-45 ye…" at bounding box center [290, 138] width 581 height 276
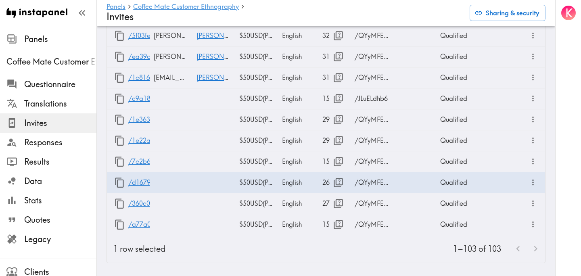
click at [372, 252] on div "1–103 of 103" at bounding box center [358, 248] width 373 height 27
click at [336, 202] on icon "button" at bounding box center [338, 203] width 9 height 9
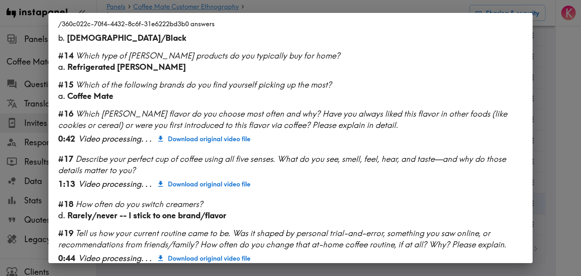
scroll to position [1068, 0]
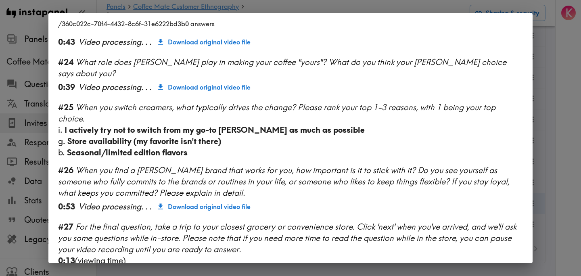
click at [575, 107] on div "/360c022c-70f4-4432-8c6f-31e6222bd3b0 answers Language English Segment 28-45 ye…" at bounding box center [290, 138] width 581 height 276
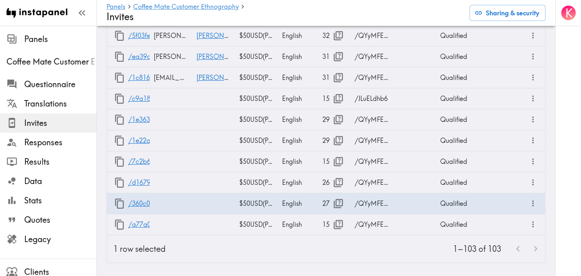
click at [566, 110] on div "K" at bounding box center [569, 138] width 26 height 276
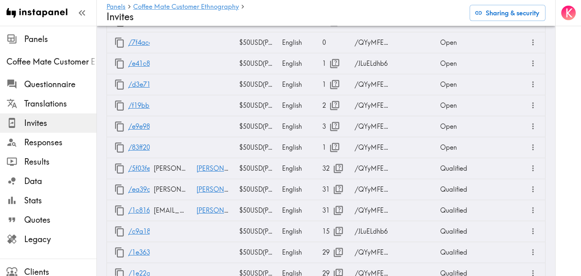
scroll to position [2388, 0]
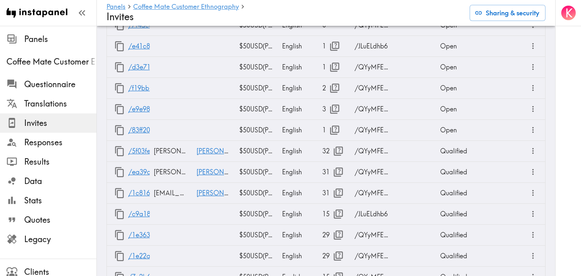
scroll to position [2388, 0]
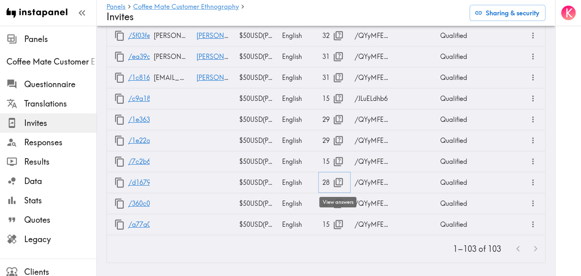
click at [339, 186] on icon "button" at bounding box center [338, 182] width 11 height 11
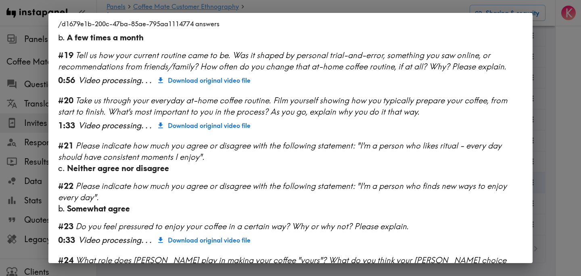
scroll to position [1086, 0]
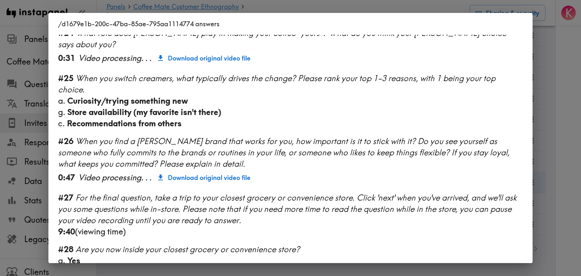
click at [568, 137] on div "/d1679e1b-200c-47ba-85ae-795aa1114774 answers Language English Segment [DEMOGRA…" at bounding box center [290, 138] width 581 height 276
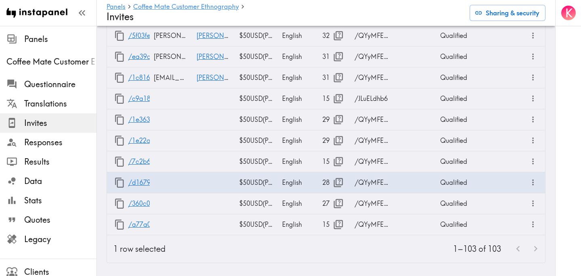
click at [568, 137] on div "K" at bounding box center [569, 138] width 26 height 276
click at [329, 250] on div "1–103 of 103" at bounding box center [358, 248] width 373 height 27
click at [340, 182] on icon "button" at bounding box center [338, 182] width 11 height 11
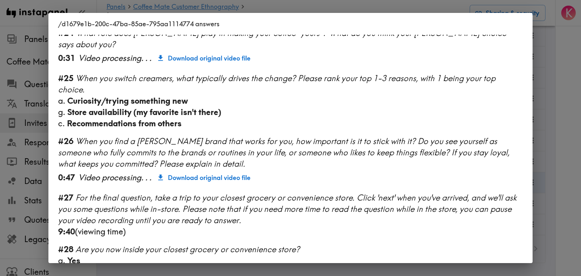
click at [577, 181] on div "/d1679e1b-200c-47ba-85ae-795aa1114774 answers Language English Segment [DEMOGRA…" at bounding box center [290, 138] width 581 height 276
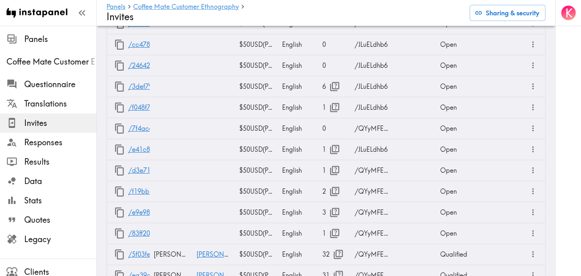
scroll to position [2388, 0]
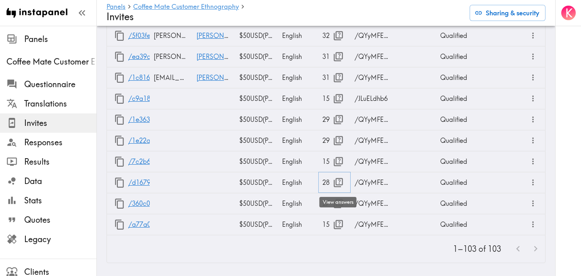
click at [341, 180] on icon "button" at bounding box center [338, 182] width 11 height 11
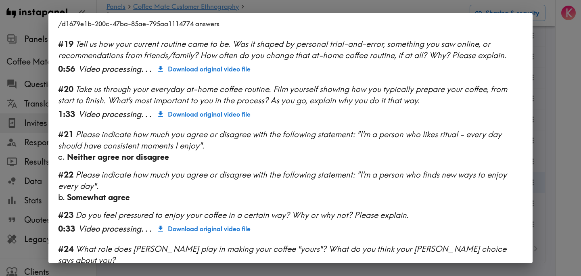
scroll to position [1086, 0]
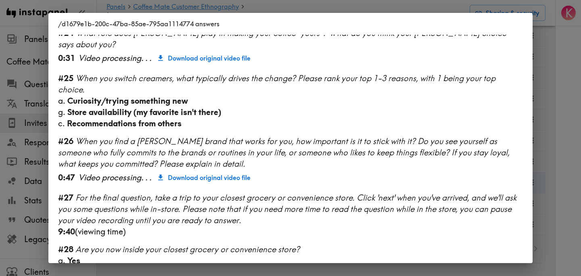
click at [567, 136] on div "/d1679e1b-200c-47ba-85ae-795aa1114774 answers Language English Segment [DEMOGRA…" at bounding box center [290, 138] width 581 height 276
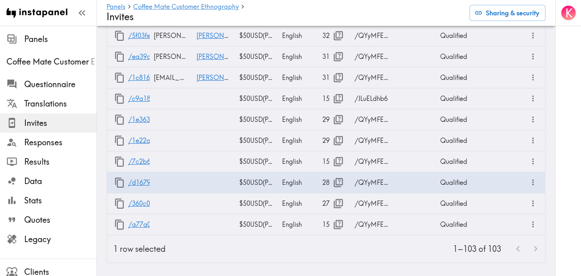
click at [319, 250] on div "1–103 of 103" at bounding box center [358, 248] width 373 height 27
click at [340, 181] on icon "button" at bounding box center [338, 182] width 9 height 9
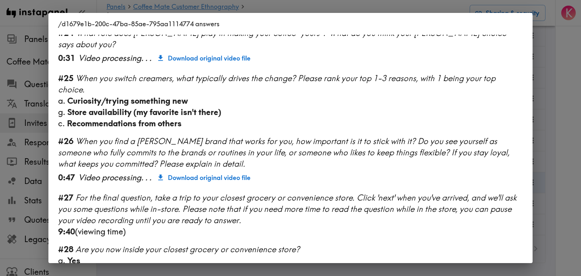
scroll to position [1183, 0]
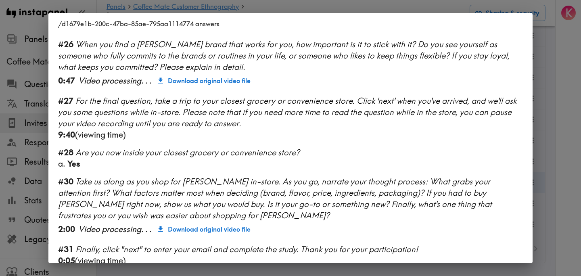
click at [547, 128] on div "/d1679e1b-200c-47ba-85ae-795aa1114774 answers Language English Segment [DEMOGRA…" at bounding box center [290, 138] width 581 height 276
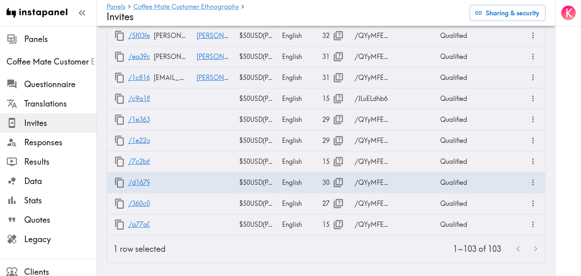
click at [343, 254] on div "1–103 of 103" at bounding box center [358, 248] width 373 height 27
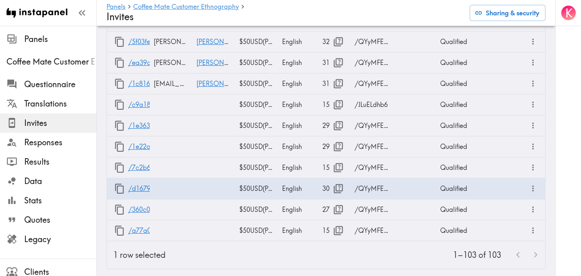
scroll to position [2388, 0]
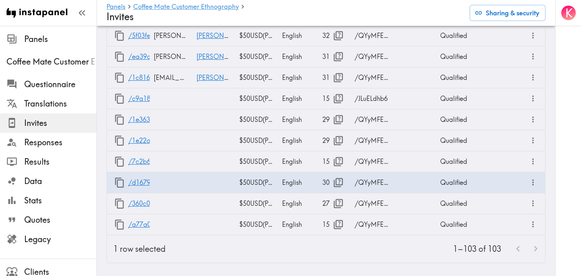
click at [339, 253] on div "1–103 of 103" at bounding box center [358, 248] width 373 height 27
click at [338, 181] on icon "button" at bounding box center [338, 182] width 11 height 11
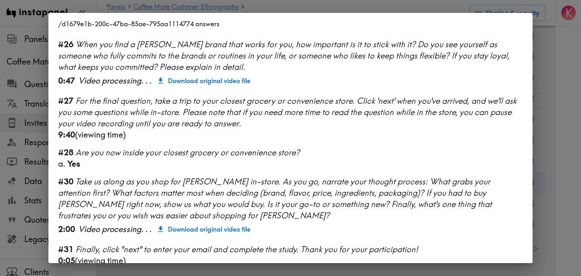
click at [567, 158] on div "/d1679e1b-200c-47ba-85ae-795aa1114774 answers Language English Segment 28-45 ye…" at bounding box center [290, 138] width 581 height 276
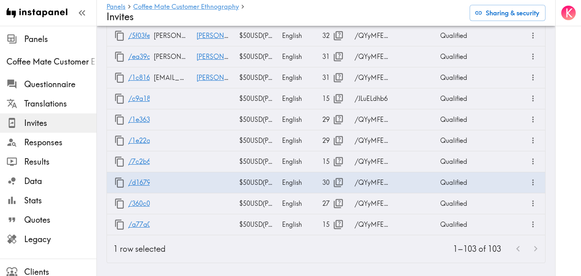
click at [567, 158] on div "K" at bounding box center [569, 138] width 26 height 276
click at [60, 142] on span "Responses" at bounding box center [60, 142] width 72 height 11
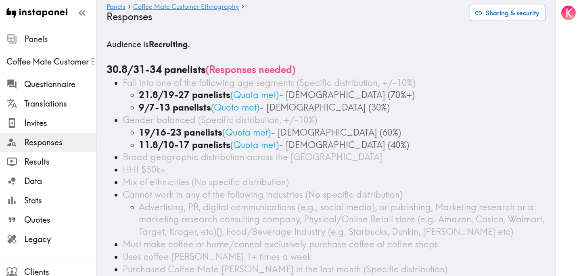
click at [45, 38] on span "Panels" at bounding box center [60, 39] width 72 height 11
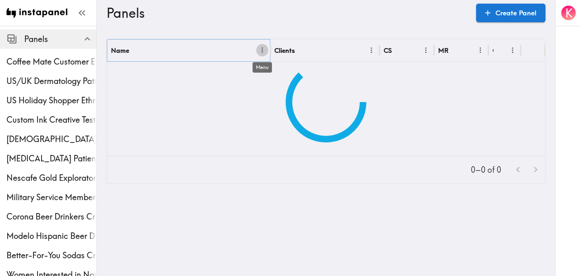
click at [261, 49] on icon "Menu" at bounding box center [262, 50] width 8 height 8
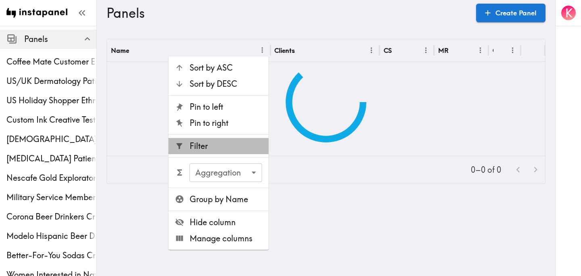
click at [240, 147] on span "Filter" at bounding box center [226, 146] width 73 height 11
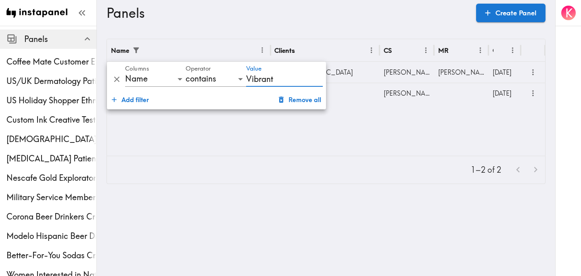
type input "Vibrant"
click at [514, 122] on div "Name Clients CS MR Created Vibrant Arizona Concept Testing Off Madison Avenue S…" at bounding box center [326, 97] width 439 height 117
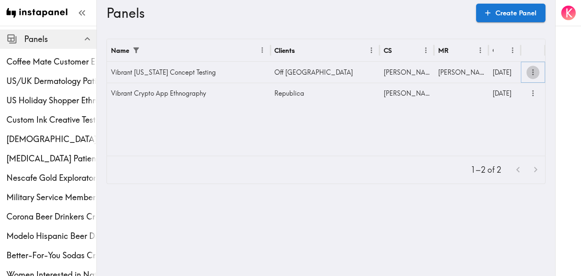
click at [531, 72] on icon "more" at bounding box center [533, 72] width 9 height 9
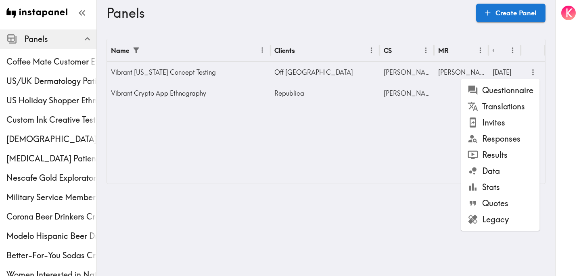
click at [503, 148] on li "Results" at bounding box center [501, 155] width 79 height 16
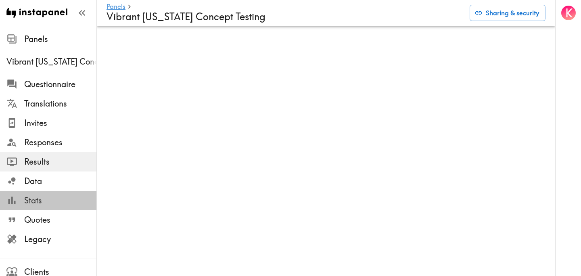
click at [59, 201] on span "Stats" at bounding box center [60, 200] width 72 height 11
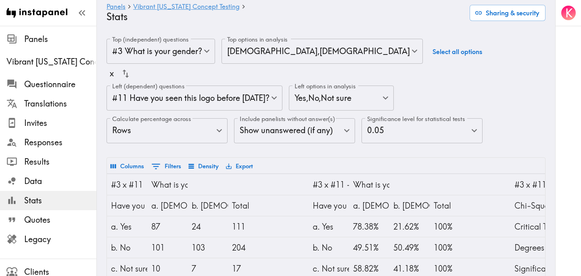
click at [210, 52] on body "Instapanel - Panels - Vibrant Arizona Concept Testing - Stats Panels Vibrant Ar…" at bounding box center [290, 232] width 581 height 413
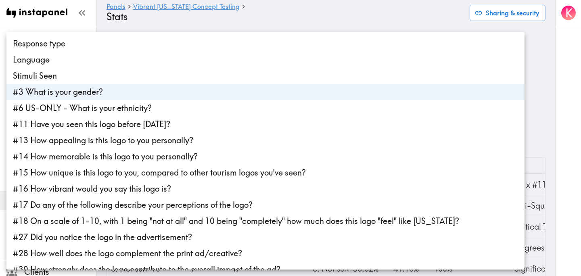
click at [145, 76] on li "Stimuli Seen" at bounding box center [265, 76] width 518 height 16
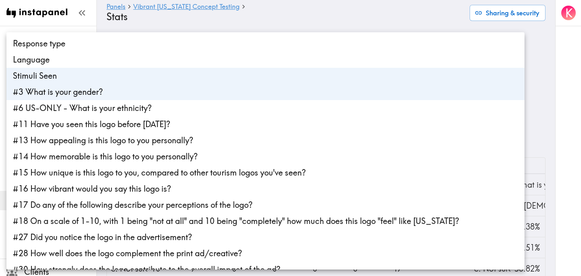
click at [162, 92] on li "#3 What is your gender?" at bounding box center [265, 92] width 518 height 16
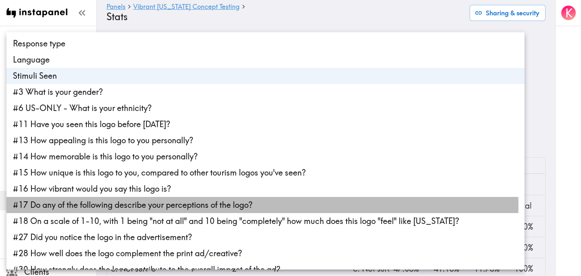
click at [173, 206] on li "#17 Do any of the following describe your perceptions of the logo?" at bounding box center [265, 205] width 518 height 16
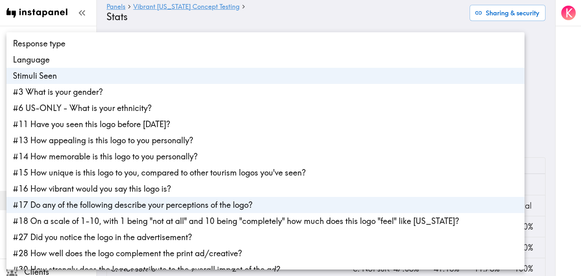
click at [543, 90] on div at bounding box center [290, 138] width 581 height 276
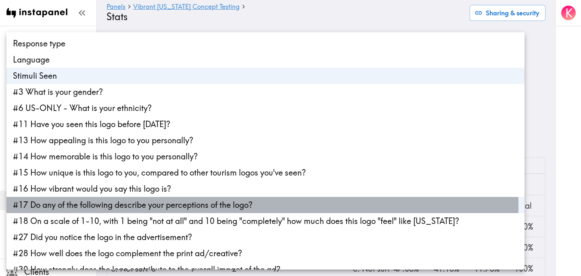
click at [130, 204] on li "#17 Do any of the following describe your perceptions of the logo?" at bounding box center [265, 205] width 518 height 16
type input "stimuliSeen"
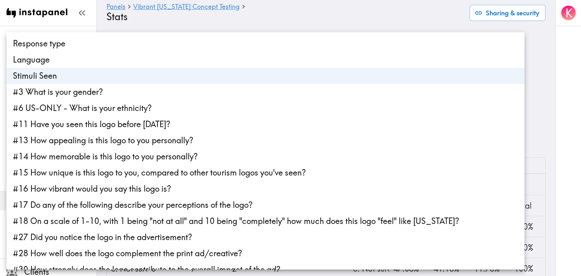
click at [543, 100] on div at bounding box center [290, 138] width 581 height 276
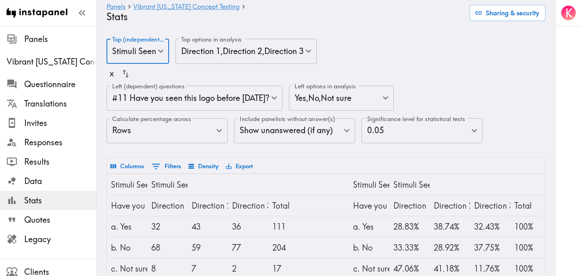
click at [275, 105] on body "Instapanel - Panels - Vibrant Arizona Concept Testing - Stats Panels Vibrant Ar…" at bounding box center [290, 232] width 581 height 413
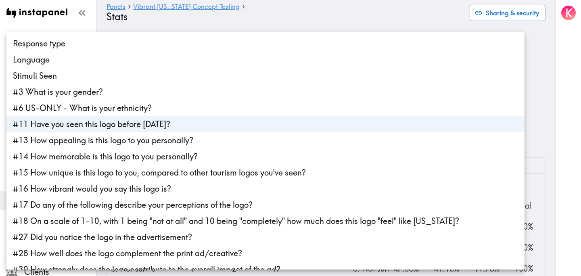
click at [216, 126] on li "#11 Have you seen this logo before today?" at bounding box center [265, 124] width 518 height 16
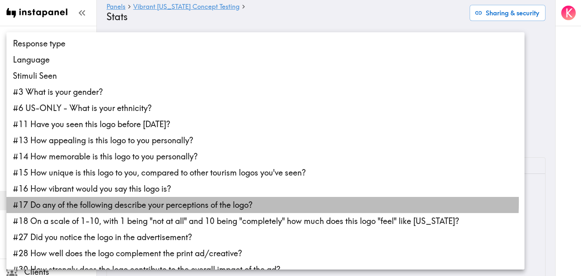
click at [218, 201] on li "#17 Do any of the following describe your perceptions of the logo?" at bounding box center [265, 205] width 518 height 16
type input "907cf988-3802-4a86-85c0-7defbea0894a"
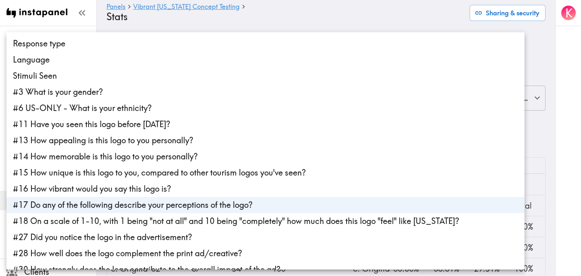
click at [547, 125] on div at bounding box center [290, 138] width 581 height 276
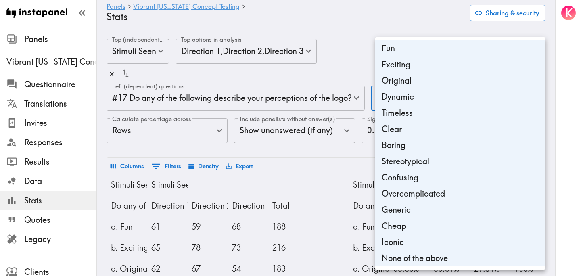
click at [403, 145] on li "Boring" at bounding box center [461, 145] width 170 height 16
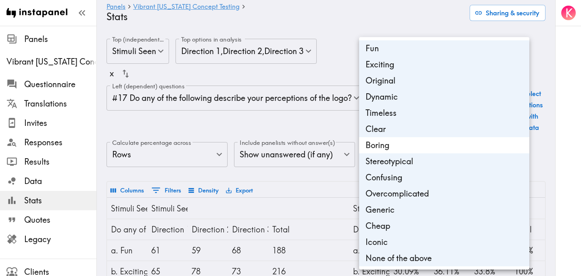
click at [412, 162] on li "Stereotypical" at bounding box center [444, 161] width 170 height 16
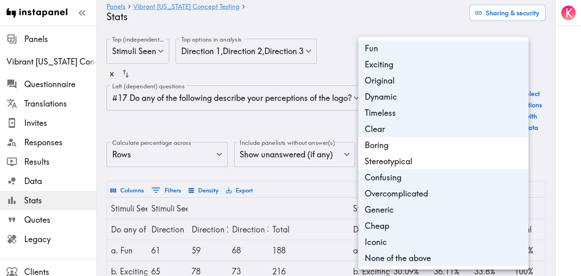
click at [412, 176] on li "Confusing" at bounding box center [444, 178] width 170 height 16
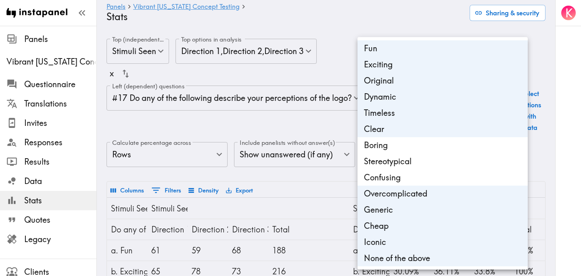
click at [423, 197] on li "Overcomplicated" at bounding box center [443, 194] width 170 height 16
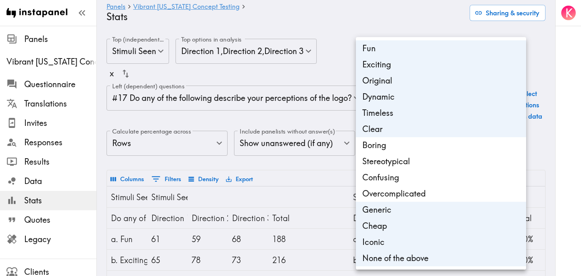
click at [422, 210] on li "Generic" at bounding box center [441, 210] width 170 height 16
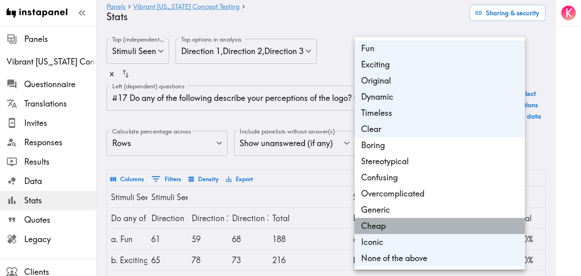
click at [424, 226] on li "Cheap" at bounding box center [440, 226] width 170 height 16
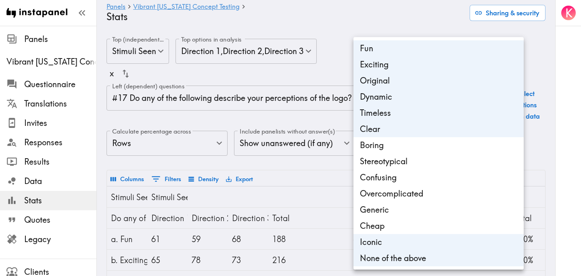
click at [417, 239] on li "Iconic" at bounding box center [439, 242] width 170 height 16
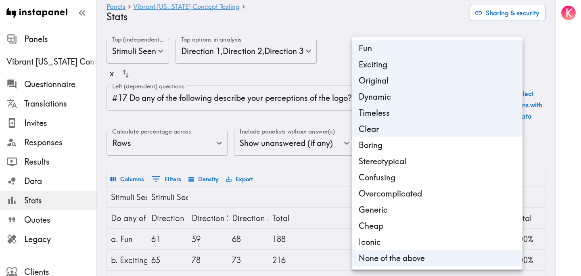
click at [414, 257] on li "None of the above" at bounding box center [438, 258] width 170 height 16
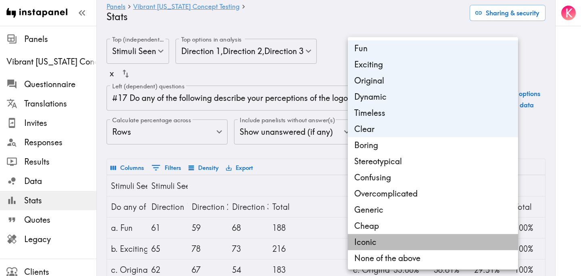
click at [413, 241] on li "Iconic" at bounding box center [433, 242] width 170 height 16
type input "55869614-7af0-4296-9e93-76db6c186097,f88eaf48-c792-4d7a-bbe2-b33ced9d7b0c,29c15…"
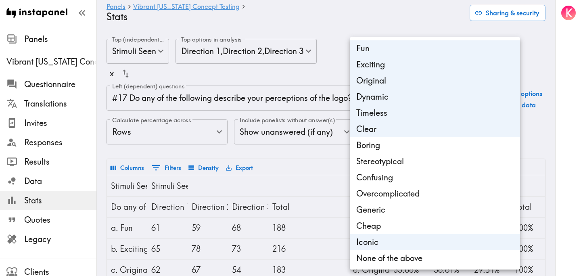
click at [538, 74] on div at bounding box center [290, 138] width 581 height 276
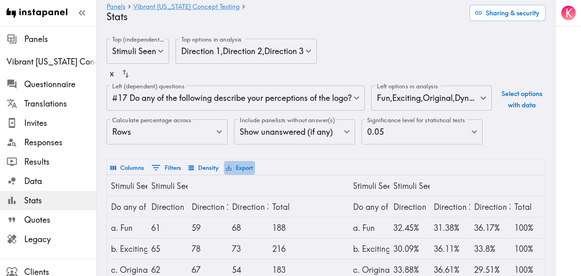
click at [249, 175] on button "Export" at bounding box center [239, 168] width 31 height 14
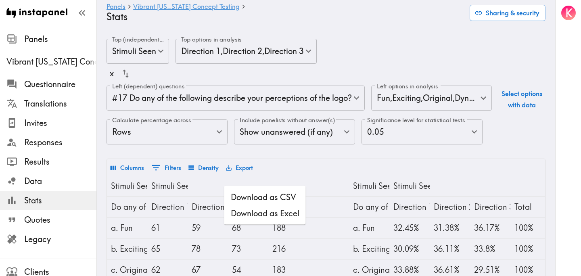
click at [306, 158] on div "Top (independent) questions Stimuli Seen stimuliSeen Top (independent) question…" at bounding box center [326, 99] width 439 height 120
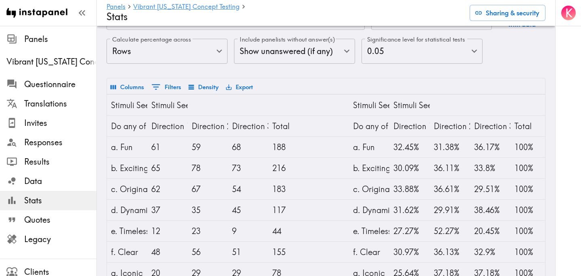
scroll to position [80, 0]
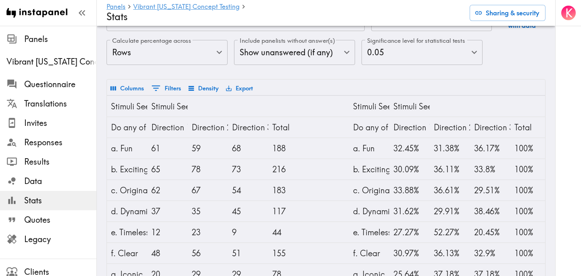
click at [243, 95] on button "Export" at bounding box center [239, 89] width 31 height 14
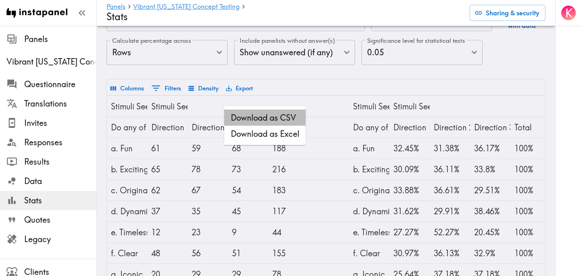
click at [260, 123] on li "Download as CSV" at bounding box center [266, 118] width 82 height 16
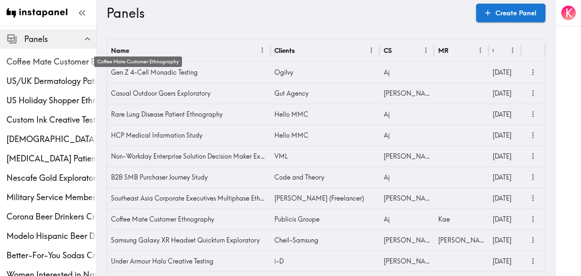
click at [78, 63] on span "Coffee Mate Customer Ethnography" at bounding box center [51, 61] width 90 height 11
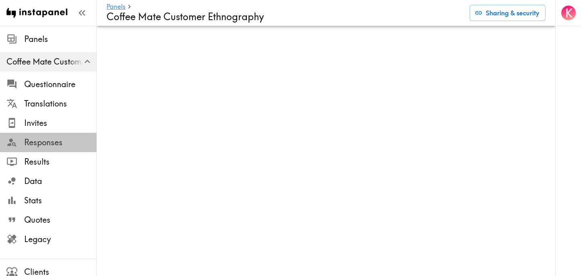
click at [59, 143] on span "Responses" at bounding box center [60, 142] width 72 height 11
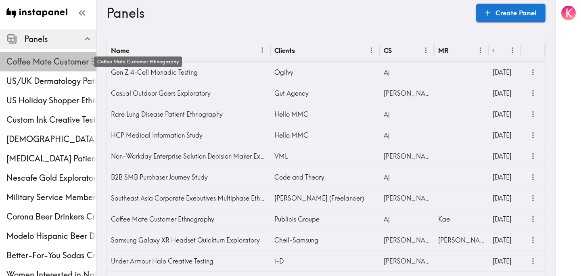
click at [48, 59] on span "Coffee Mate Customer Ethnography" at bounding box center [51, 61] width 90 height 11
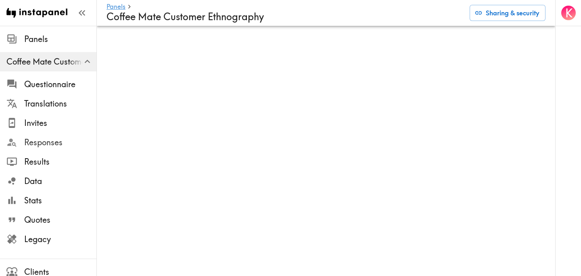
click at [40, 139] on span "Responses" at bounding box center [60, 142] width 72 height 11
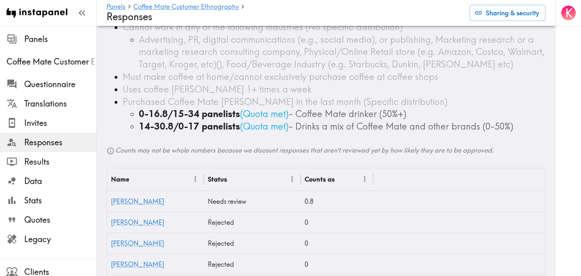
scroll to position [168, 0]
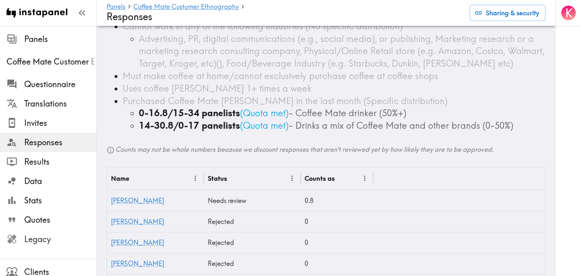
click at [23, 239] on div at bounding box center [15, 239] width 18 height 11
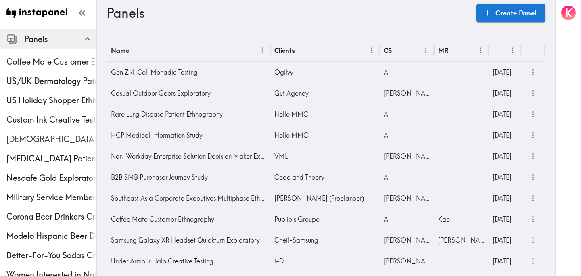
scroll to position [300, 0]
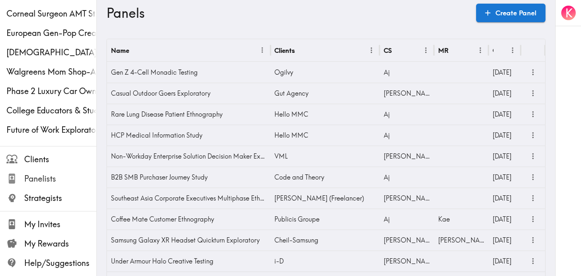
click at [58, 181] on span "Panelists" at bounding box center [60, 178] width 72 height 11
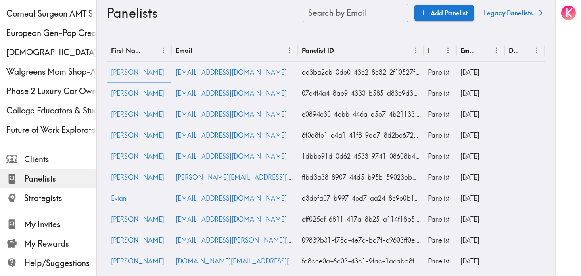
click at [120, 75] on span "[PERSON_NAME]" at bounding box center [137, 72] width 53 height 8
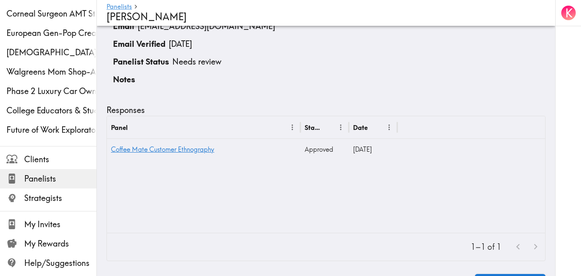
scroll to position [96, 0]
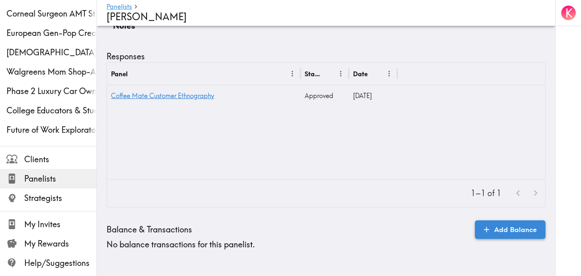
click at [518, 229] on link "Add Balance" at bounding box center [510, 229] width 71 height 19
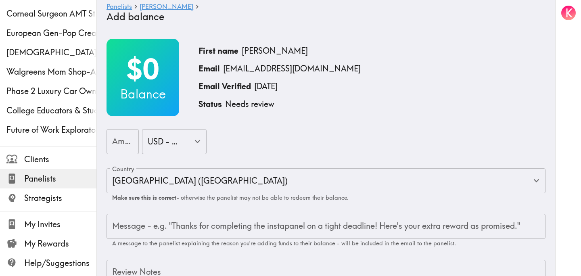
click at [113, 146] on input "Amount" at bounding box center [123, 141] width 32 height 25
type input "25"
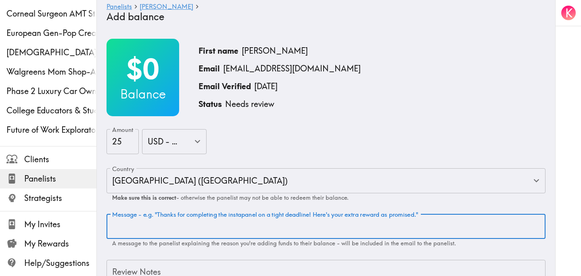
click at [170, 230] on textarea "Message - e.g. "Thanks for completing the instapanel on a tight deadline! Here'…" at bounding box center [326, 227] width 428 height 12
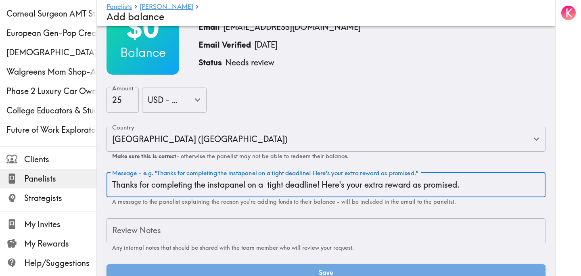
scroll to position [59, 0]
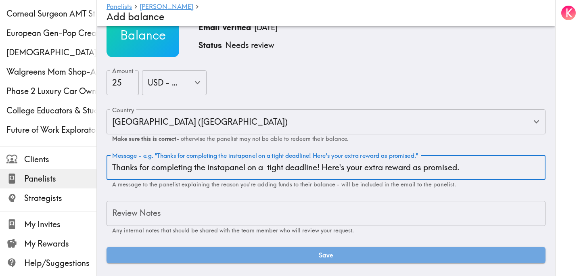
type textarea "Thanks for completing the instapanel on a tight deadline! Here's your extra rew…"
click at [155, 218] on textarea "Review Notes" at bounding box center [326, 214] width 428 height 12
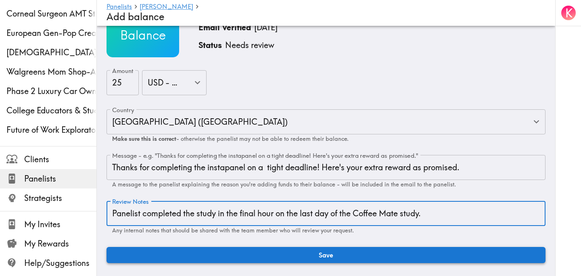
type textarea "Panelist completed the study in the final hour on the last day of the Coffee Ma…"
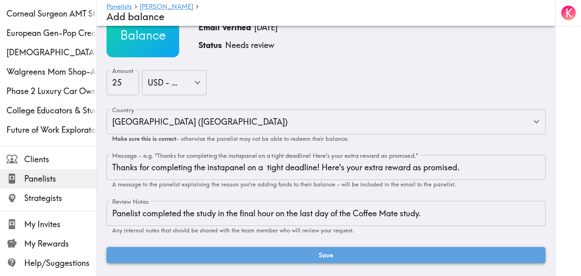
click at [130, 252] on button "Save" at bounding box center [326, 255] width 439 height 16
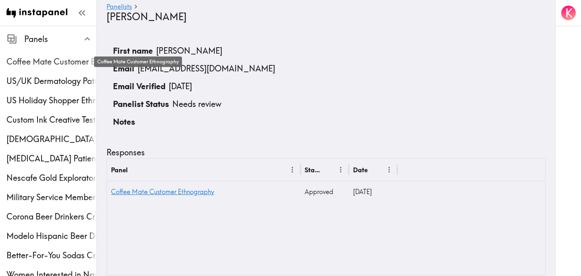
click at [46, 57] on span "Coffee Mate Customer Ethnography" at bounding box center [51, 61] width 90 height 11
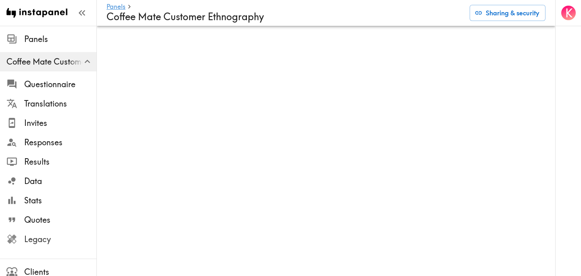
click at [46, 239] on span "Legacy" at bounding box center [60, 239] width 72 height 11
click at [513, 15] on button "Sharing & security" at bounding box center [508, 13] width 76 height 16
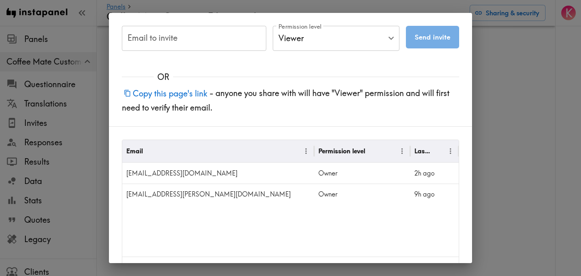
click at [503, 116] on div "Email to invite Email to invite Permission level Viewer Viewer Permission level…" at bounding box center [290, 138] width 581 height 276
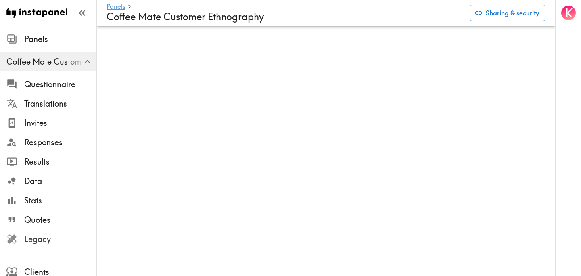
click at [48, 242] on span "Legacy" at bounding box center [60, 239] width 72 height 11
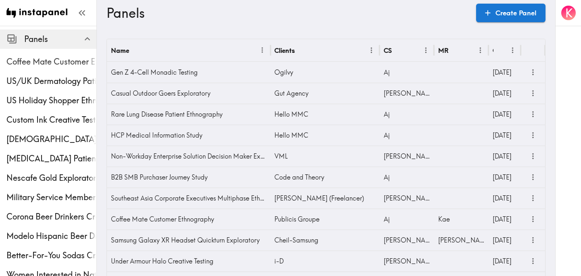
click at [60, 59] on span "Coffee Mate Customer Ethnography" at bounding box center [51, 61] width 90 height 11
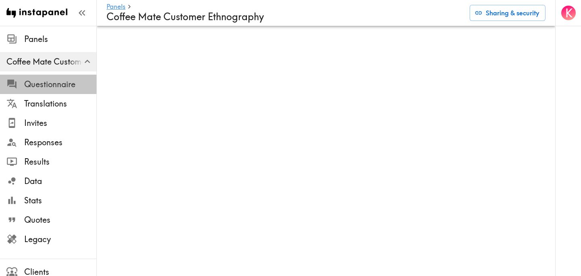
click at [64, 82] on span "Questionnaire" at bounding box center [60, 84] width 72 height 11
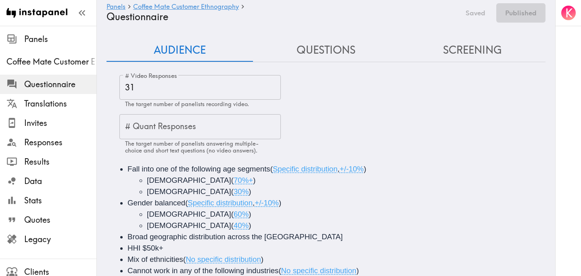
click at [166, 88] on input "31" at bounding box center [201, 87] width 162 height 25
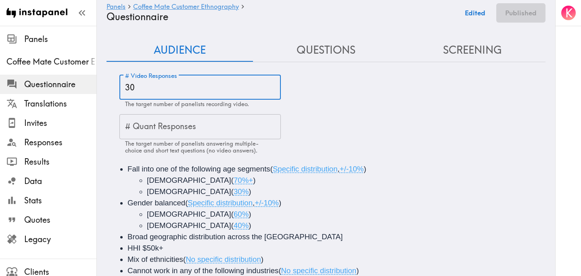
type input "30"
click at [412, 107] on div "# Video Responses 30 # Video Responses The target number of panelists recording…" at bounding box center [333, 114] width 426 height 79
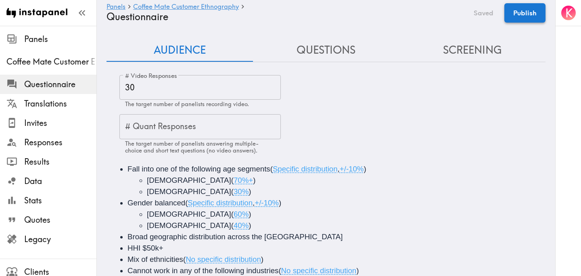
click at [529, 16] on button "Publish" at bounding box center [525, 12] width 41 height 19
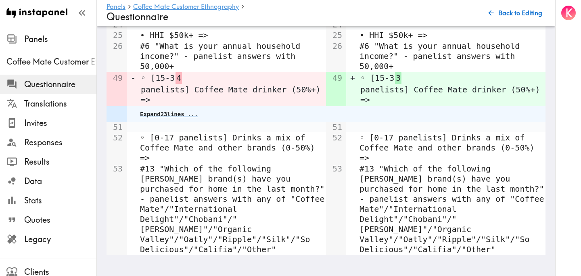
scroll to position [776, 0]
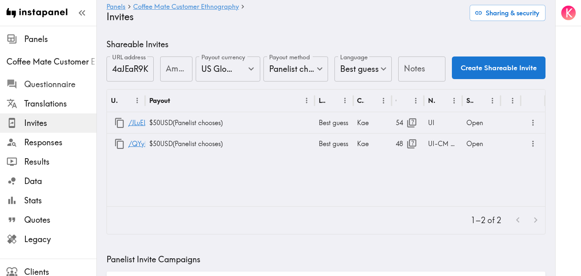
click at [59, 82] on span "Questionnaire" at bounding box center [60, 84] width 72 height 11
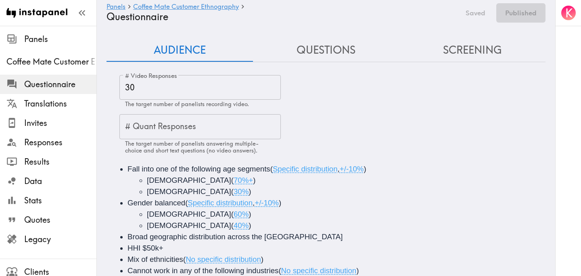
click at [312, 53] on button "Questions" at bounding box center [326, 50] width 147 height 23
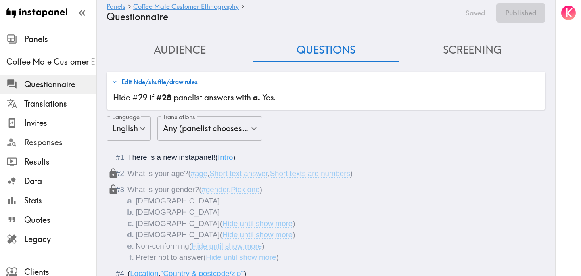
click at [53, 145] on span "Responses" at bounding box center [60, 142] width 72 height 11
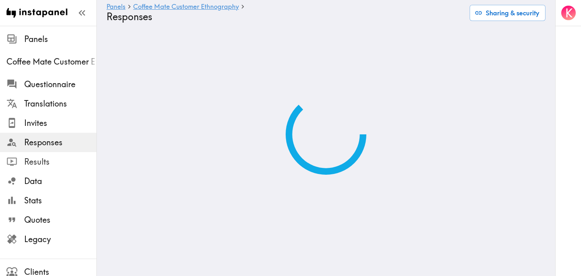
click at [58, 159] on span "Results" at bounding box center [60, 161] width 72 height 11
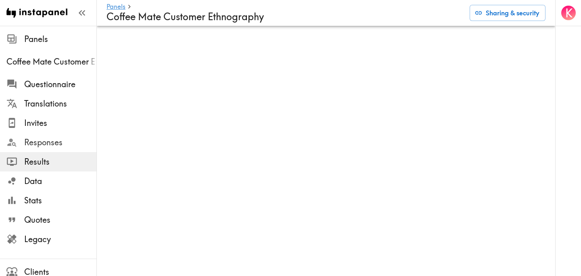
click at [58, 139] on span "Responses" at bounding box center [60, 142] width 72 height 11
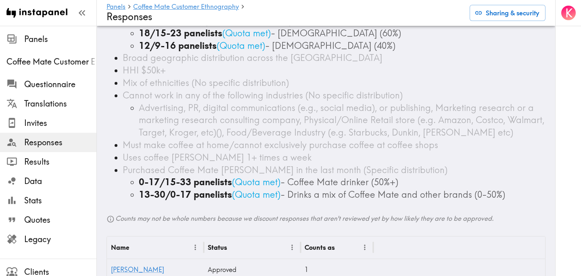
scroll to position [100, 0]
click at [53, 157] on span "Results" at bounding box center [60, 161] width 72 height 11
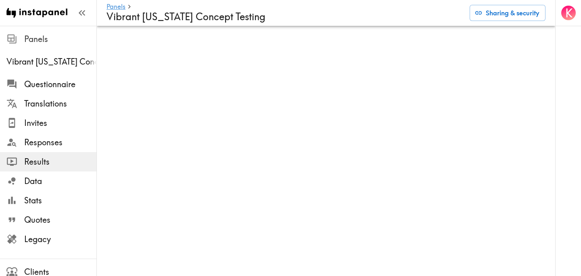
click at [38, 34] on span "Panels" at bounding box center [60, 39] width 72 height 11
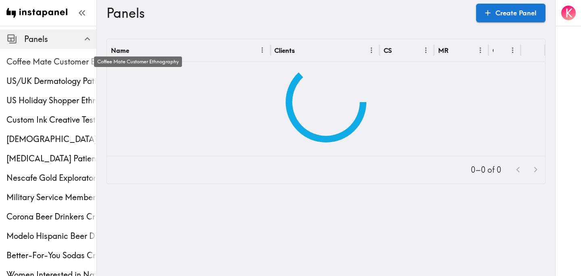
click at [48, 62] on span "Coffee Mate Customer Ethnography" at bounding box center [51, 61] width 90 height 11
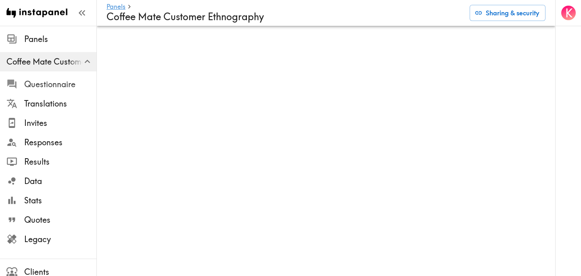
click at [56, 80] on span "Questionnaire" at bounding box center [60, 84] width 72 height 11
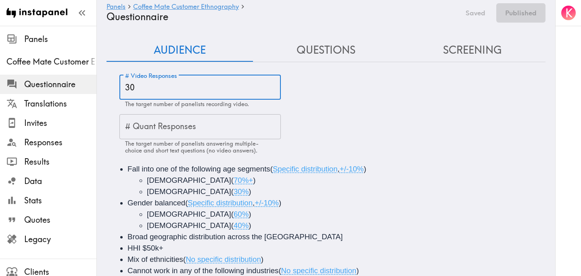
click at [162, 84] on input "30" at bounding box center [201, 87] width 162 height 25
type input "30"
click at [339, 126] on div "# Video Responses 30 # Video Responses The target number of panelists recording…" at bounding box center [333, 114] width 426 height 79
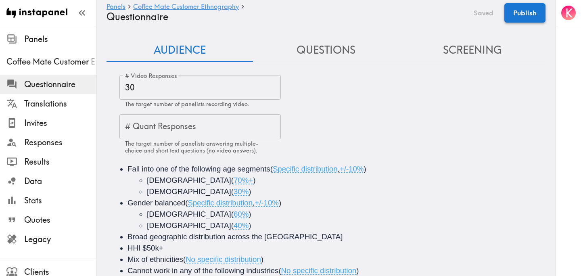
click at [542, 13] on button "Publish" at bounding box center [525, 12] width 41 height 19
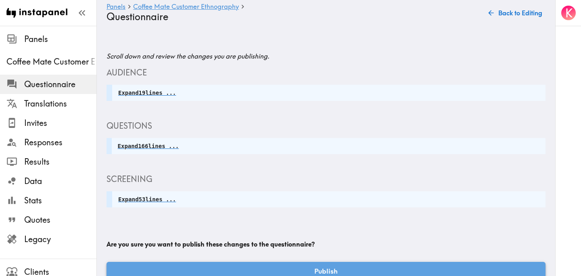
click at [348, 263] on button "Publish" at bounding box center [326, 271] width 439 height 19
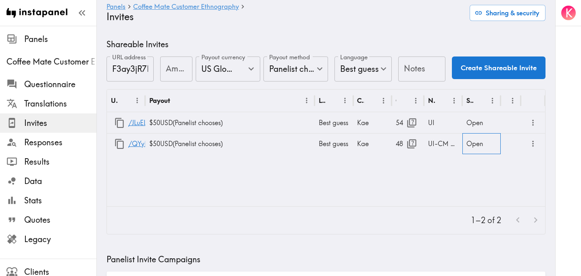
click at [483, 144] on div "Open" at bounding box center [482, 143] width 38 height 21
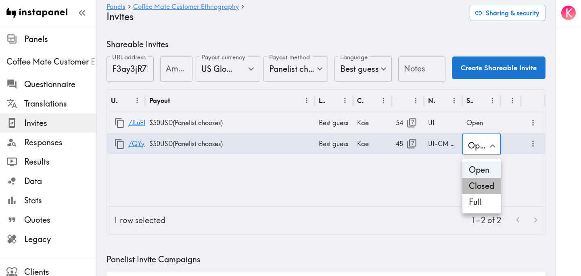
click at [483, 183] on li "Closed" at bounding box center [482, 186] width 38 height 16
type input "Closed"
click at [465, 190] on div "URL Payout Language Creator Opens Notes Status /JLuELdhb6 $50 USD ( Panelist ch…" at bounding box center [326, 148] width 439 height 117
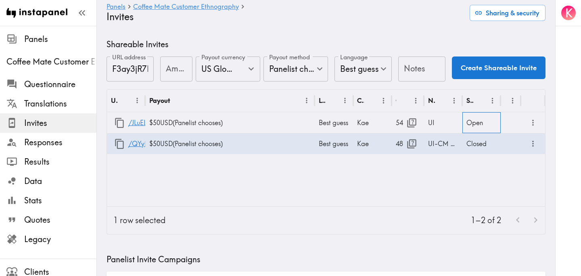
click at [478, 121] on div "Open" at bounding box center [482, 122] width 38 height 21
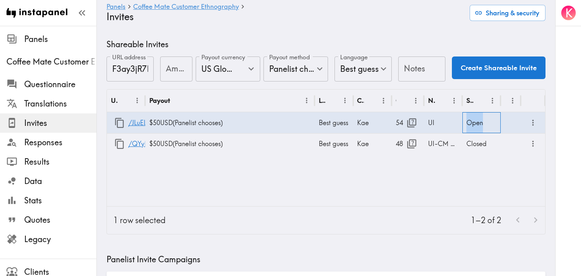
click at [478, 121] on div "Open" at bounding box center [482, 122] width 38 height 21
click at [482, 163] on li "Closed" at bounding box center [482, 165] width 38 height 16
type input "Closed"
click at [406, 175] on div "URL Payout Language Creator Opens Notes Status /JLuELdhb6 $50 USD ( Panelist ch…" at bounding box center [326, 148] width 439 height 117
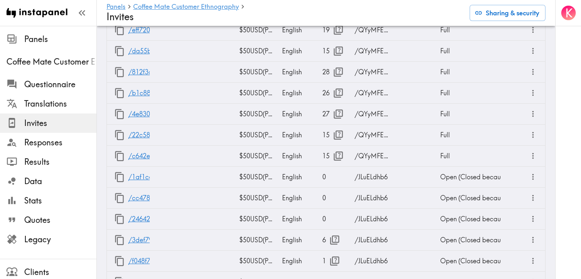
scroll to position [2386, 0]
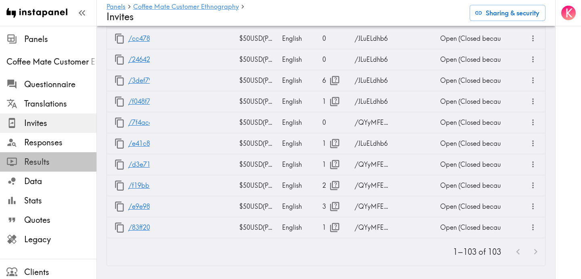
click at [51, 162] on span "Results" at bounding box center [60, 161] width 72 height 11
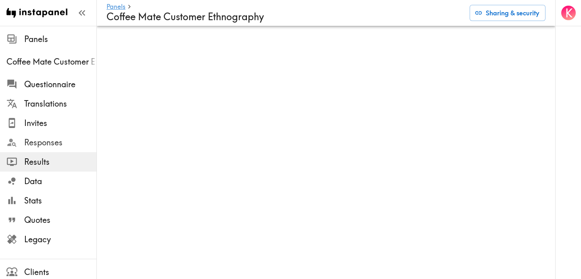
click at [60, 145] on span "Responses" at bounding box center [60, 142] width 72 height 11
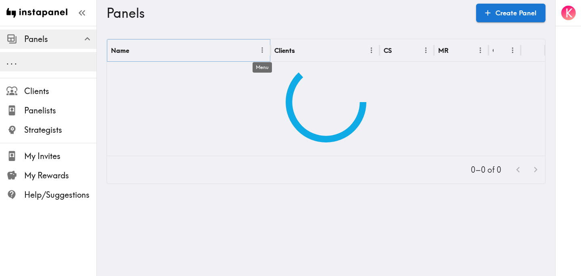
click at [262, 48] on icon "Menu" at bounding box center [262, 51] width 1 height 6
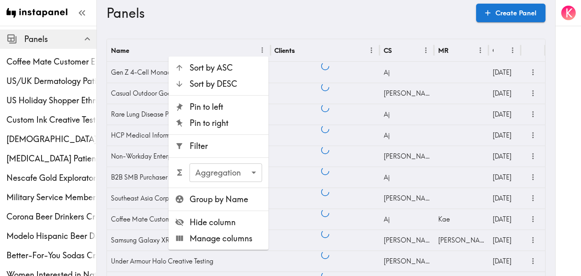
click at [213, 149] on span "Filter" at bounding box center [226, 146] width 73 height 11
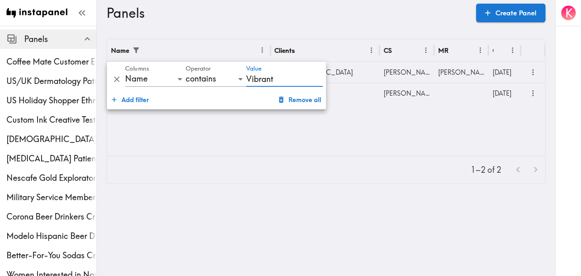
type input "Vibrant"
click at [405, 145] on div "Name Clients CS MR Created Vibrant Arizona Concept Testing Off Madison Avenue S…" at bounding box center [326, 97] width 439 height 117
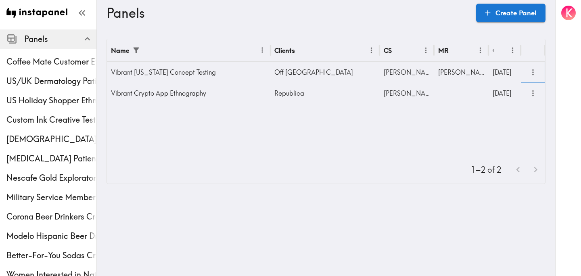
click at [533, 71] on icon "more" at bounding box center [533, 72] width 9 height 9
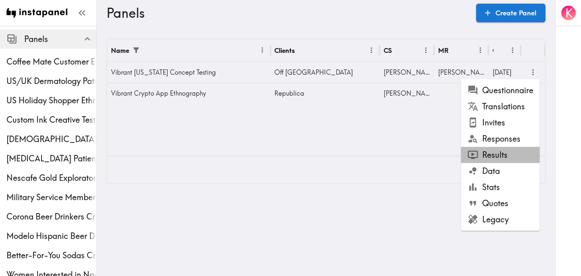
click at [508, 151] on li "Results" at bounding box center [501, 155] width 79 height 16
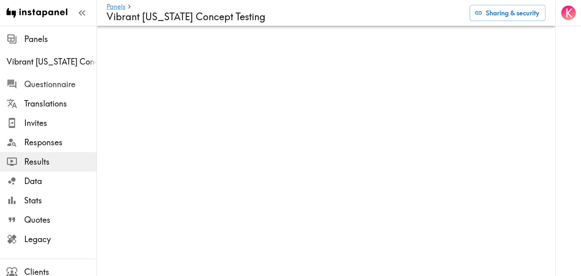
click at [46, 86] on span "Questionnaire" at bounding box center [60, 84] width 72 height 11
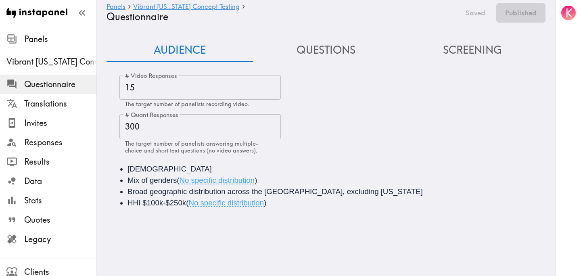
click at [344, 53] on button "Questions" at bounding box center [326, 50] width 147 height 23
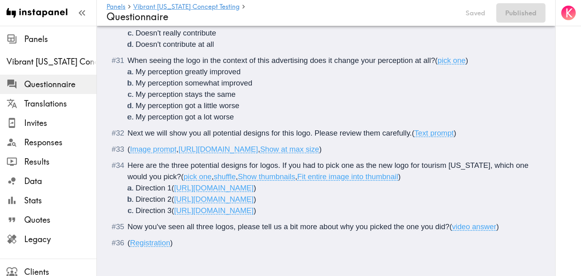
scroll to position [1617, 0]
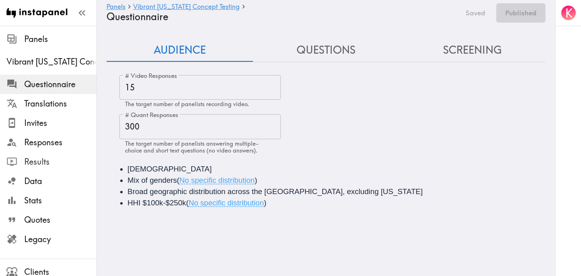
click at [30, 157] on span "Results" at bounding box center [60, 161] width 72 height 11
